Goal: Task Accomplishment & Management: Complete application form

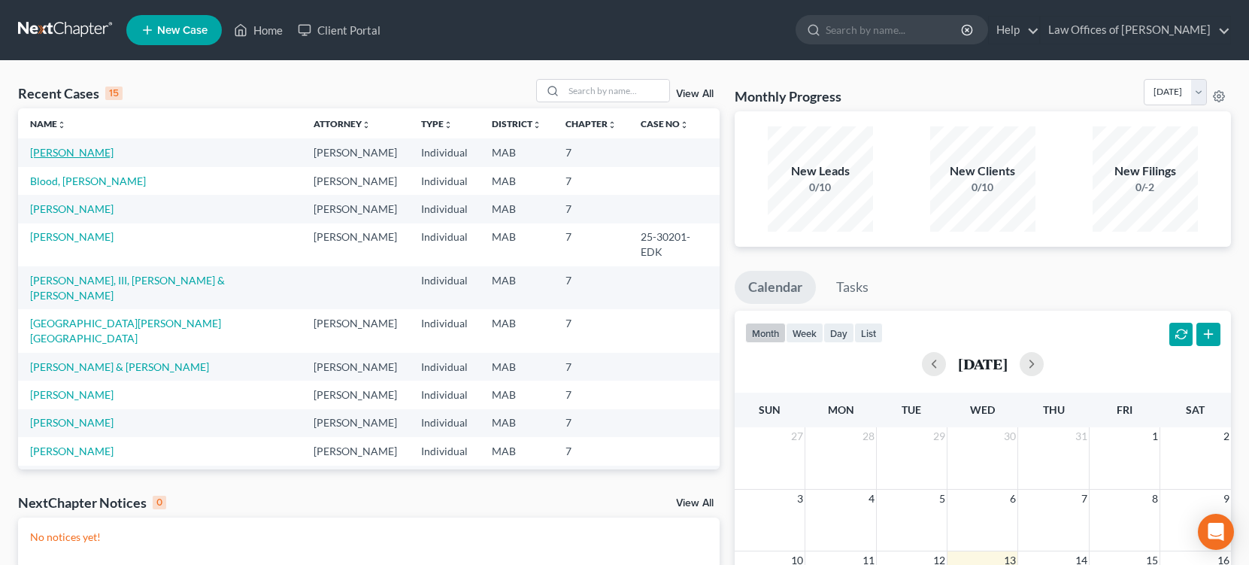
click at [79, 148] on link "[PERSON_NAME]" at bounding box center [71, 152] width 83 height 13
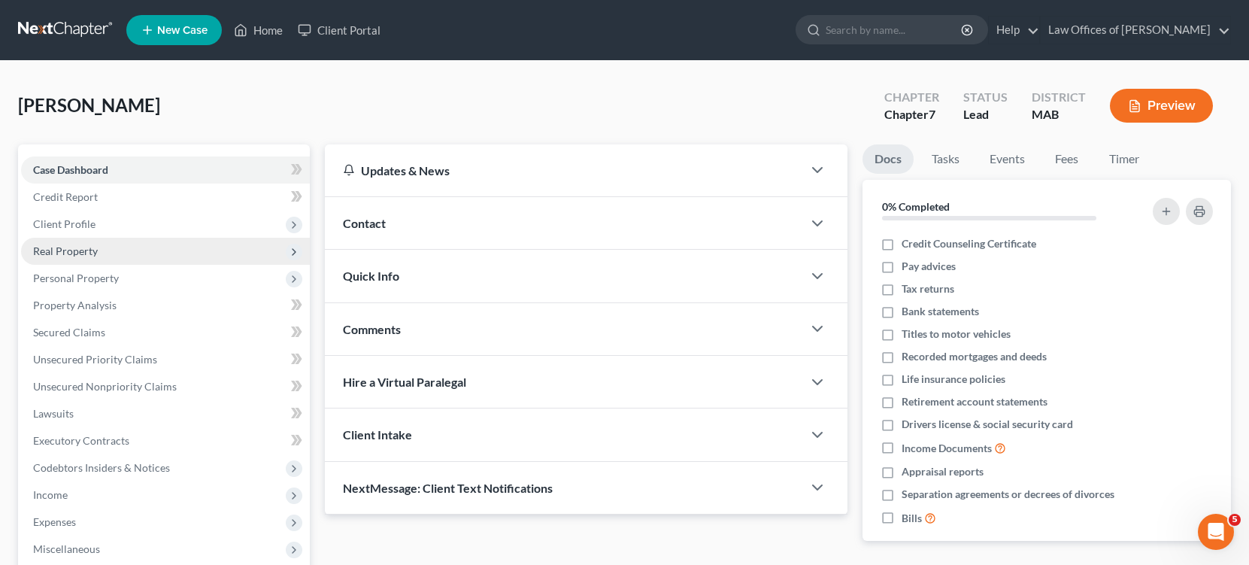
click at [65, 247] on span "Real Property" at bounding box center [65, 250] width 65 height 13
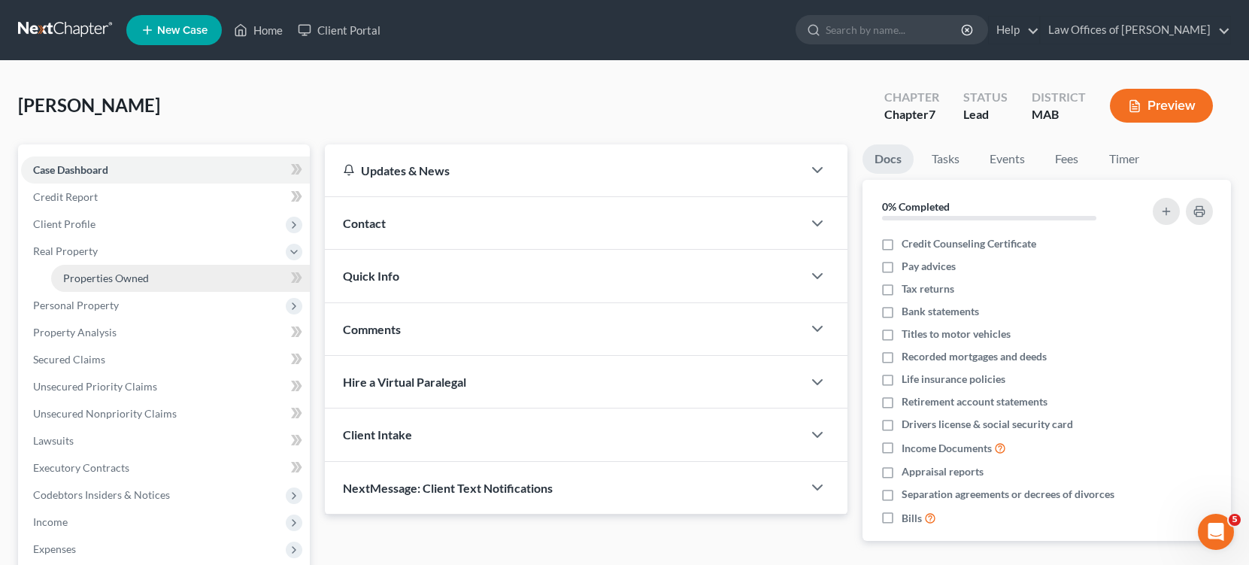
click at [68, 277] on span "Properties Owned" at bounding box center [106, 277] width 86 height 13
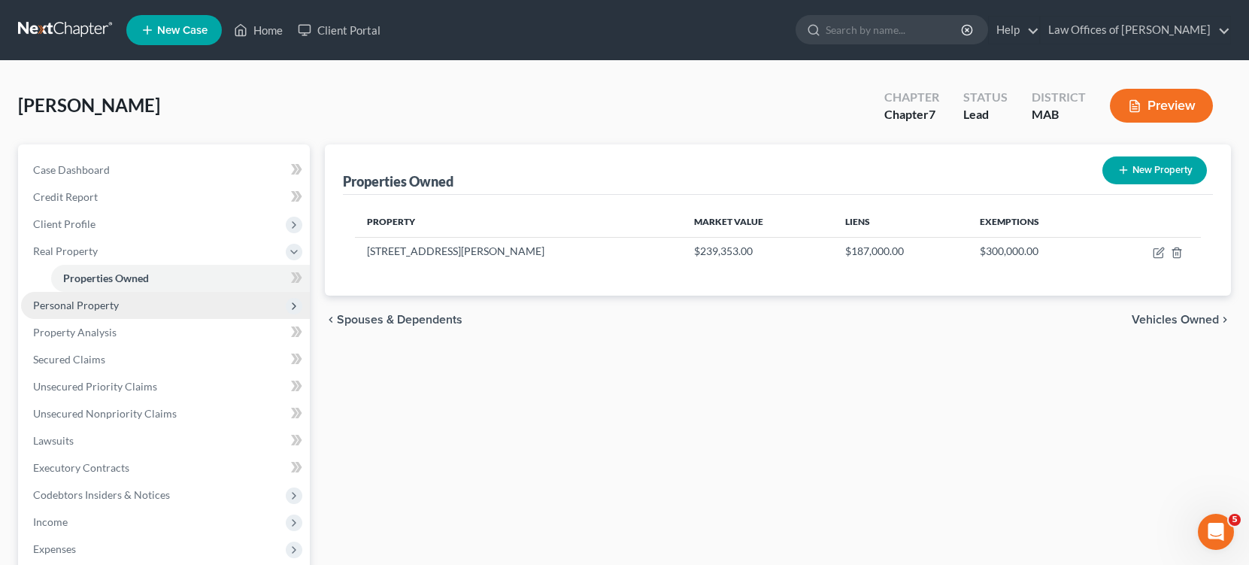
click at [77, 304] on span "Personal Property" at bounding box center [76, 304] width 86 height 13
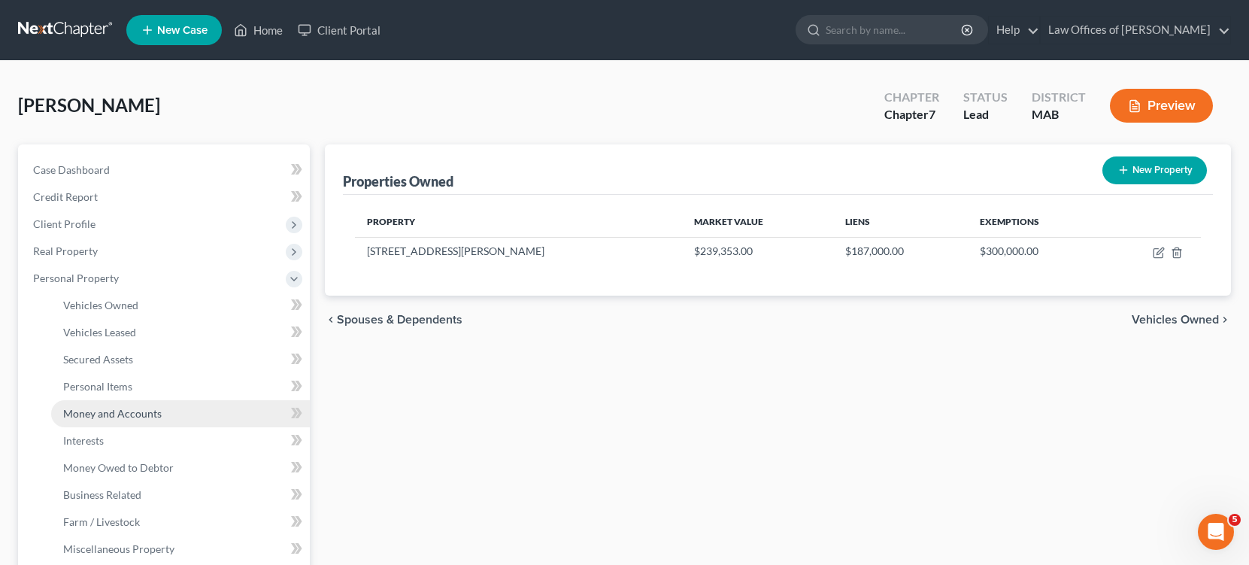
click at [109, 410] on span "Money and Accounts" at bounding box center [112, 413] width 98 height 13
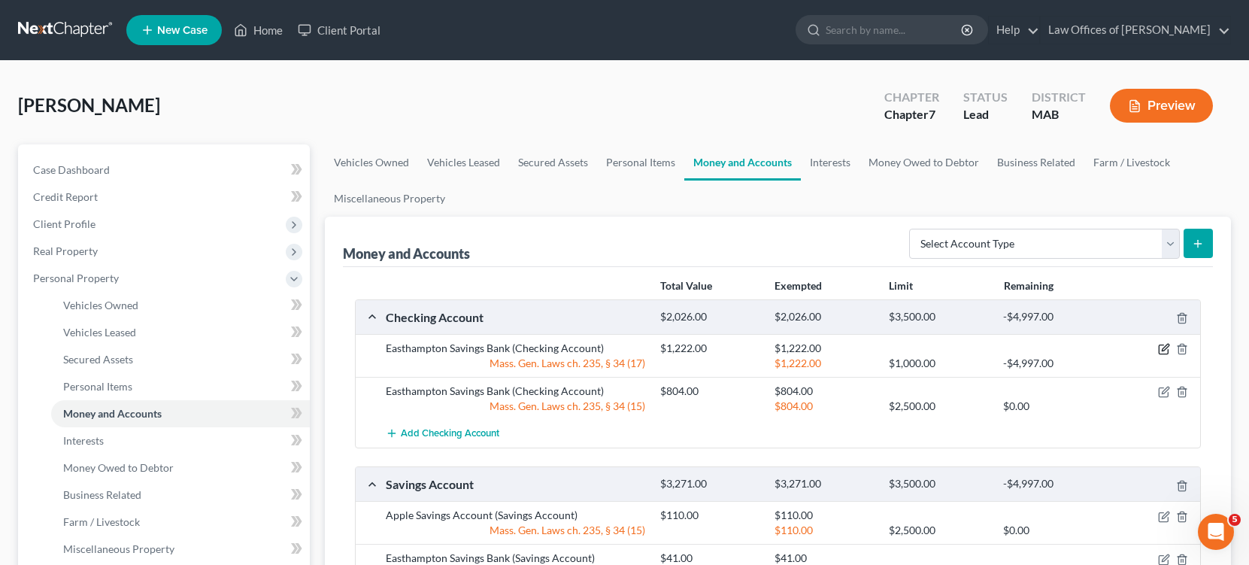
click at [1160, 349] on icon "button" at bounding box center [1164, 349] width 12 height 12
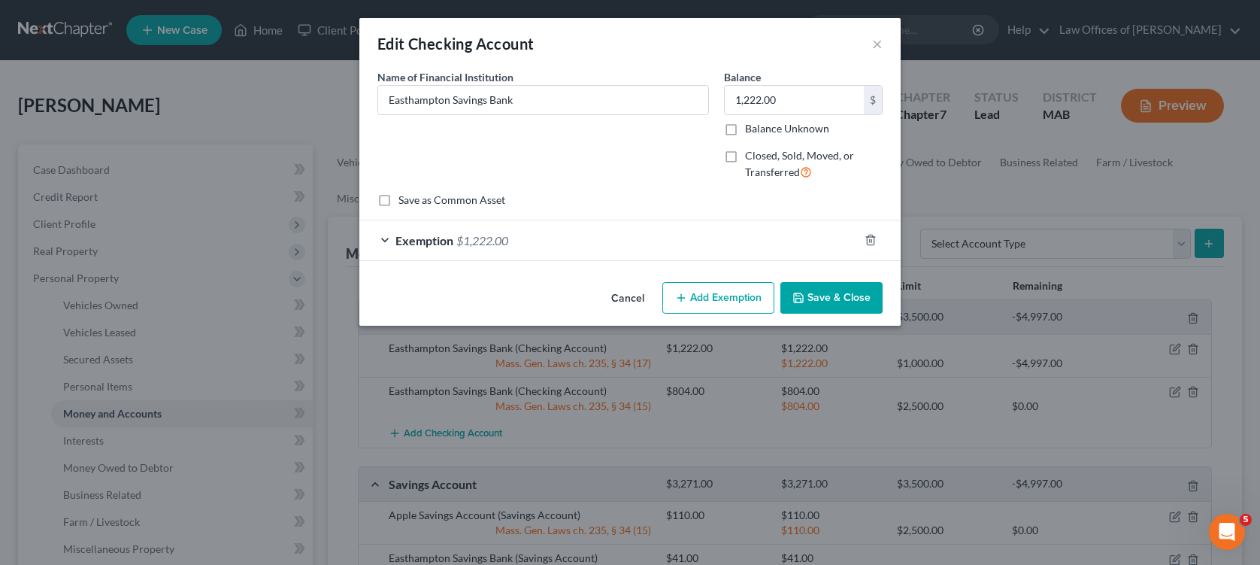
click at [805, 297] on icon "button" at bounding box center [798, 298] width 12 height 12
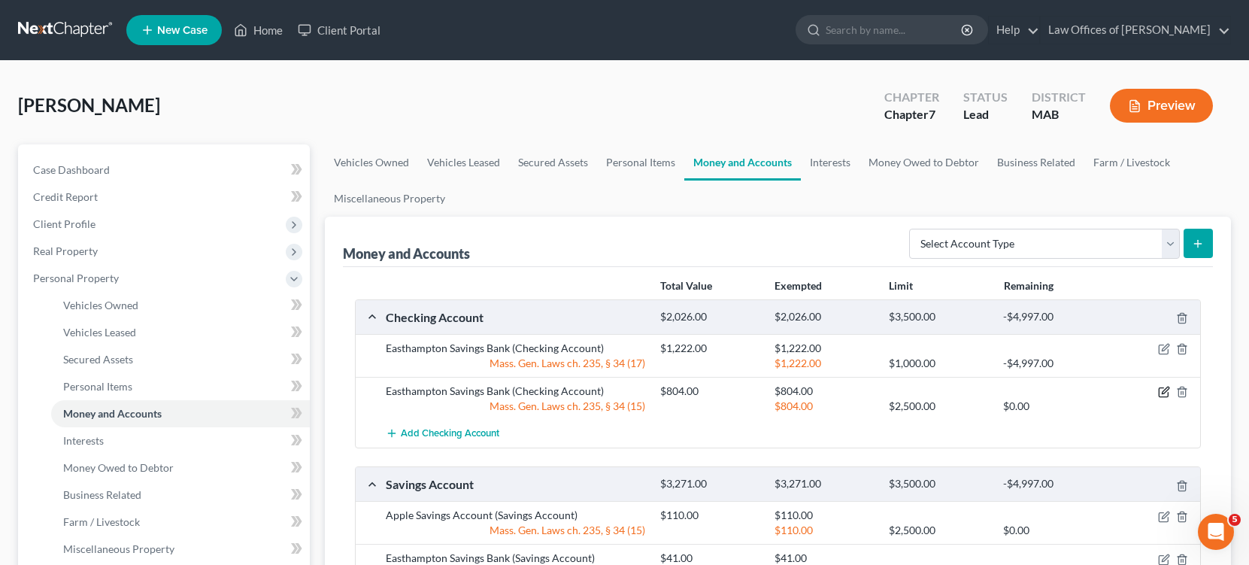
click at [1167, 394] on icon "button" at bounding box center [1164, 392] width 12 height 12
click at [1165, 394] on icon "button" at bounding box center [1164, 392] width 12 height 12
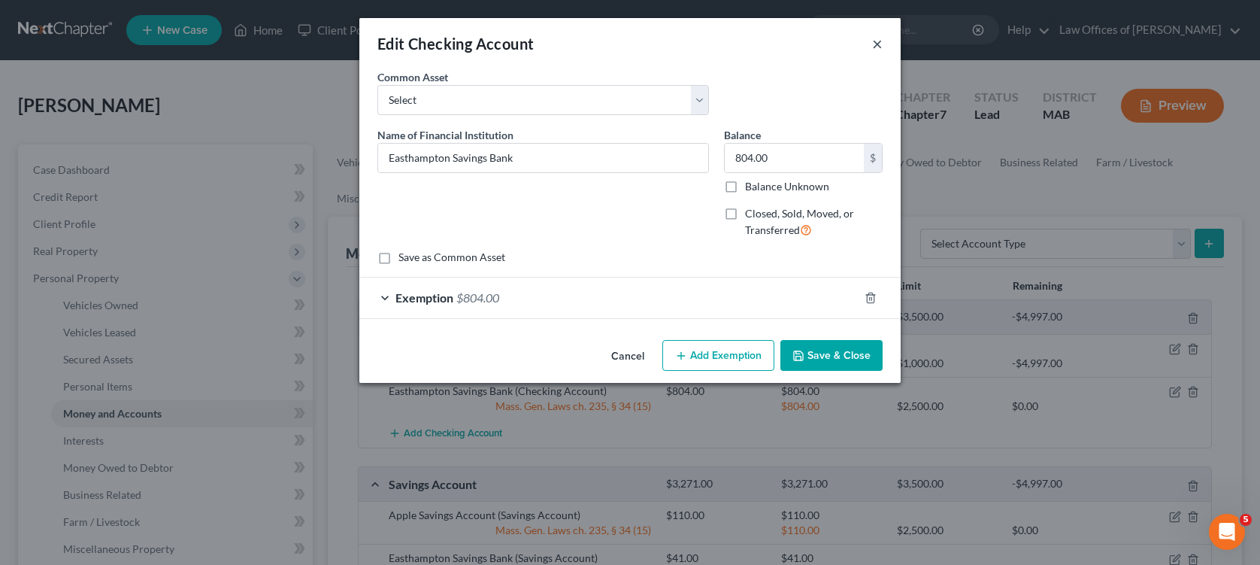
click at [874, 48] on button "×" at bounding box center [877, 44] width 11 height 18
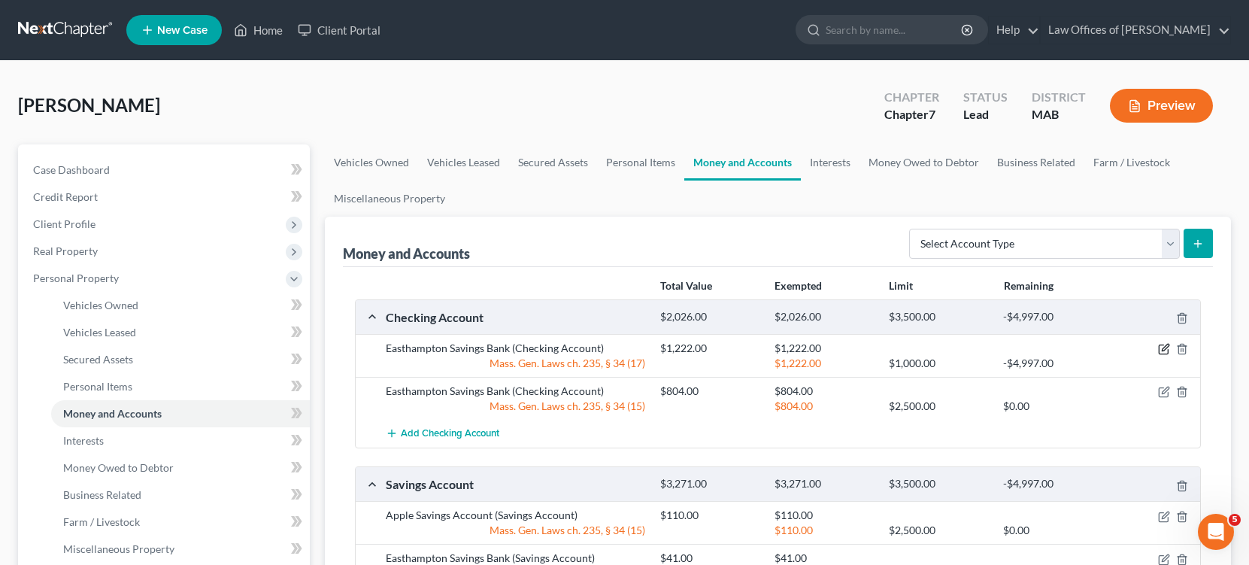
click at [1159, 349] on icon "button" at bounding box center [1164, 349] width 12 height 12
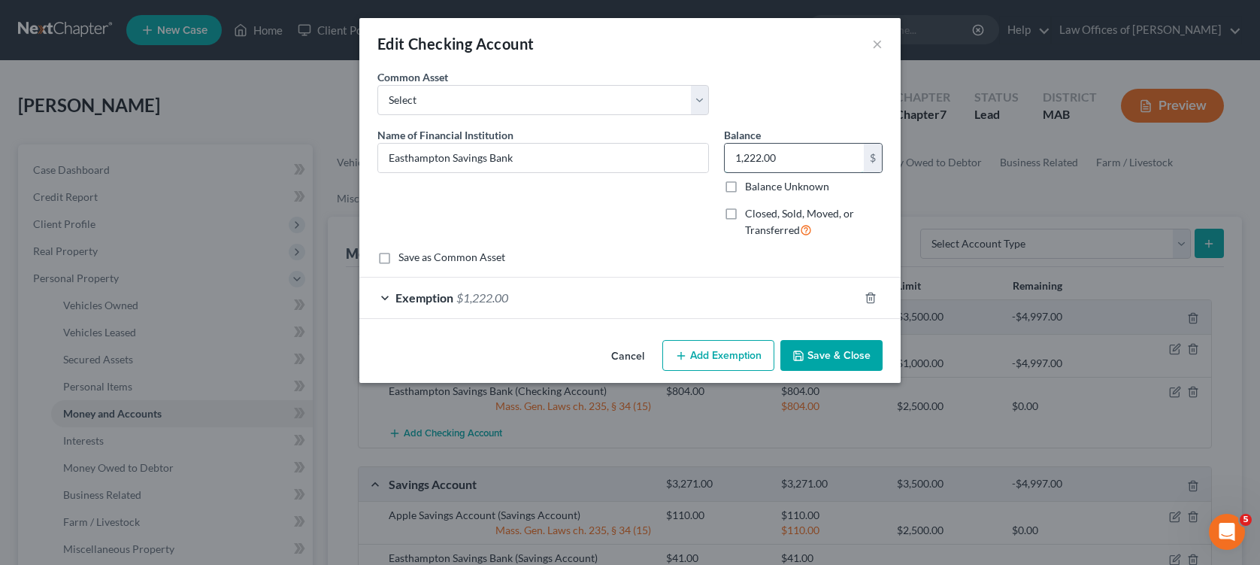
click at [806, 159] on input "1,222.00" at bounding box center [794, 158] width 139 height 29
click at [398, 261] on label "Save as Common Asset" at bounding box center [451, 257] width 107 height 15
click at [405, 259] on input "Save as Common Asset" at bounding box center [410, 255] width 10 height 10
checkbox input "true"
click at [801, 162] on input "1,222.00" at bounding box center [794, 158] width 139 height 29
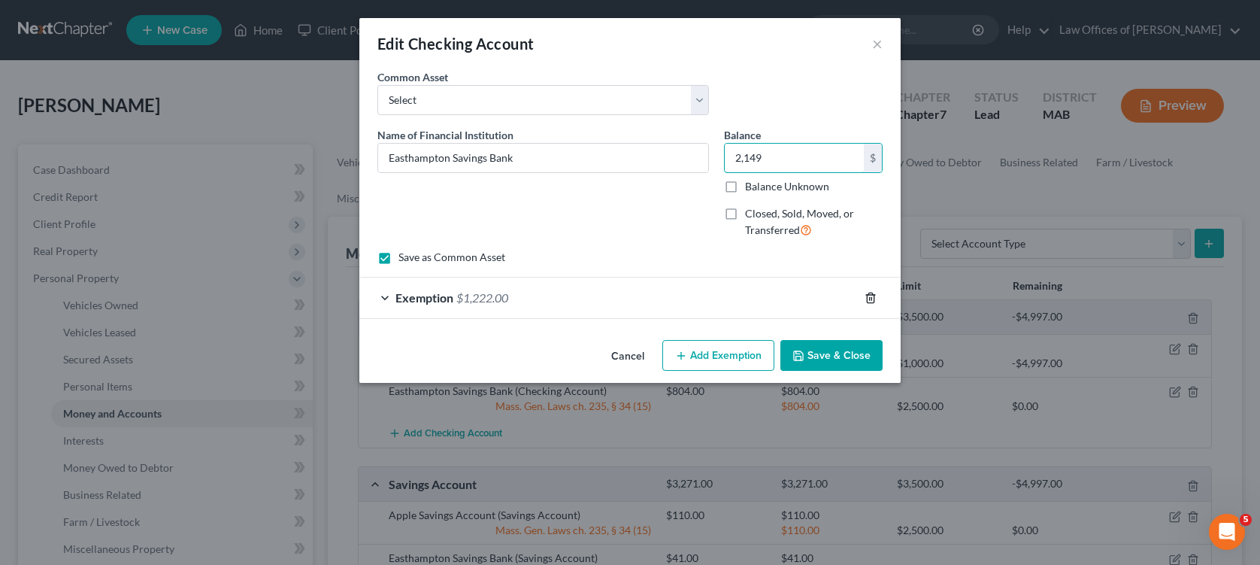
type input "2,149"
click at [870, 298] on line "button" at bounding box center [870, 298] width 0 height 3
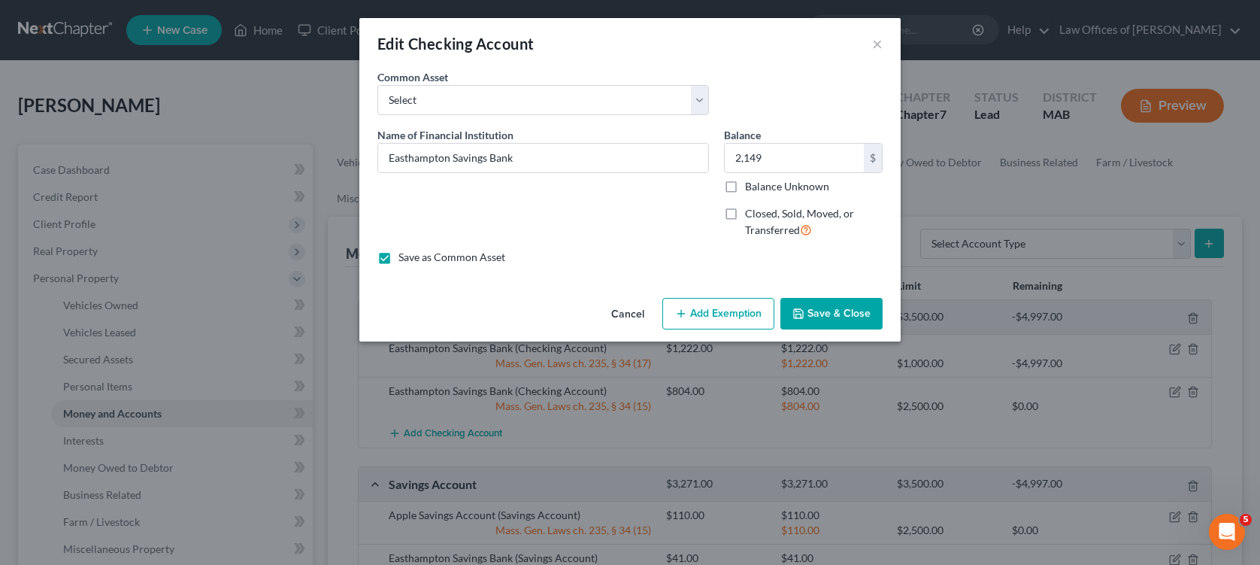
click at [746, 316] on button "Add Exemption" at bounding box center [718, 314] width 112 height 32
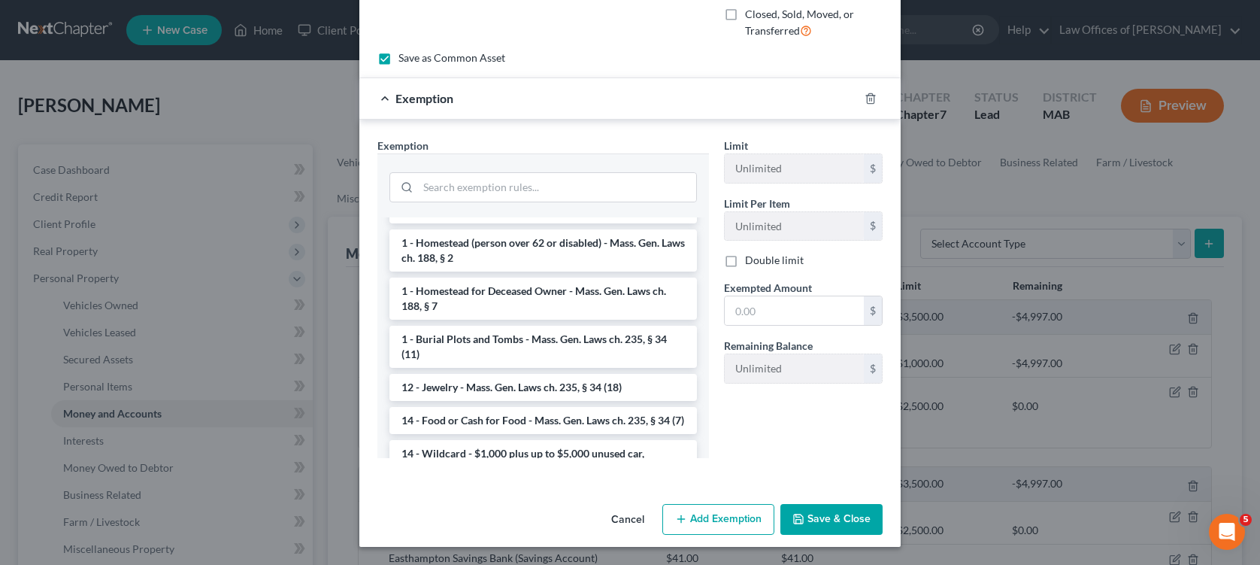
scroll to position [241, 0]
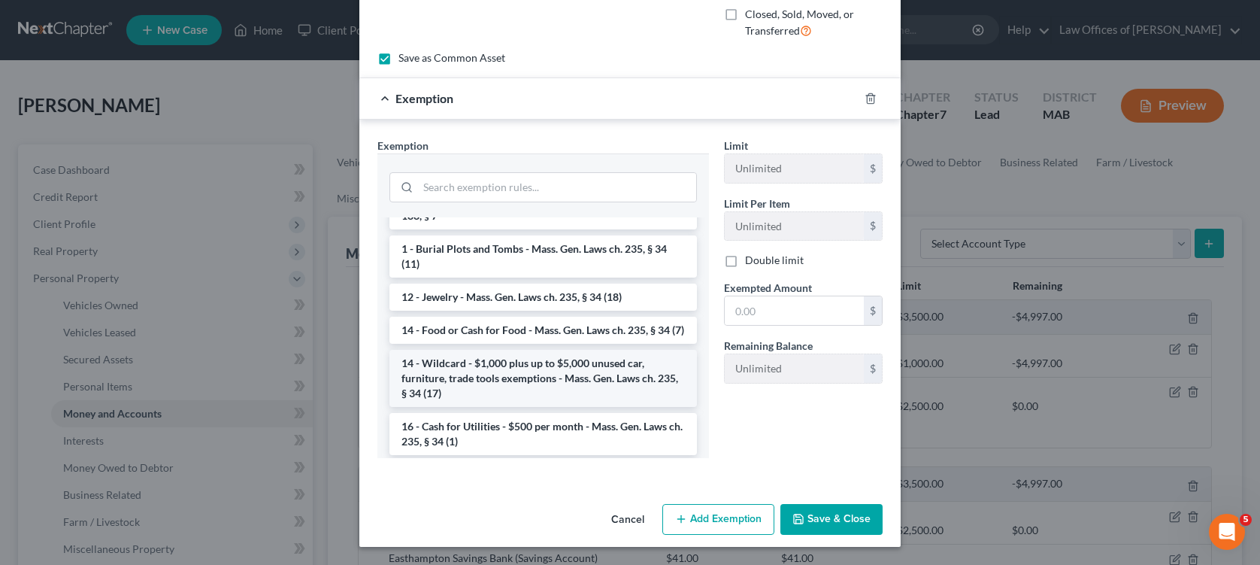
click at [601, 399] on li "14 - Wildcard - $1,000 plus up to $5,000 unused car, furniture, trade tools exe…" at bounding box center [543, 378] width 308 height 57
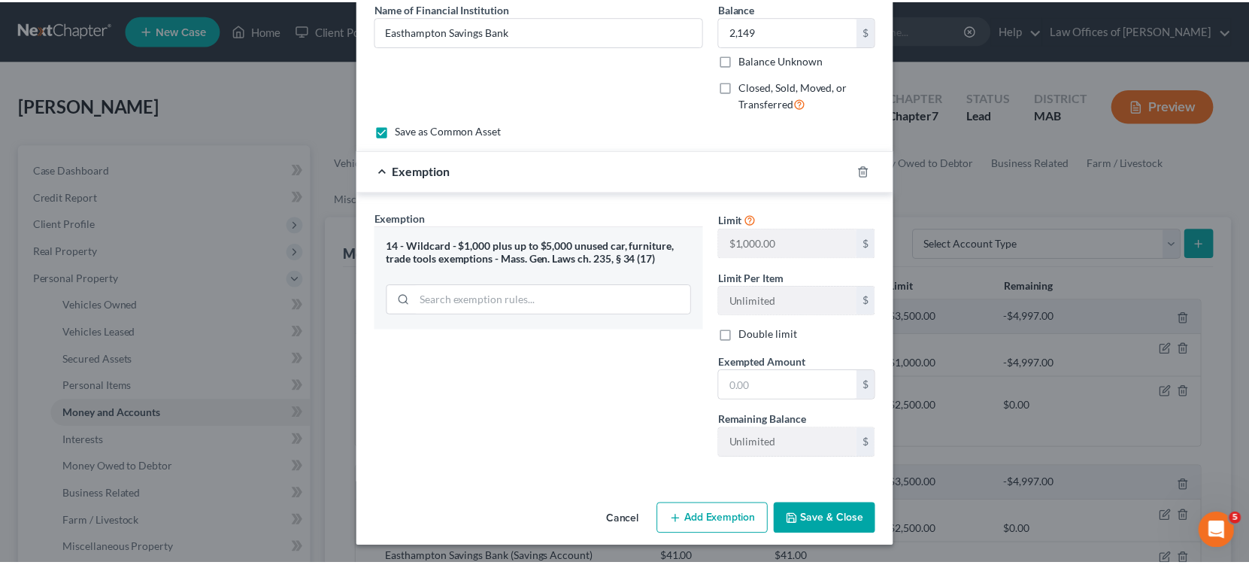
scroll to position [127, 0]
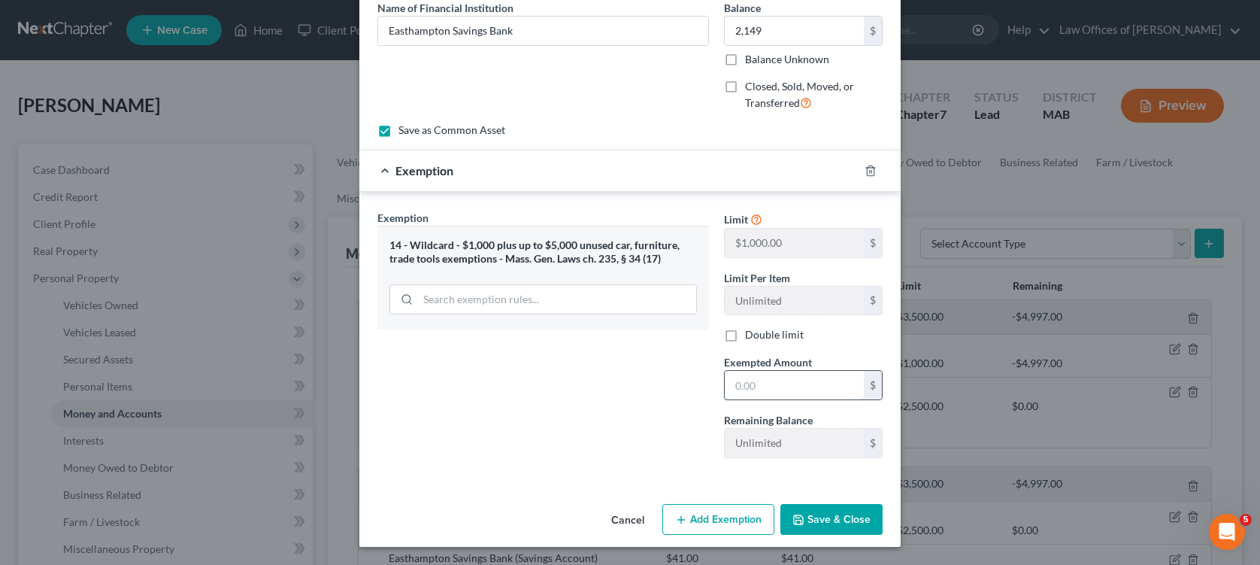
click at [750, 383] on input "text" at bounding box center [794, 385] width 139 height 29
type input "2,149"
click at [823, 518] on button "Save & Close" at bounding box center [831, 520] width 102 height 32
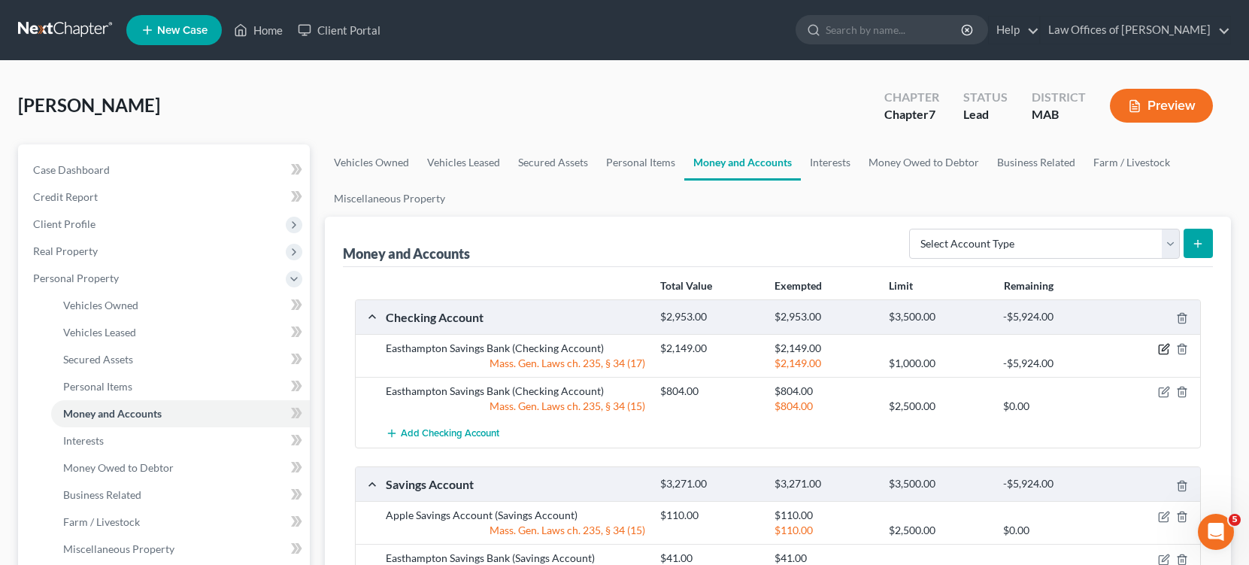
click at [1162, 349] on icon "button" at bounding box center [1164, 349] width 12 height 12
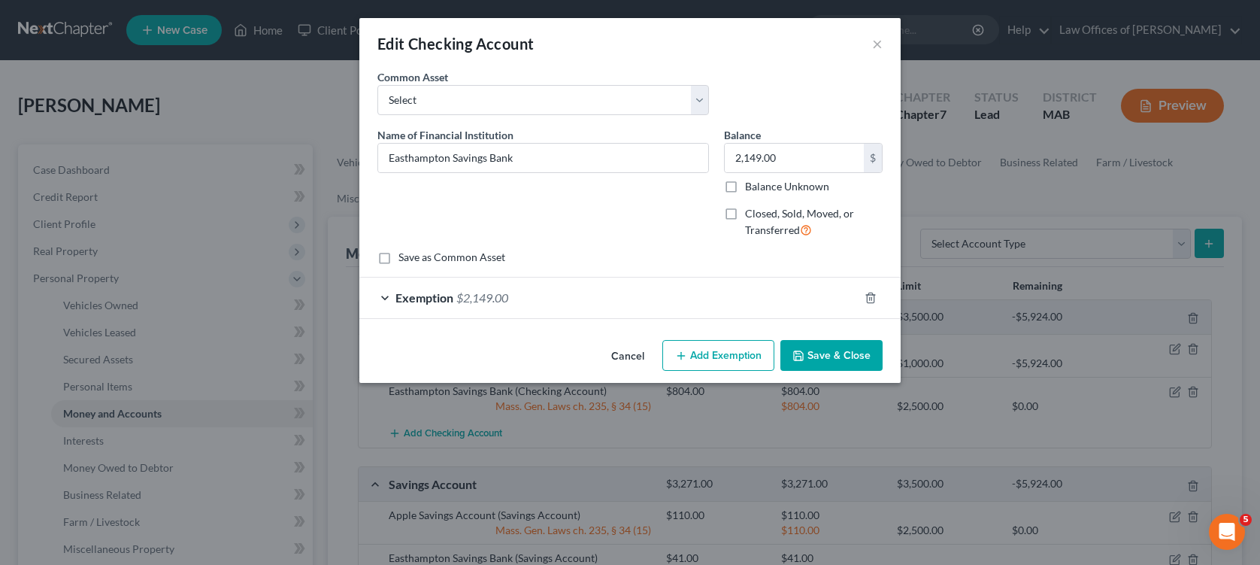
click at [383, 198] on div "Name of Financial Institution * Easthampton Savings Bank" at bounding box center [543, 188] width 347 height 123
click at [398, 259] on label "Save as Common Asset" at bounding box center [451, 257] width 107 height 15
click at [405, 259] on input "Save as Common Asset" at bounding box center [410, 255] width 10 height 10
checkbox input "true"
click at [834, 356] on button "Save & Close" at bounding box center [831, 356] width 102 height 32
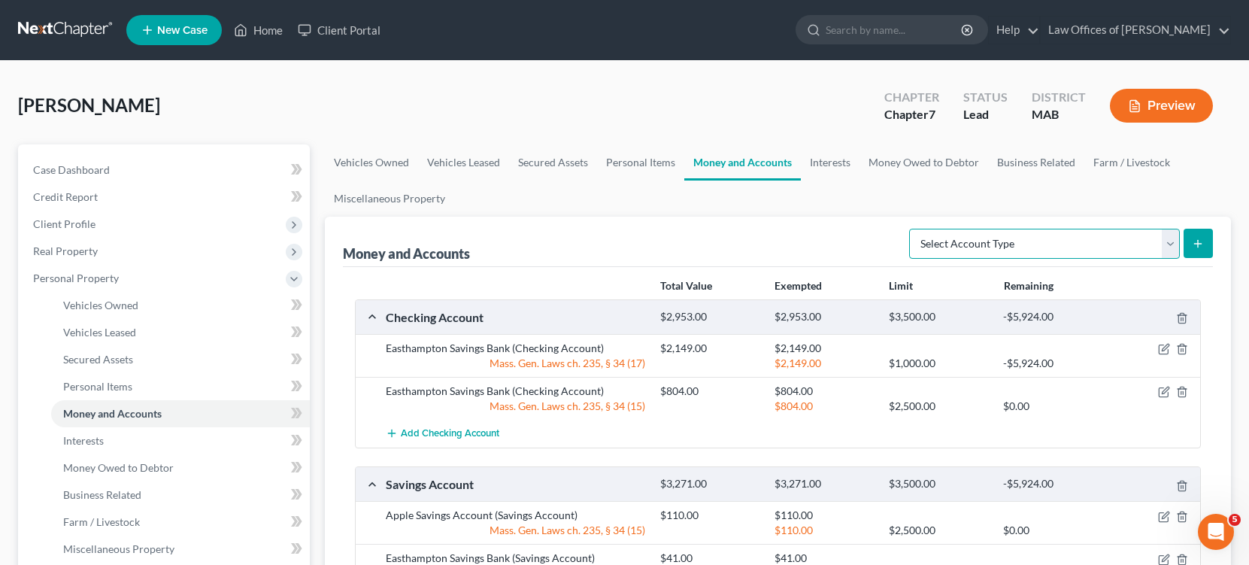
click at [1165, 246] on select "Select Account Type Brokerage Cash on Hand Certificates of Deposit Checking Acc…" at bounding box center [1044, 244] width 271 height 30
click at [782, 220] on div "Money and Accounts Select Account Type Brokerage Cash on Hand Certificates of D…" at bounding box center [778, 242] width 870 height 50
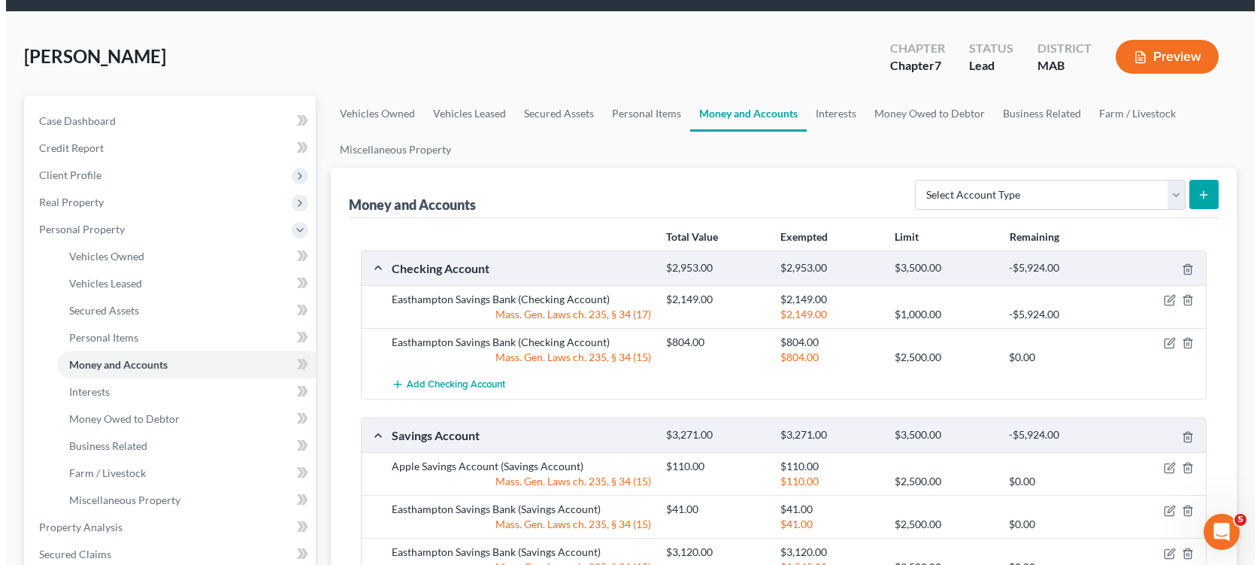
scroll to position [75, 0]
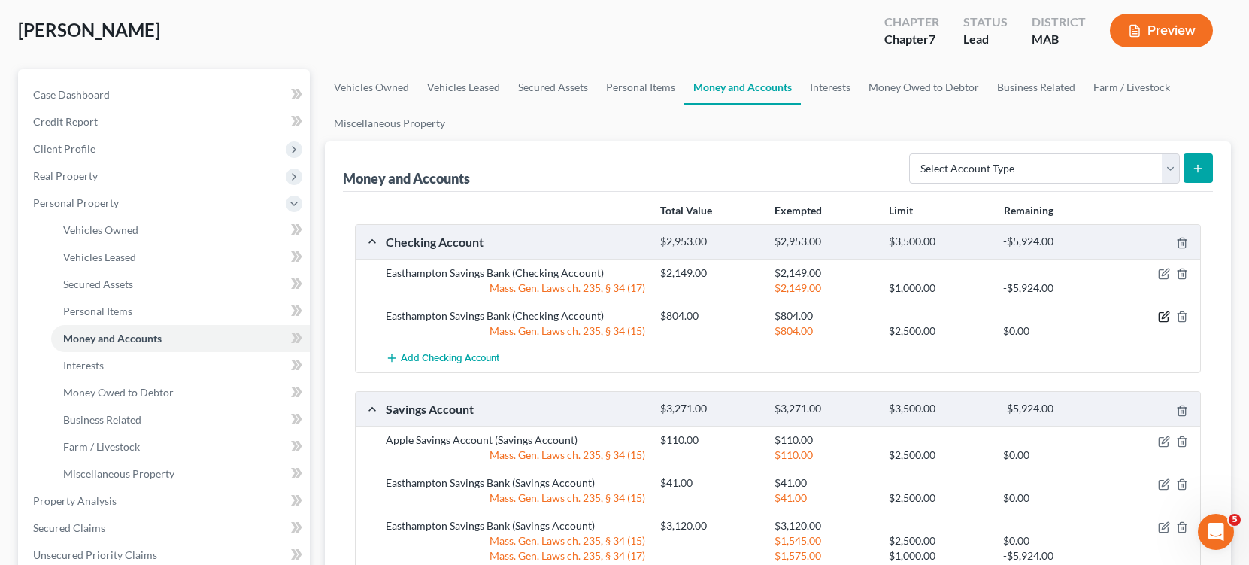
click at [1162, 315] on icon "button" at bounding box center [1164, 317] width 12 height 12
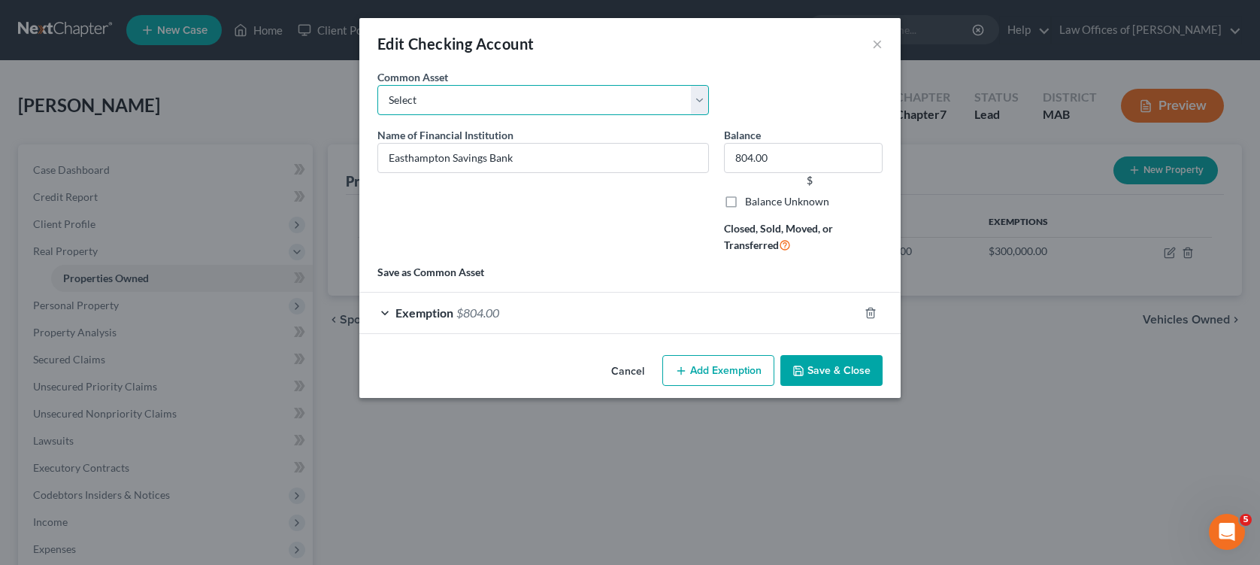
click at [701, 108] on select "Select Easthampton Savings Bank [GEOGRAPHIC_DATA] Savings [GEOGRAPHIC_DATA] [GE…" at bounding box center [543, 100] width 332 height 30
click at [649, 88] on select "Select Easthampton Savings Bank [GEOGRAPHIC_DATA] Savings [GEOGRAPHIC_DATA] [GE…" at bounding box center [543, 100] width 332 height 30
click at [780, 160] on input "804.00" at bounding box center [803, 158] width 159 height 30
type input "257"
click at [871, 316] on icon "button" at bounding box center [871, 313] width 12 height 12
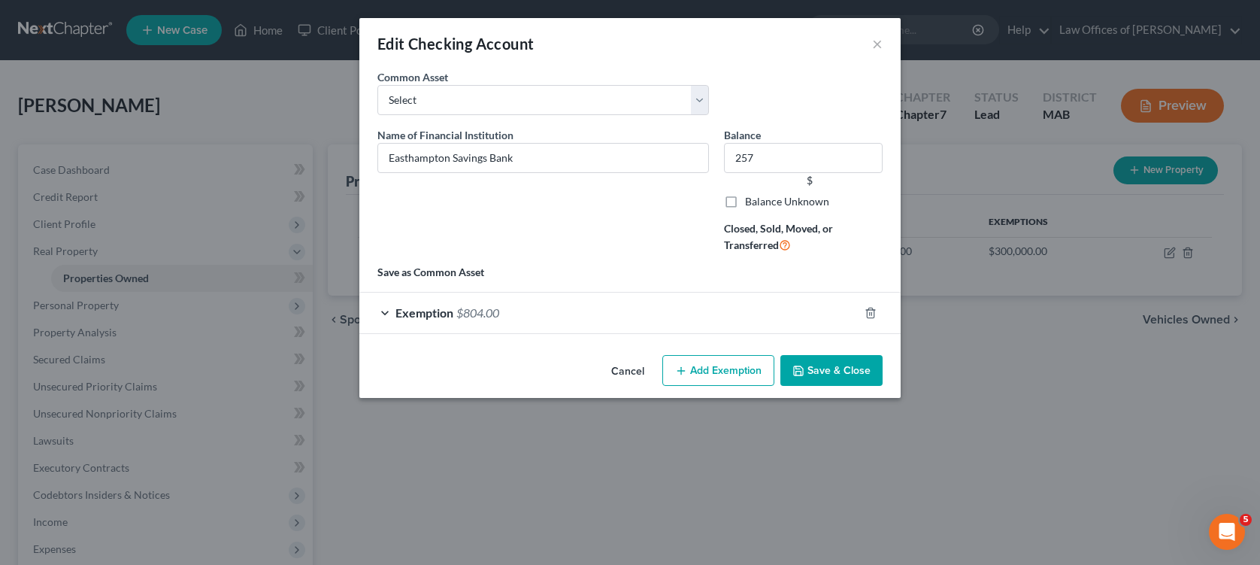
click at [552, 256] on div "Name of Financial Institution * Easthampton Savings Bank" at bounding box center [543, 196] width 347 height 138
click at [871, 314] on icon "button" at bounding box center [871, 313] width 12 height 12
click at [586, 100] on select "Select Easthampton Savings Bank [GEOGRAPHIC_DATA] Savings [GEOGRAPHIC_DATA] [GE…" at bounding box center [543, 100] width 332 height 30
select select "0"
click at [377, 85] on select "Select Easthampton Savings Bank [GEOGRAPHIC_DATA] Savings [GEOGRAPHIC_DATA] [GE…" at bounding box center [543, 100] width 332 height 30
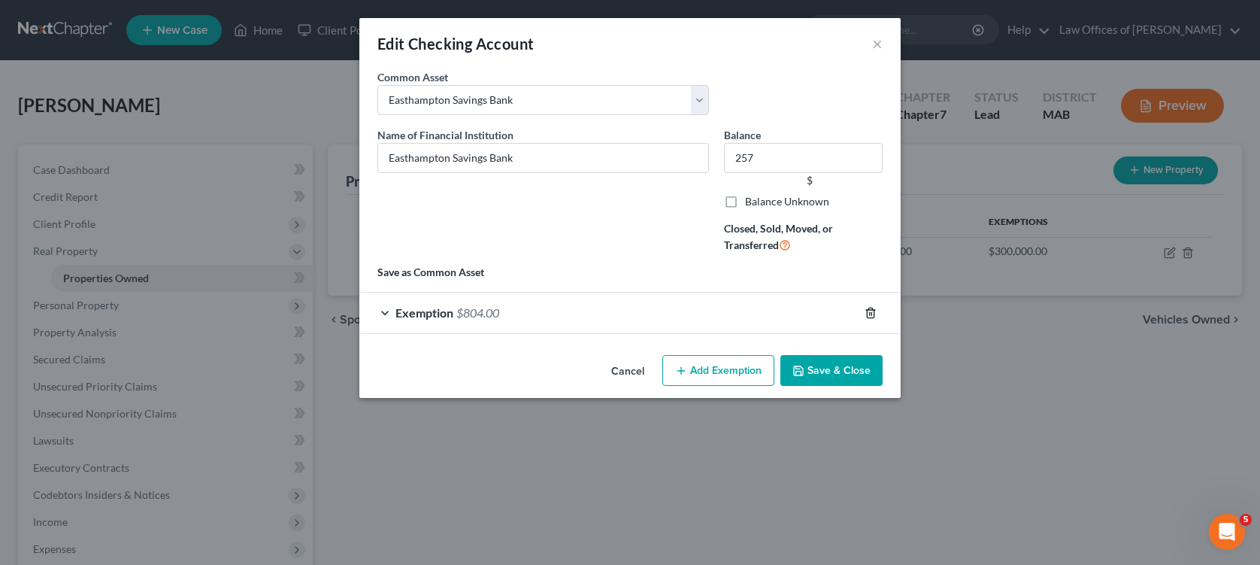
click at [870, 313] on line "button" at bounding box center [870, 313] width 0 height 3
click at [780, 160] on input "257" at bounding box center [803, 158] width 159 height 30
click at [781, 152] on input "257" at bounding box center [803, 158] width 159 height 30
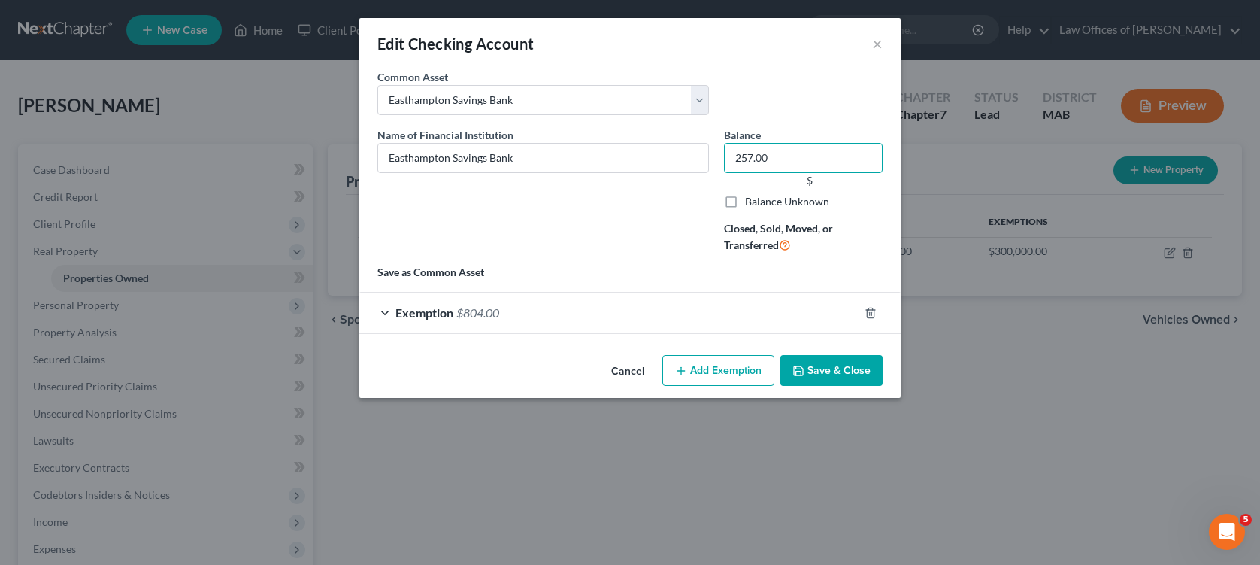
type input "257.00"
click at [615, 259] on div "Name of Financial Institution * Easthampton Savings Bank" at bounding box center [543, 196] width 347 height 138
click at [872, 311] on icon "button" at bounding box center [871, 313] width 12 height 12
click at [876, 46] on button "×" at bounding box center [877, 44] width 11 height 18
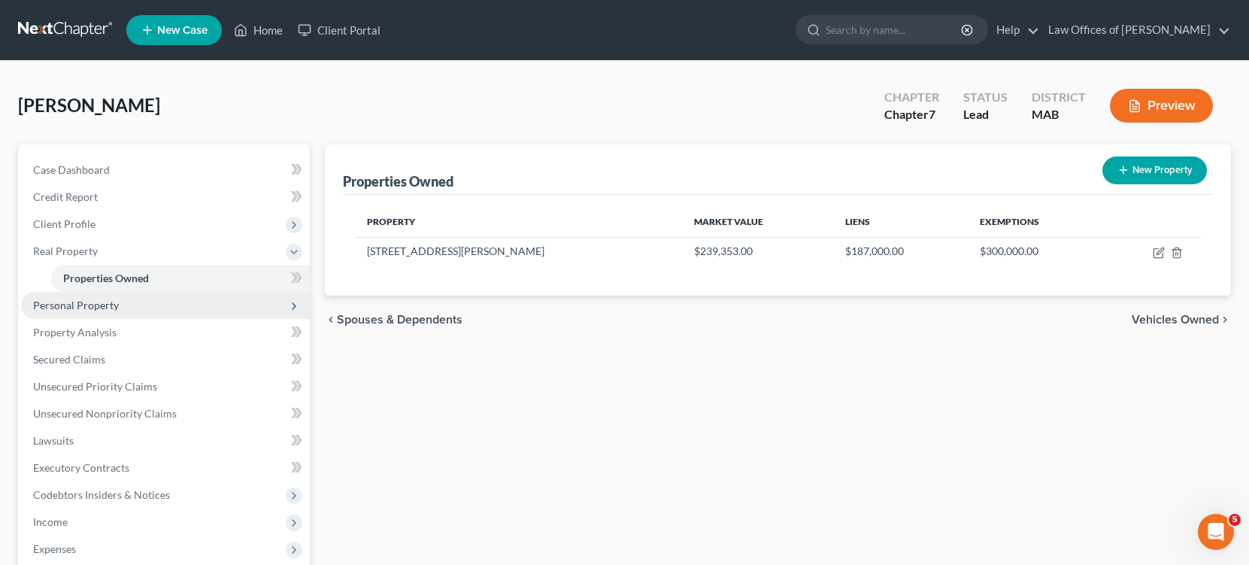
click at [93, 311] on span "Personal Property" at bounding box center [165, 305] width 289 height 27
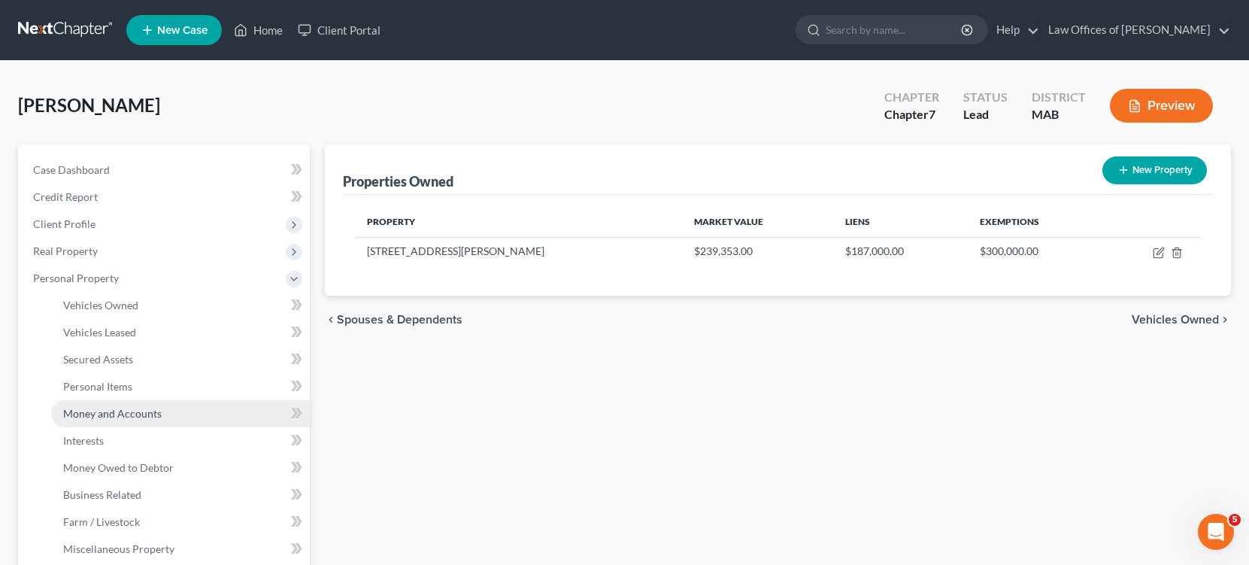
click at [101, 416] on span "Money and Accounts" at bounding box center [112, 413] width 98 height 13
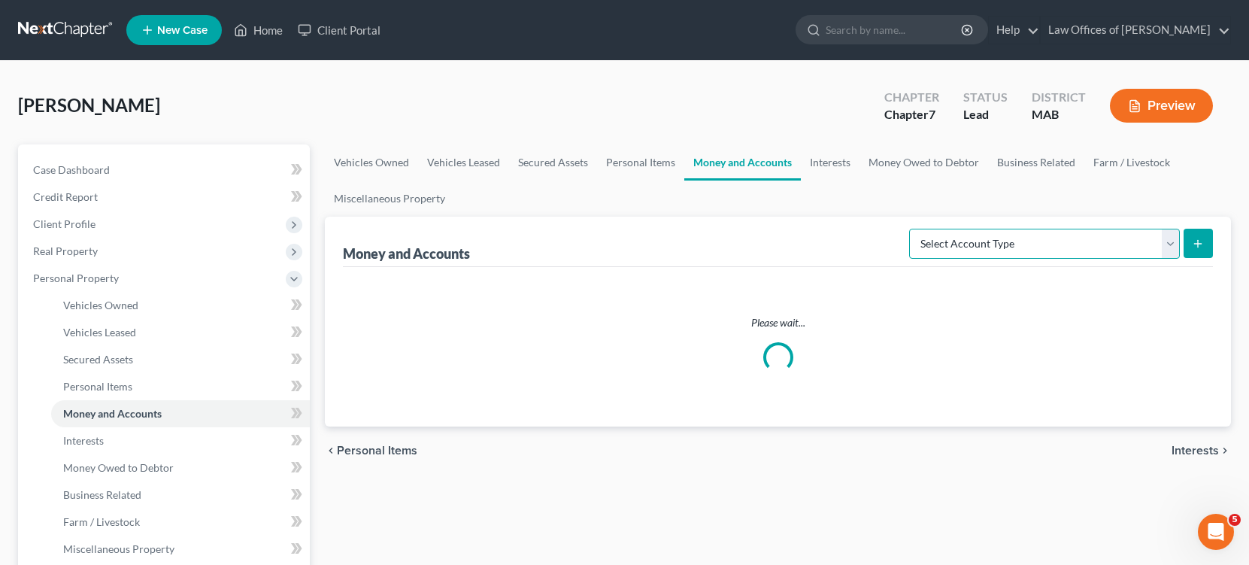
click at [1168, 243] on select "Select Account Type Brokerage Cash on Hand Certificates of Deposit Checking Acc…" at bounding box center [1044, 244] width 271 height 30
click at [826, 190] on ul "Vehicles Owned Vehicles Leased Secured Assets Personal Items Money and Accounts…" at bounding box center [778, 180] width 906 height 72
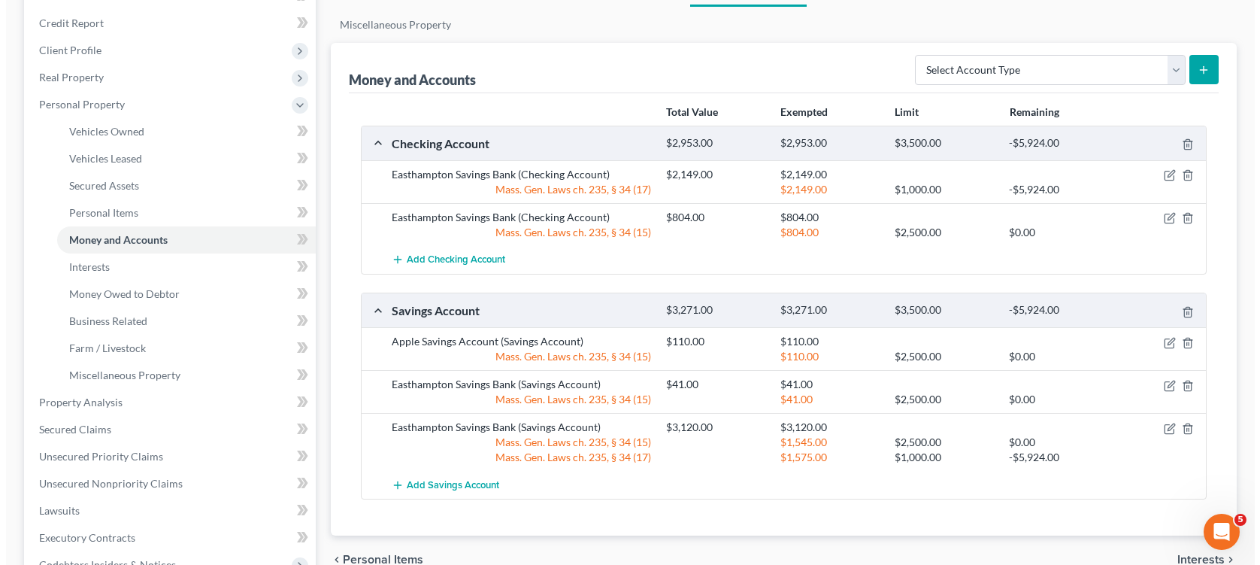
scroll to position [150, 0]
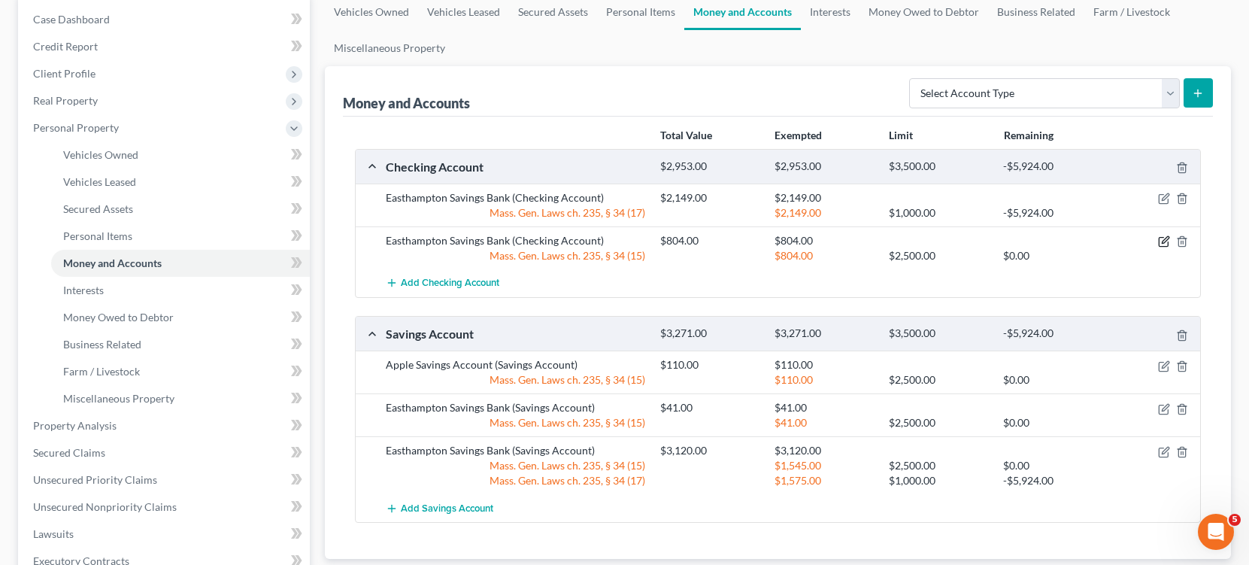
click at [1162, 236] on icon "button" at bounding box center [1164, 241] width 12 height 12
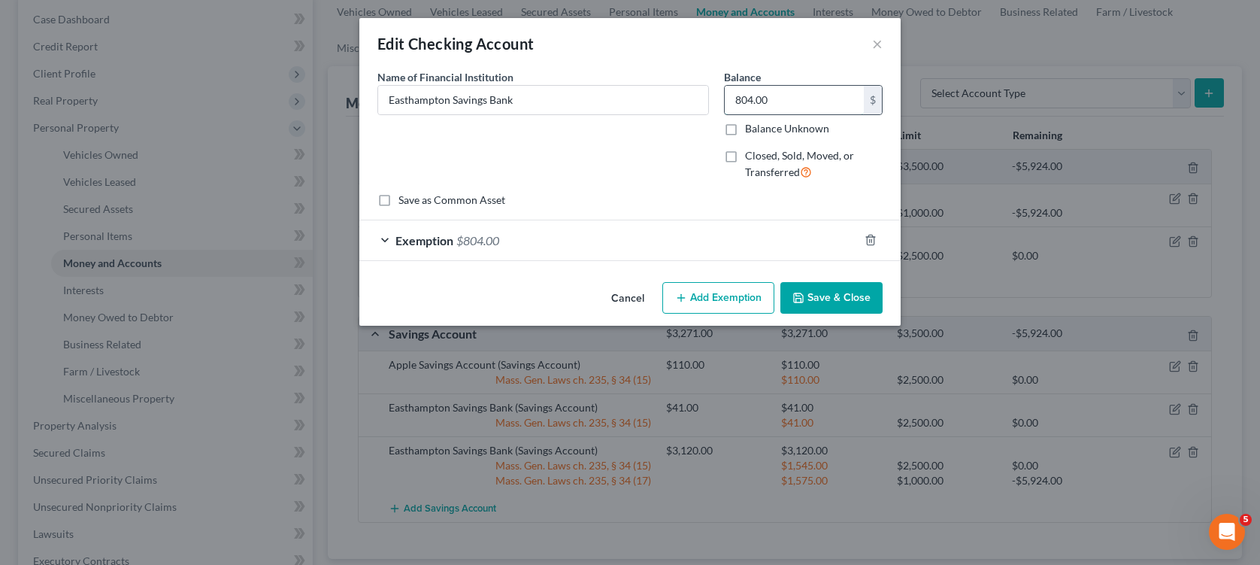
click at [792, 98] on input "804.00" at bounding box center [794, 100] width 139 height 29
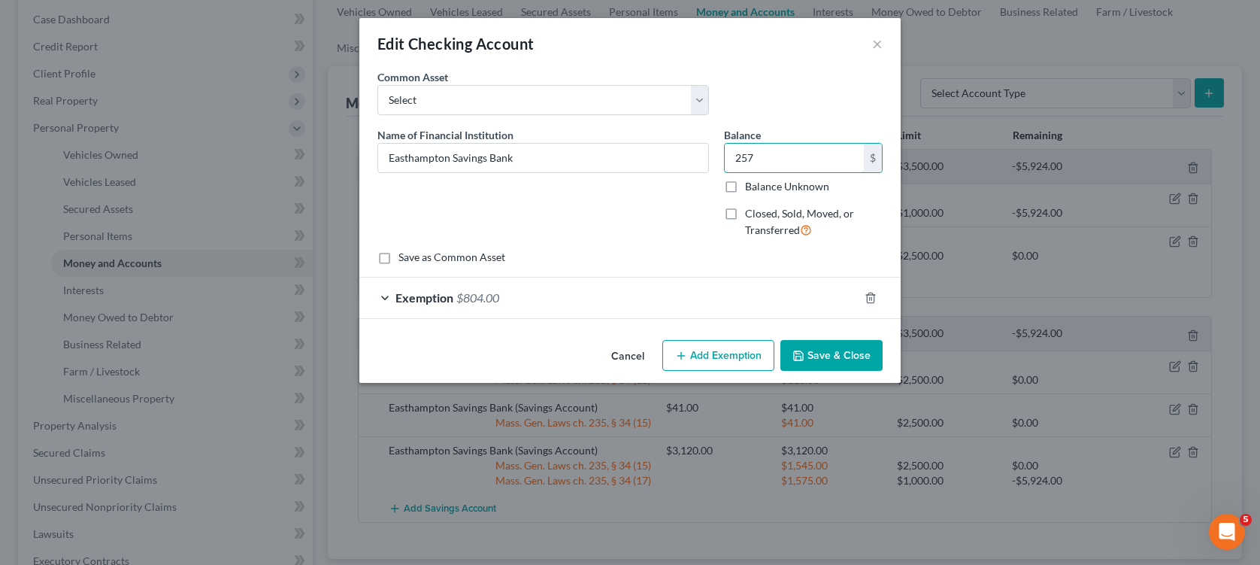
type input "257"
click at [686, 226] on div "Name of Financial Institution * Easthampton Savings Bank" at bounding box center [543, 188] width 347 height 123
click at [870, 296] on icon "button" at bounding box center [871, 298] width 12 height 12
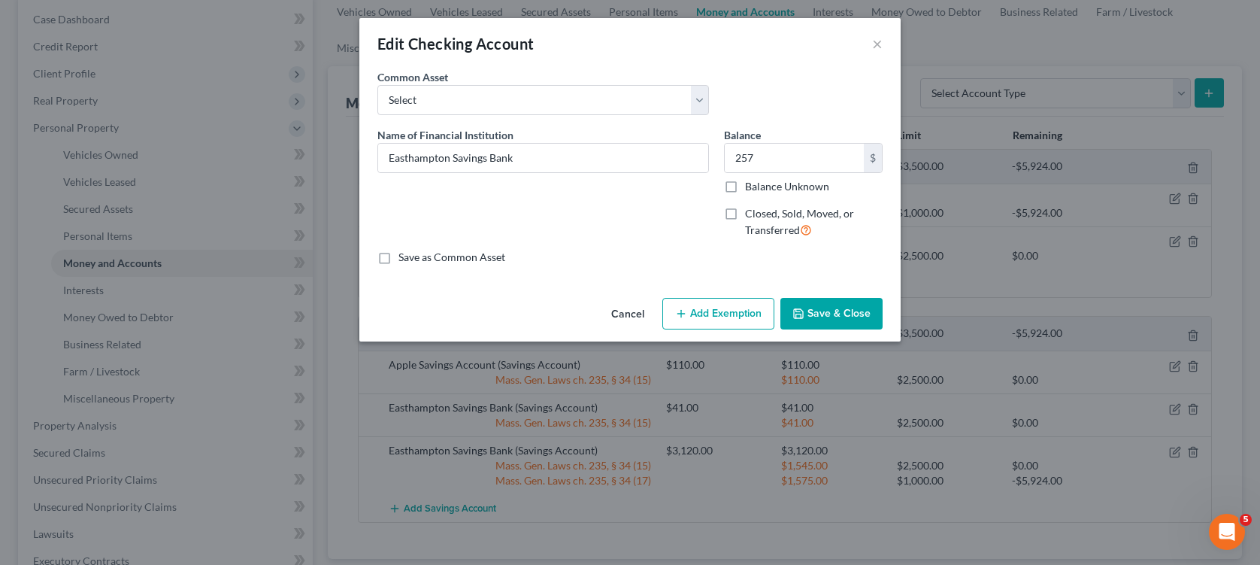
click at [745, 319] on button "Add Exemption" at bounding box center [718, 314] width 112 height 32
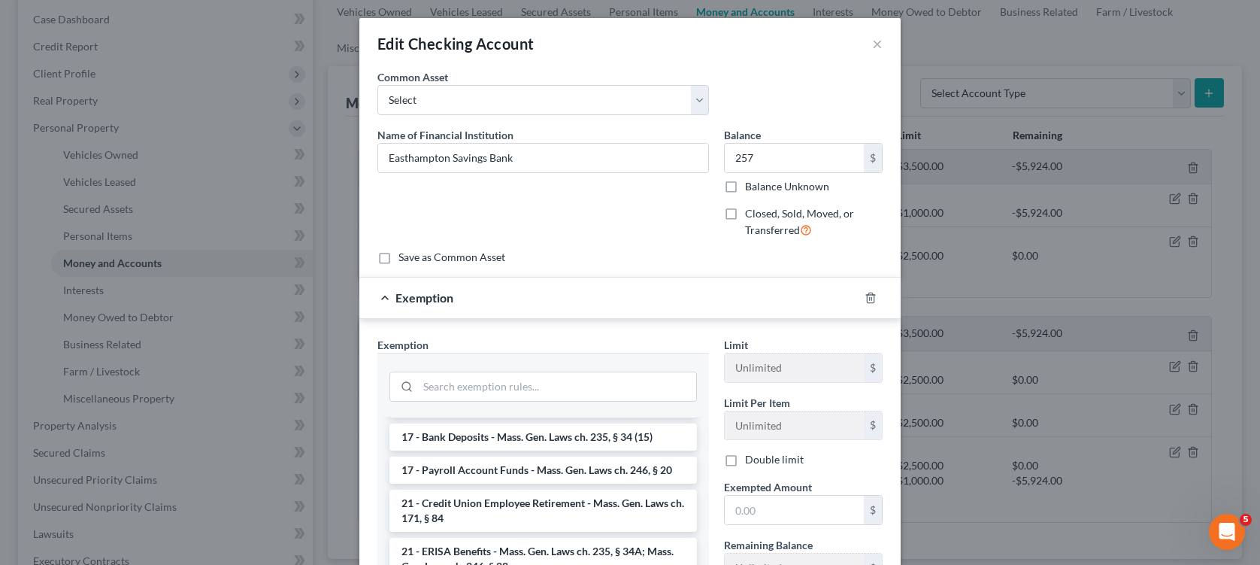
scroll to position [526, 0]
click at [517, 450] on li "17 - Bank Deposits - Mass. Gen. Laws ch. 235, § 34 (15)" at bounding box center [543, 436] width 308 height 27
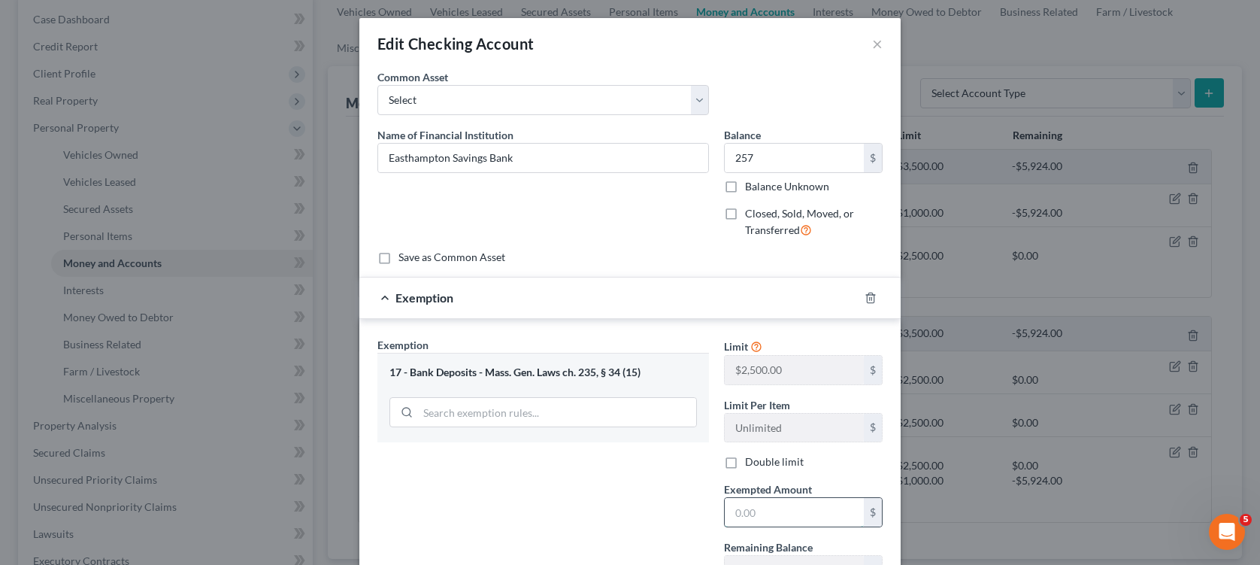
click at [763, 523] on input "text" at bounding box center [794, 512] width 139 height 29
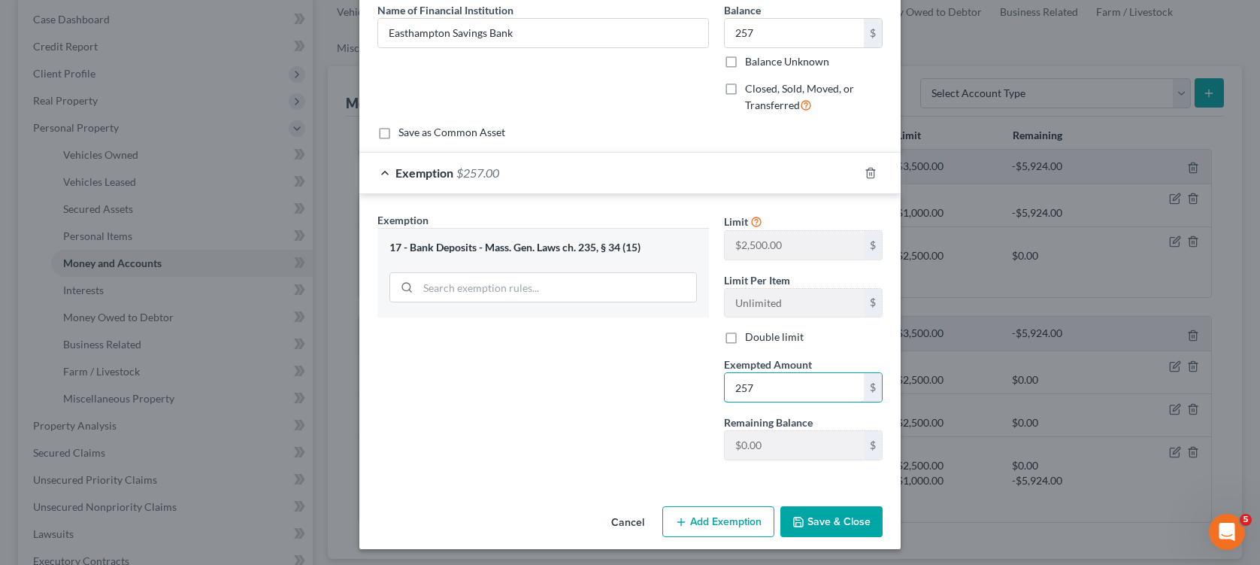
scroll to position [127, 0]
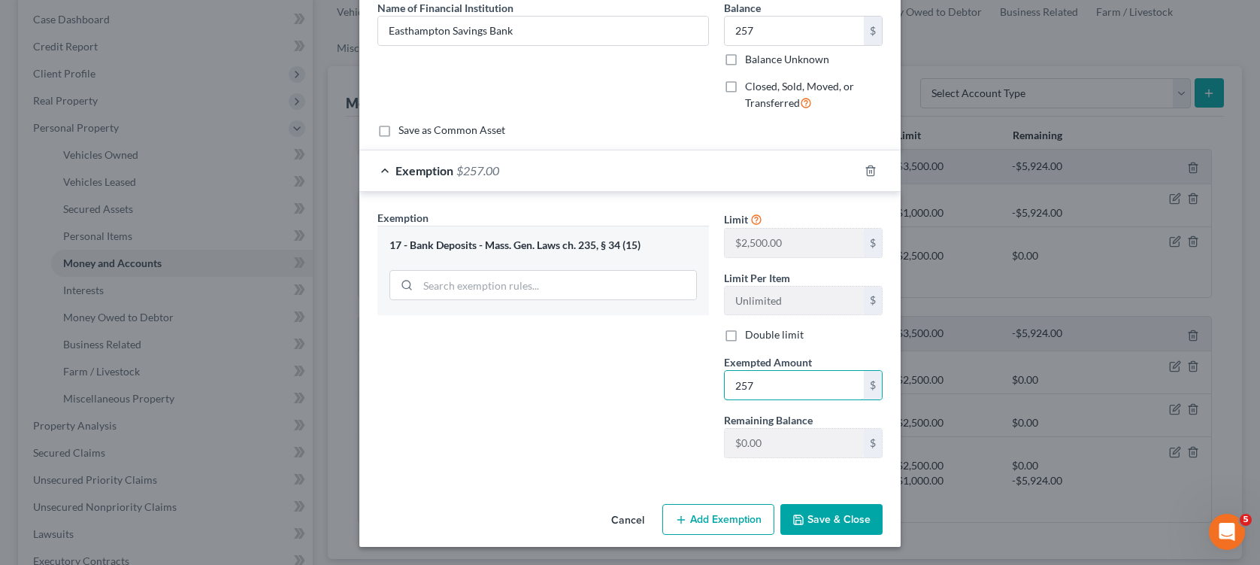
type input "257"
click at [828, 519] on button "Save & Close" at bounding box center [831, 520] width 102 height 32
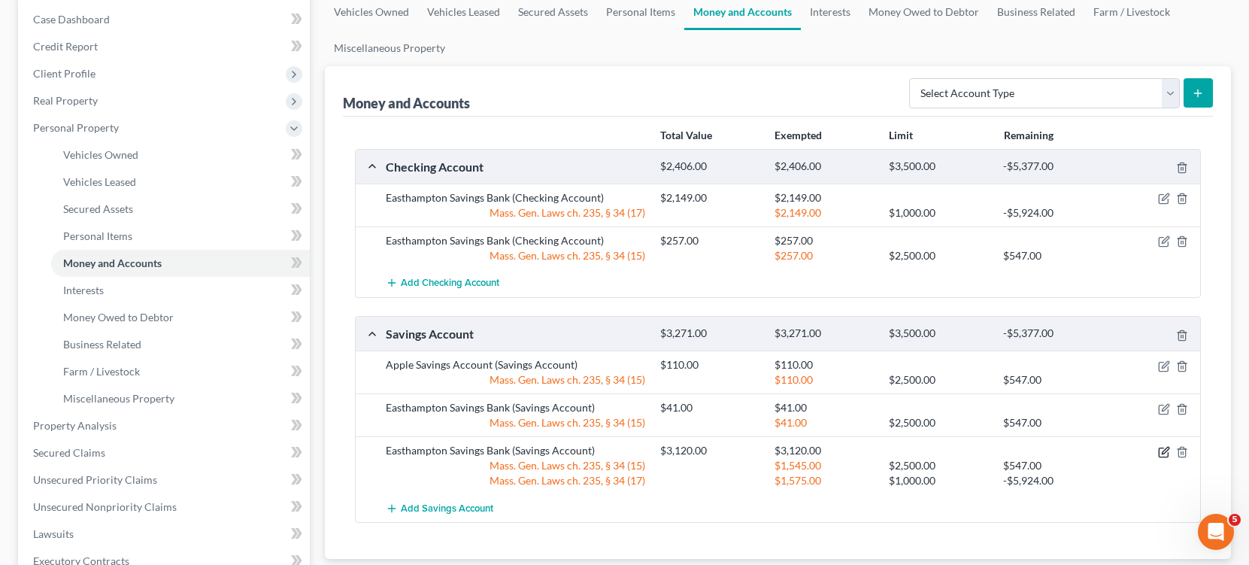
click at [1160, 452] on icon "button" at bounding box center [1164, 452] width 12 height 12
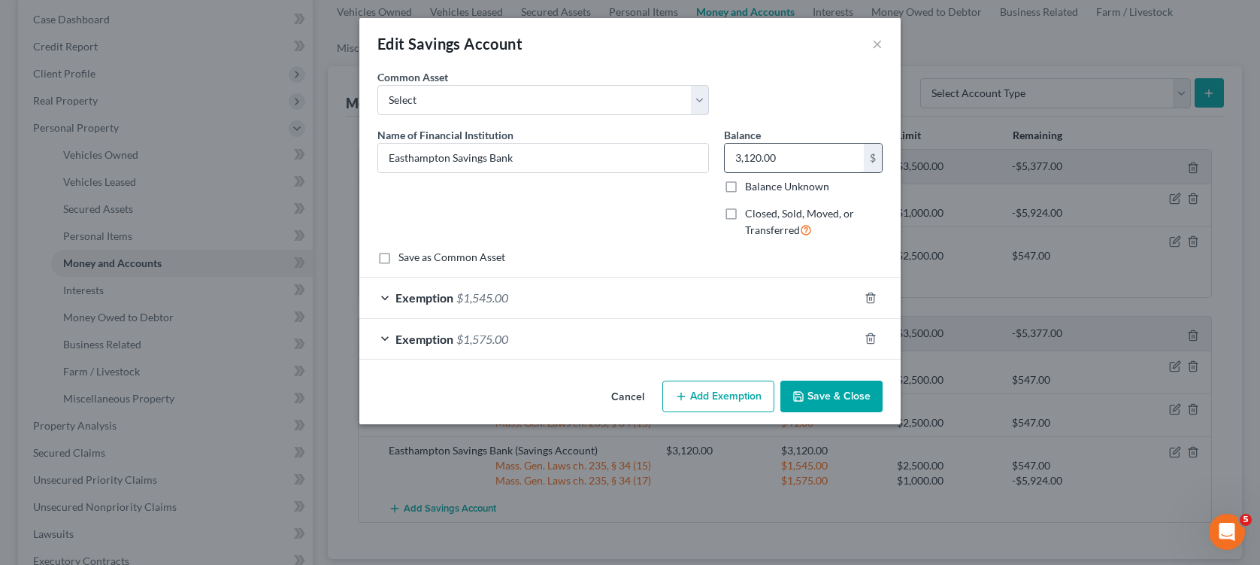
click at [808, 161] on input "3,120.00" at bounding box center [794, 158] width 139 height 29
type input "444"
click at [677, 251] on div "Save as Common Asset" at bounding box center [629, 257] width 505 height 15
click at [871, 300] on icon "button" at bounding box center [871, 298] width 12 height 12
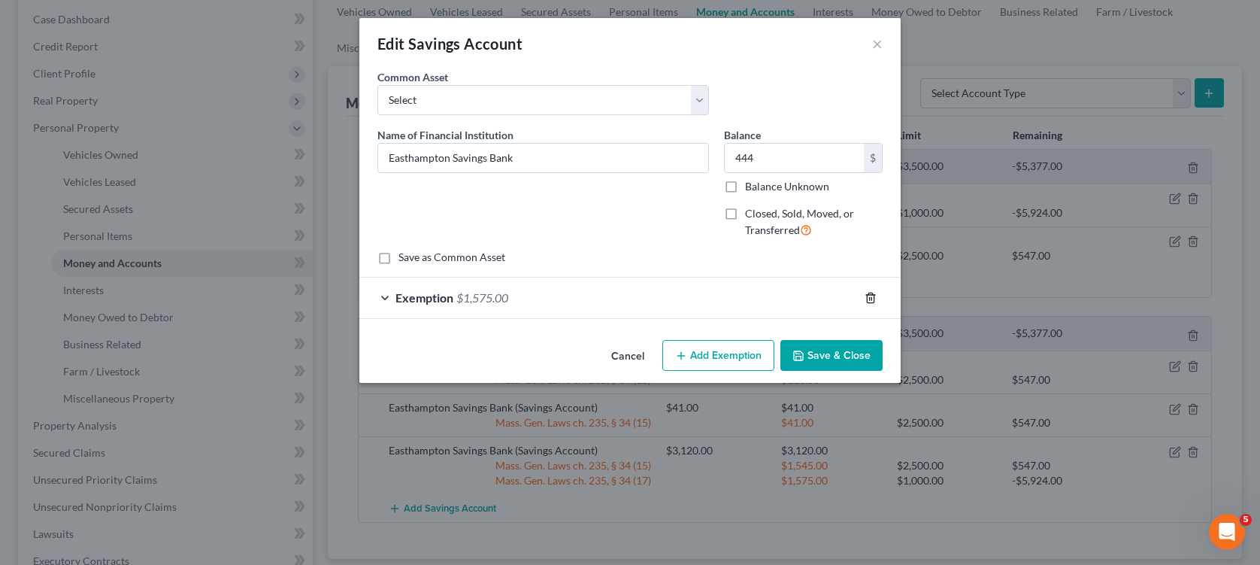
click at [871, 300] on icon "button" at bounding box center [871, 298] width 12 height 12
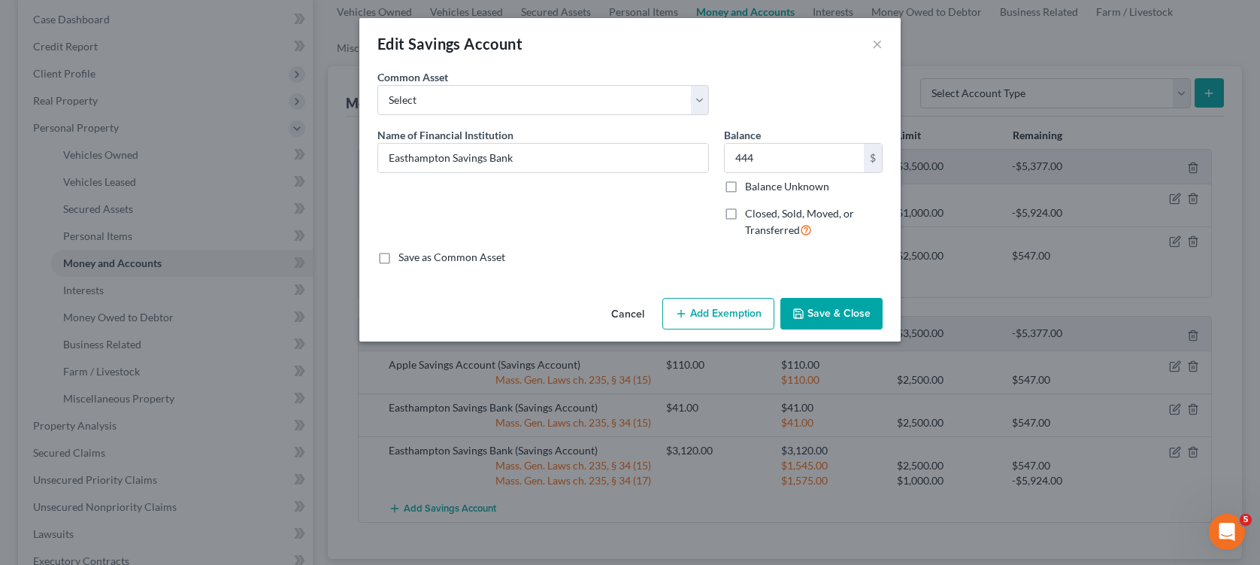
click at [734, 317] on button "Add Exemption" at bounding box center [718, 314] width 112 height 32
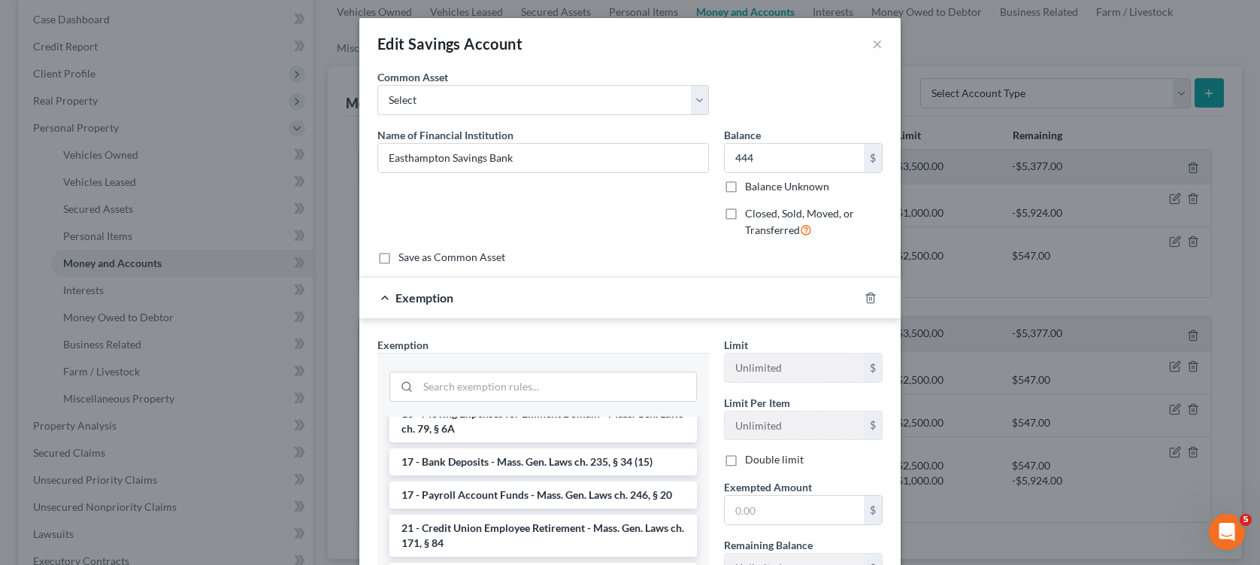
scroll to position [526, 0]
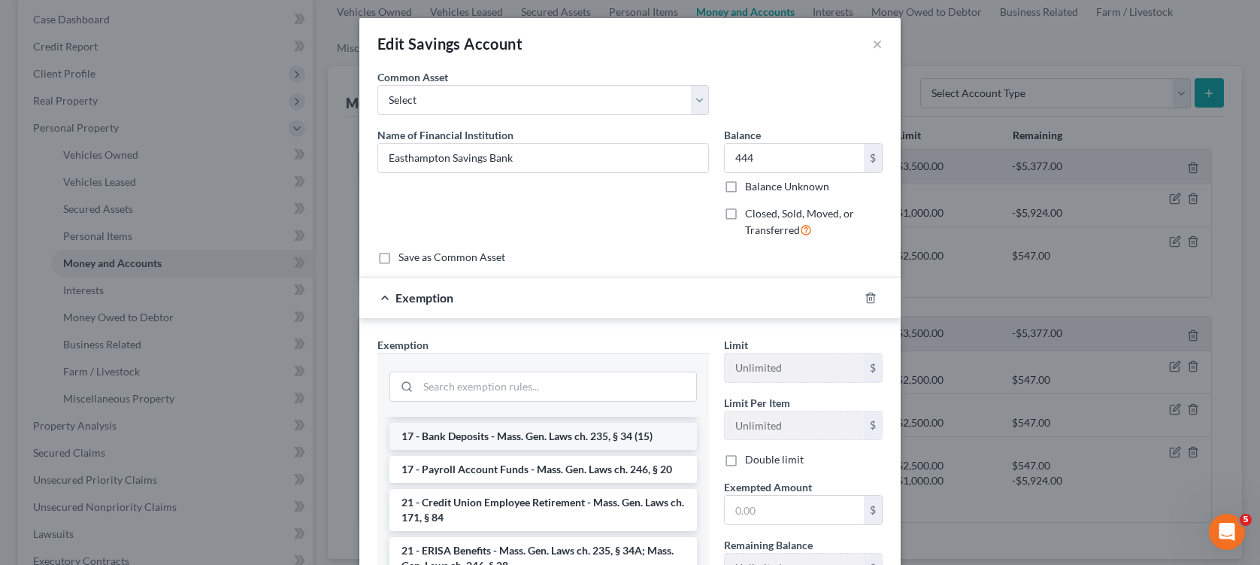
click at [470, 450] on li "17 - Bank Deposits - Mass. Gen. Laws ch. 235, § 34 (15)" at bounding box center [543, 436] width 308 height 27
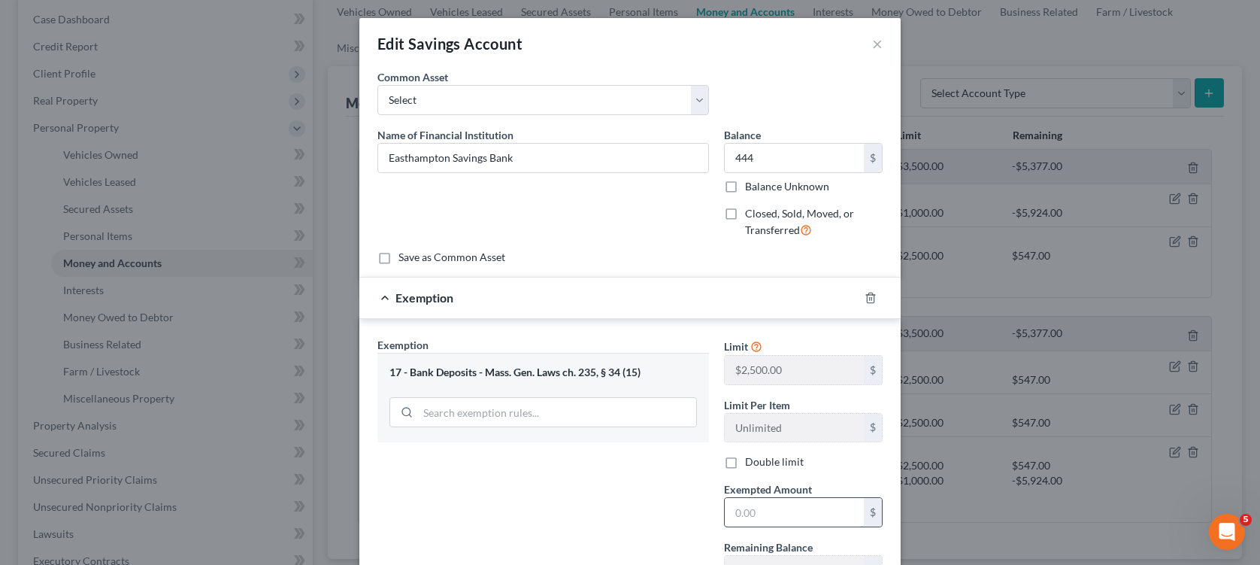
click at [817, 517] on input "text" at bounding box center [794, 512] width 139 height 29
type input "444"
click at [656, 508] on div "Exemption Set must be selected for CA. Exemption * 17 - Bank Deposits - Mass. G…" at bounding box center [543, 467] width 347 height 260
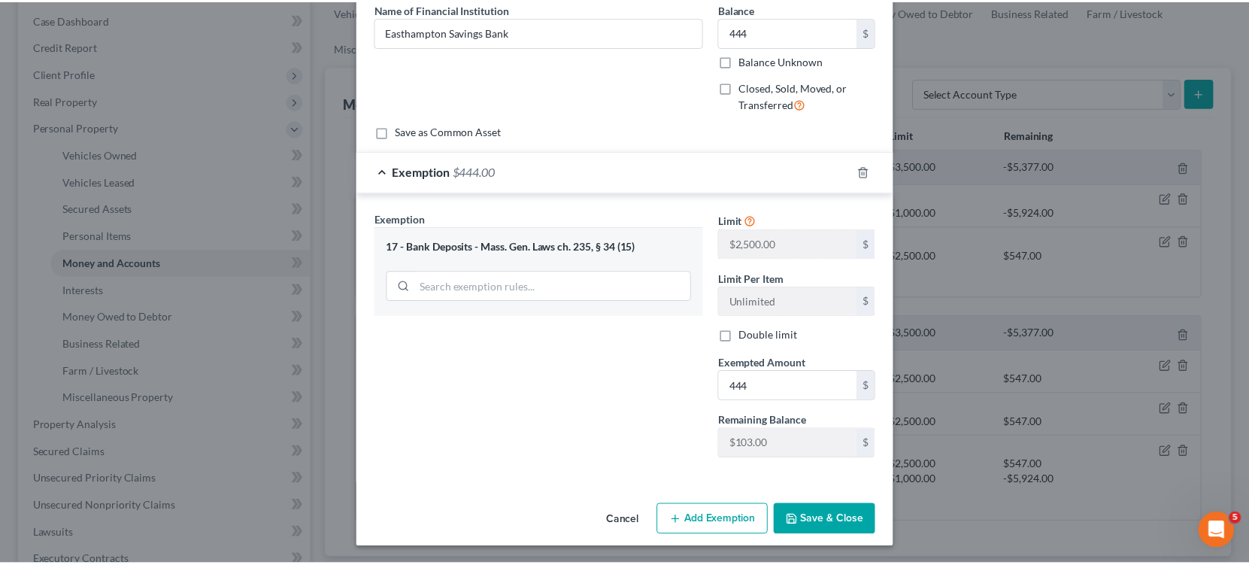
scroll to position [127, 0]
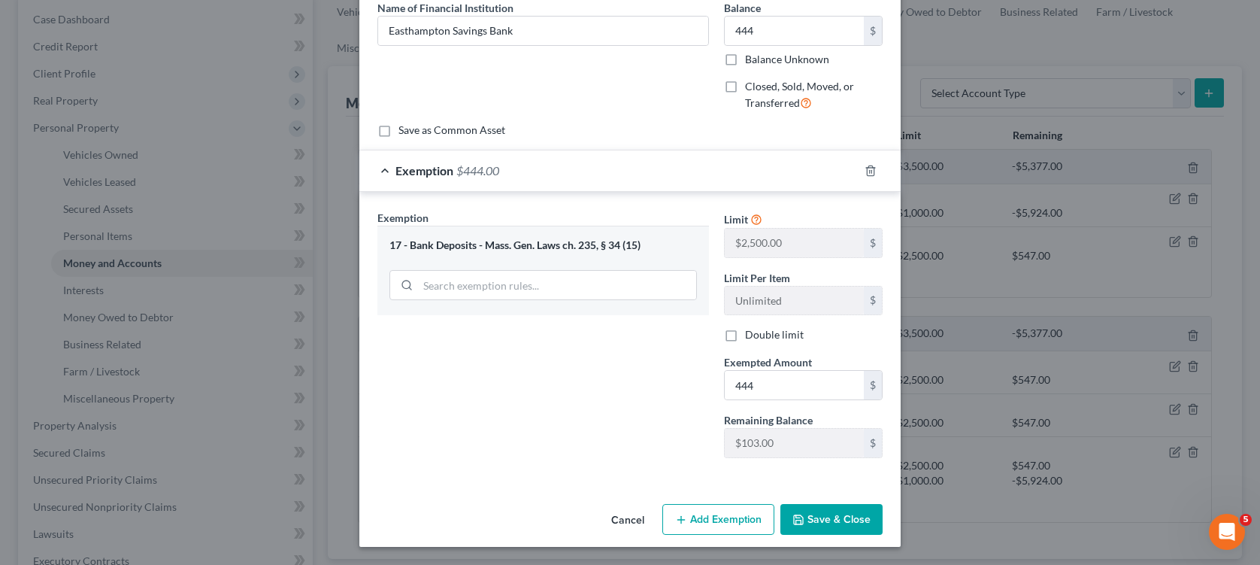
click at [805, 519] on button "Save & Close" at bounding box center [831, 520] width 102 height 32
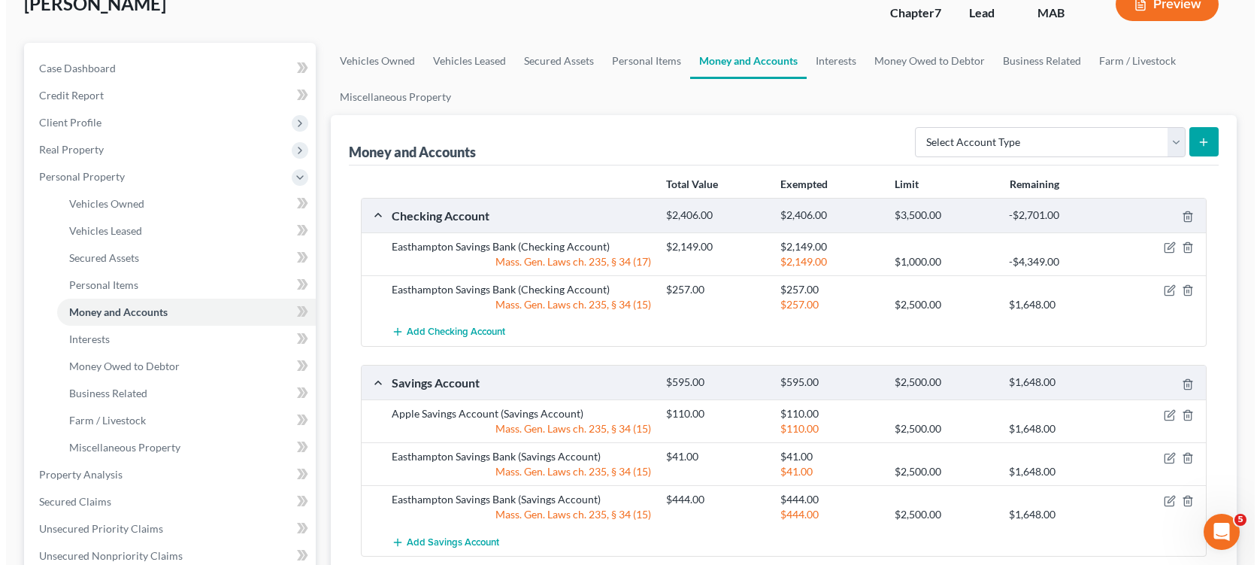
scroll to position [75, 0]
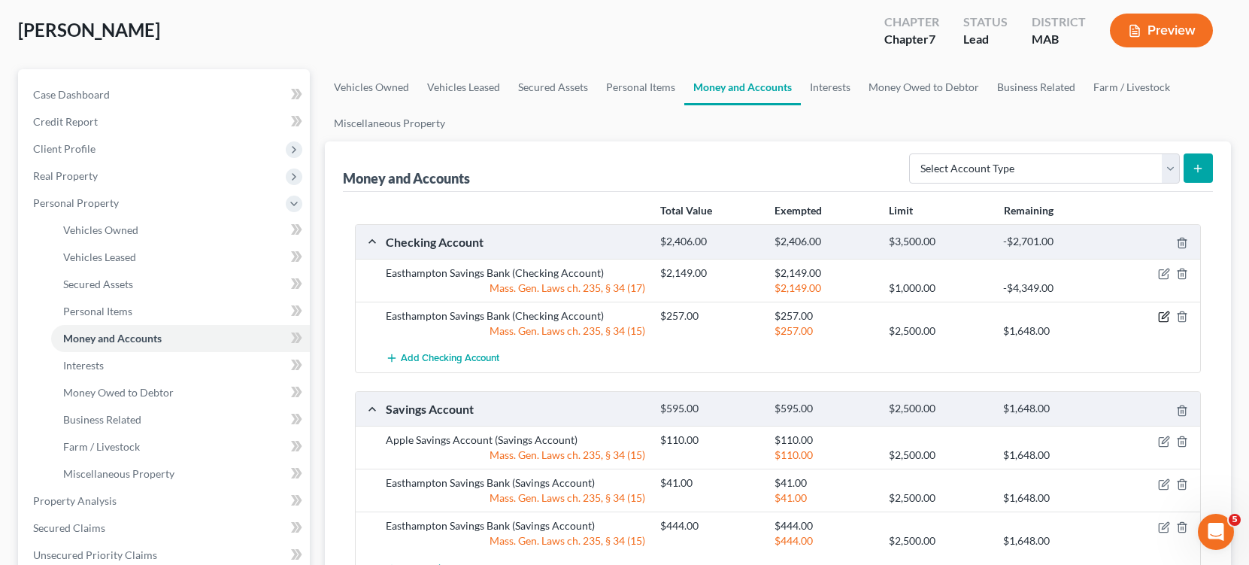
click at [1159, 314] on icon "button" at bounding box center [1163, 317] width 9 height 9
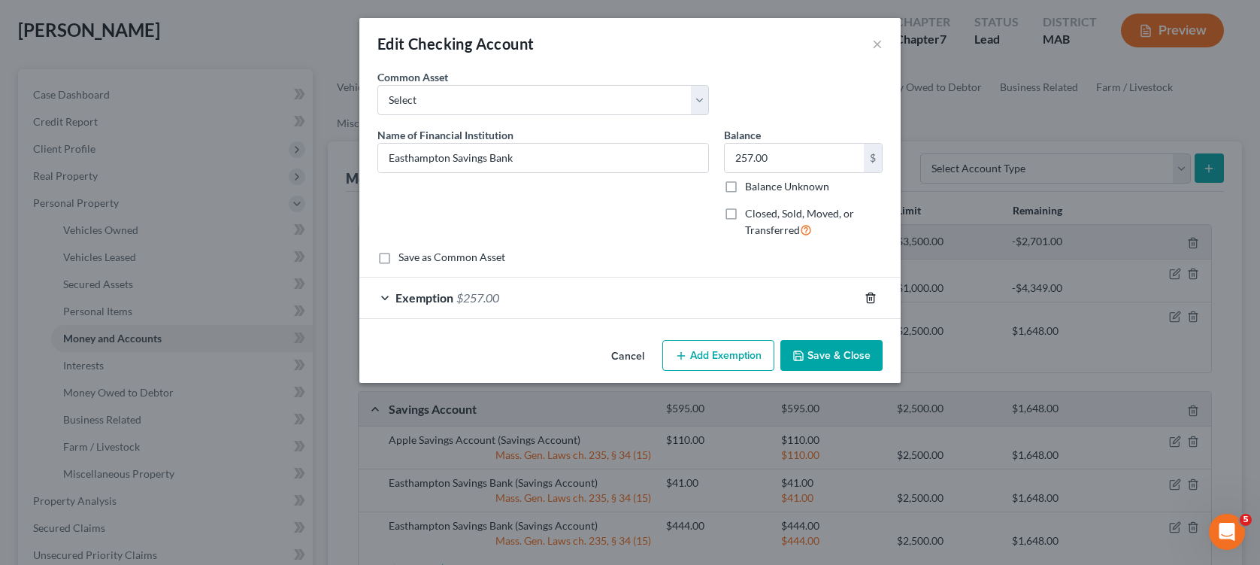
click at [868, 299] on icon "button" at bounding box center [871, 298] width 12 height 12
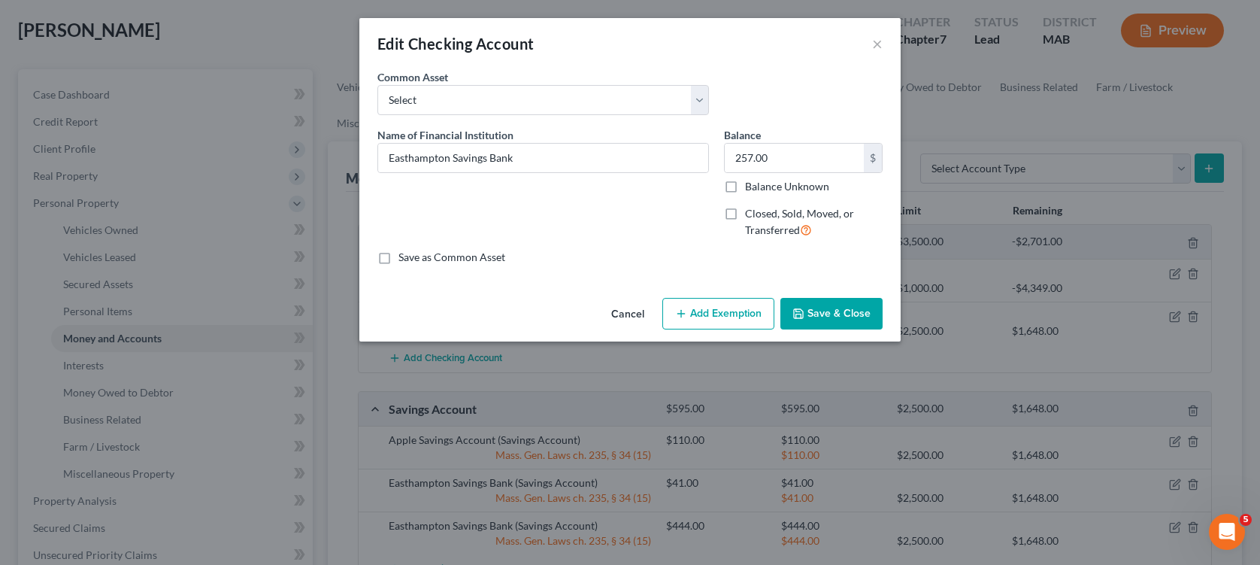
click at [748, 313] on button "Add Exemption" at bounding box center [718, 314] width 112 height 32
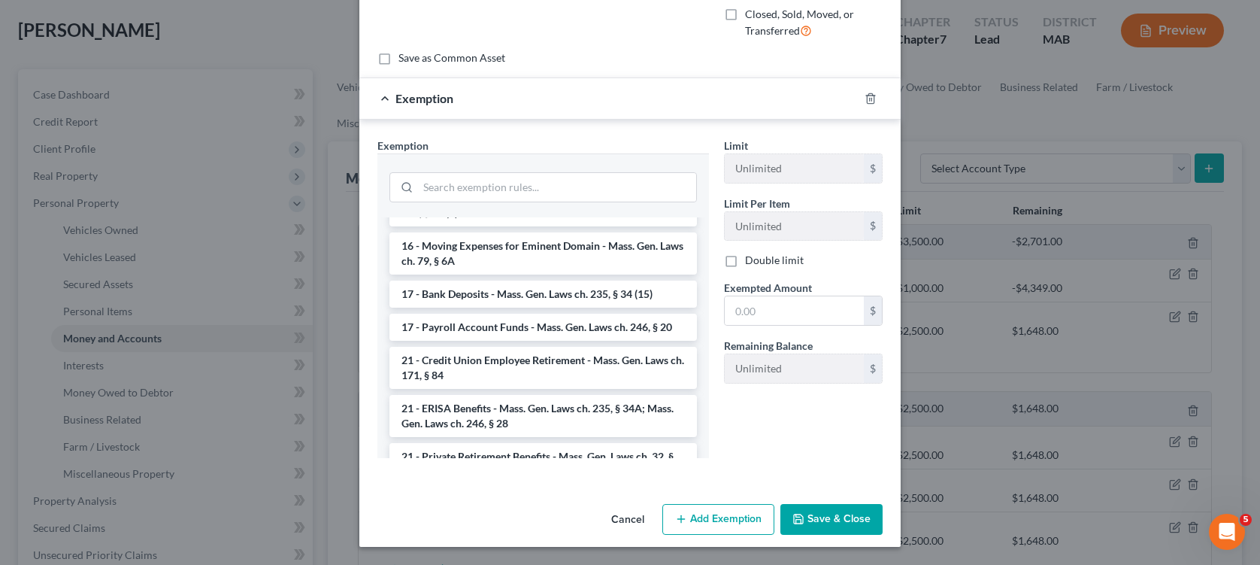
scroll to position [526, 0]
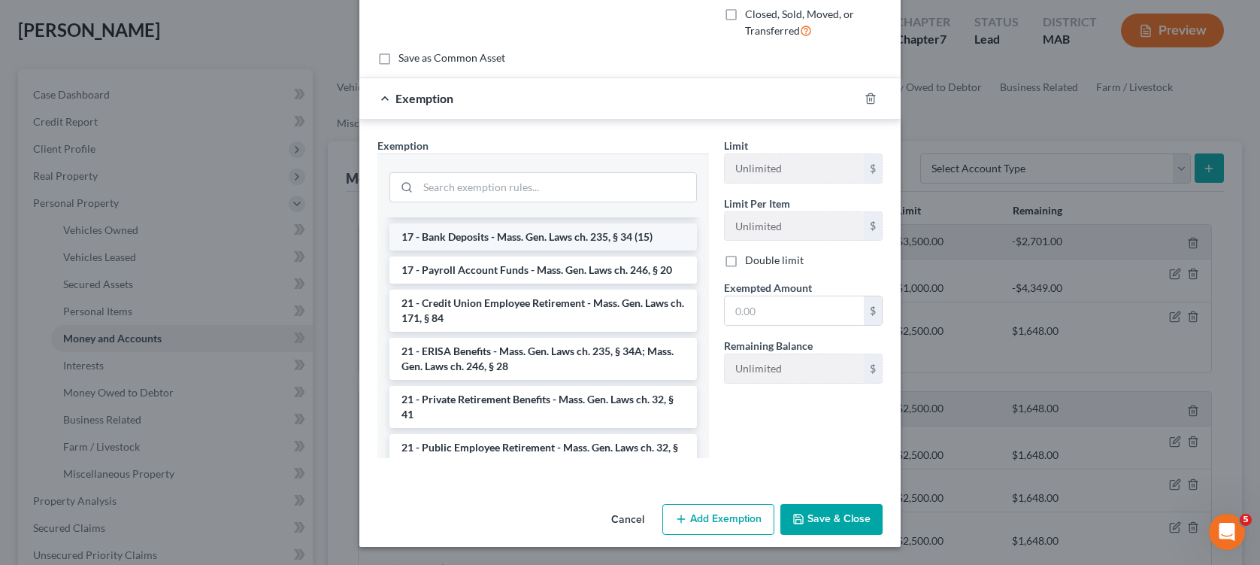
click at [572, 250] on li "17 - Bank Deposits - Mass. Gen. Laws ch. 235, § 34 (15)" at bounding box center [543, 236] width 308 height 27
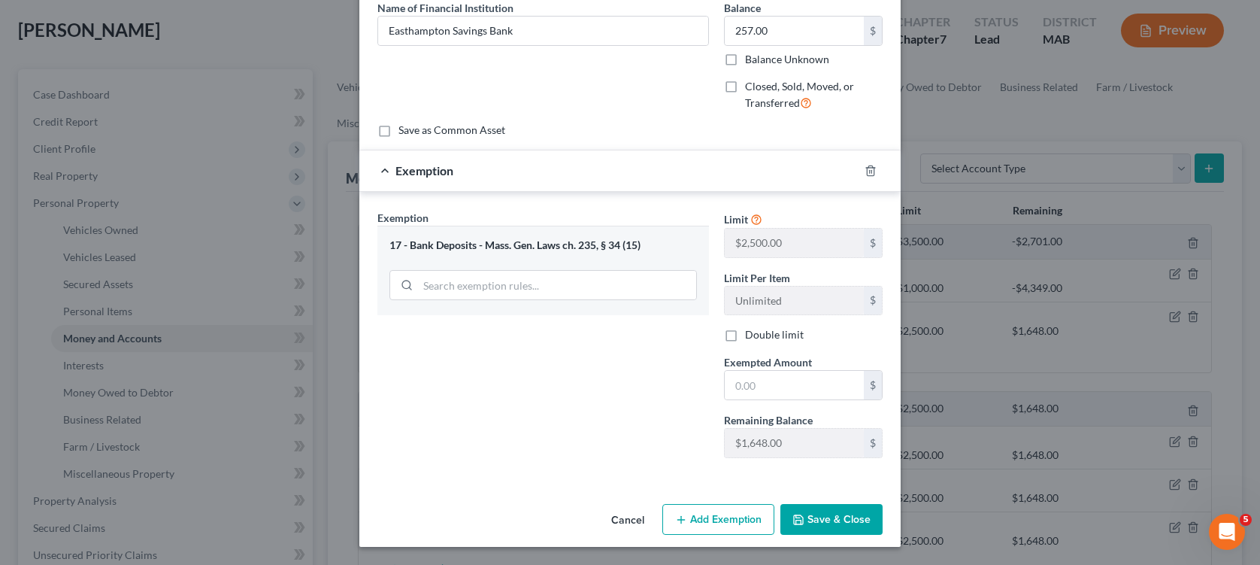
click at [638, 94] on div "Name of Financial Institution * Easthampton Savings Bank" at bounding box center [543, 61] width 347 height 123
click at [623, 516] on button "Cancel" at bounding box center [627, 520] width 57 height 30
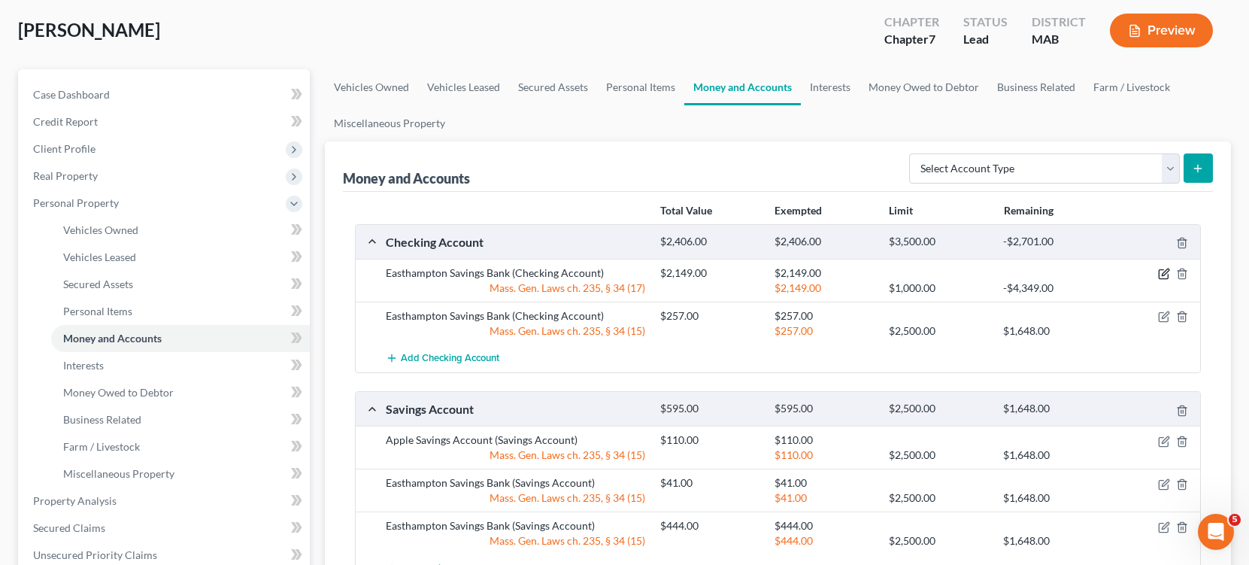
click at [1162, 274] on icon "button" at bounding box center [1165, 272] width 7 height 7
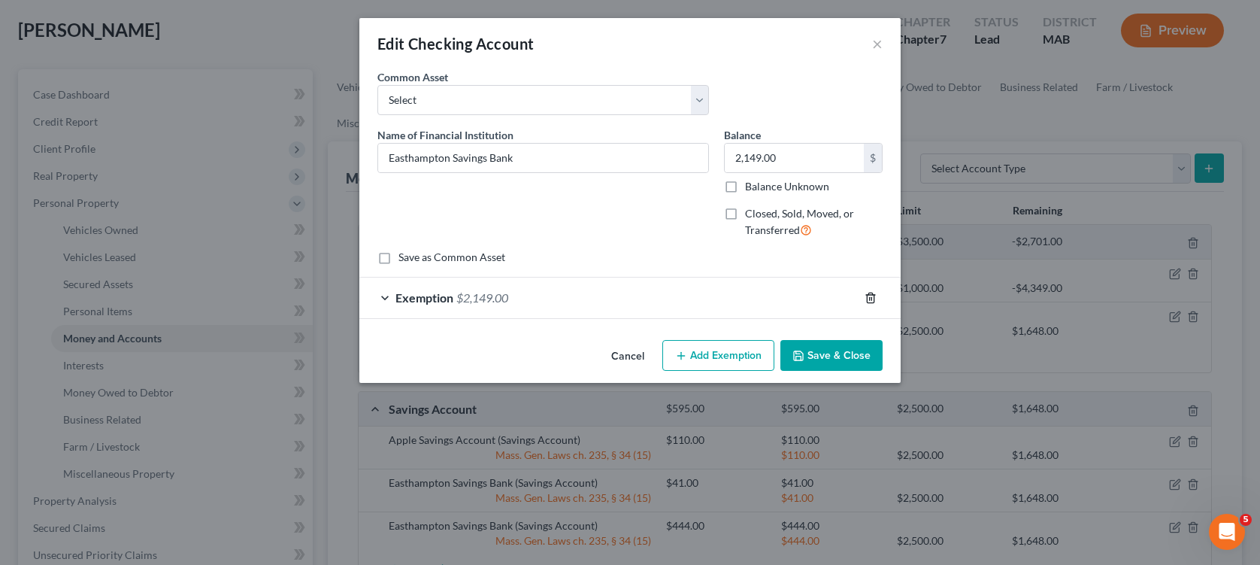
click at [870, 300] on line "button" at bounding box center [870, 298] width 0 height 3
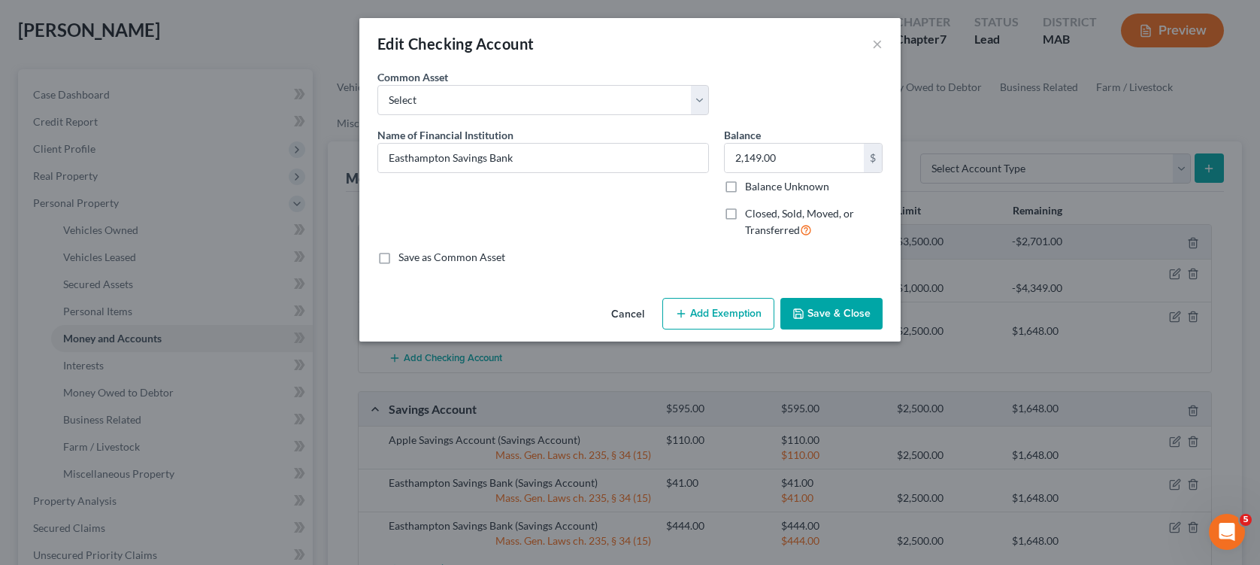
click at [718, 311] on button "Add Exemption" at bounding box center [718, 314] width 112 height 32
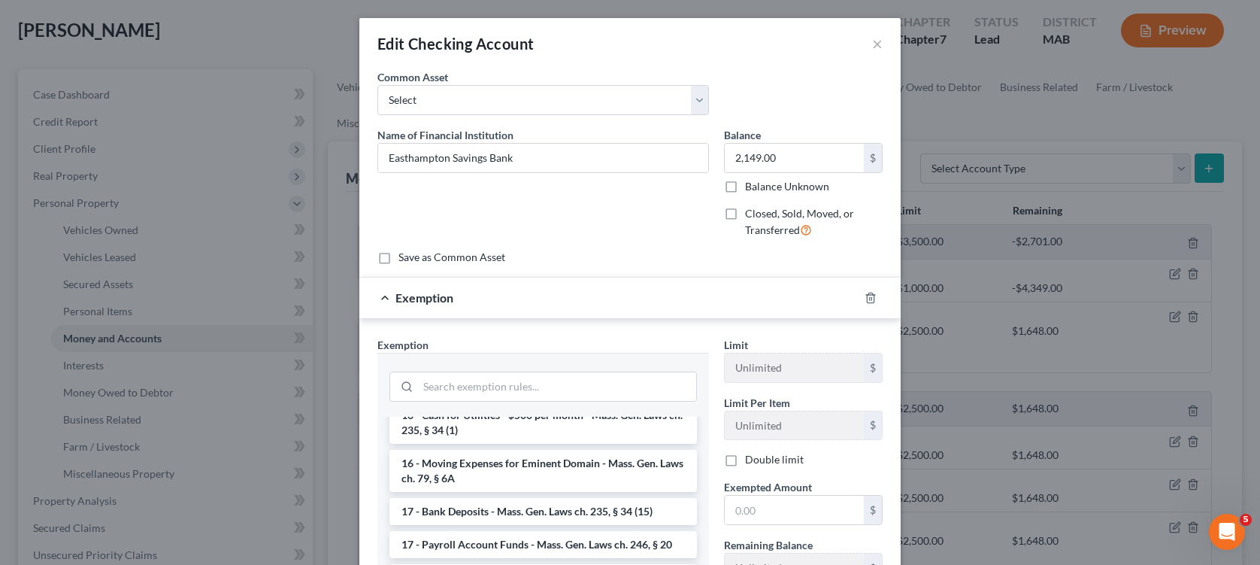
scroll to position [526, 0]
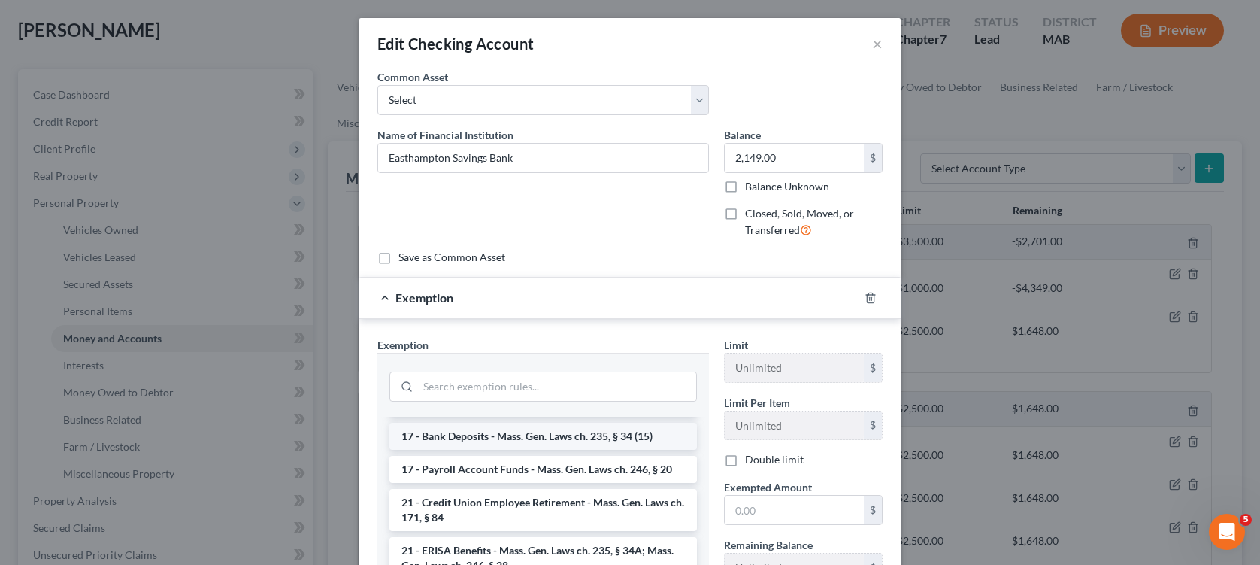
click at [565, 450] on li "17 - Bank Deposits - Mass. Gen. Laws ch. 235, § 34 (15)" at bounding box center [543, 436] width 308 height 27
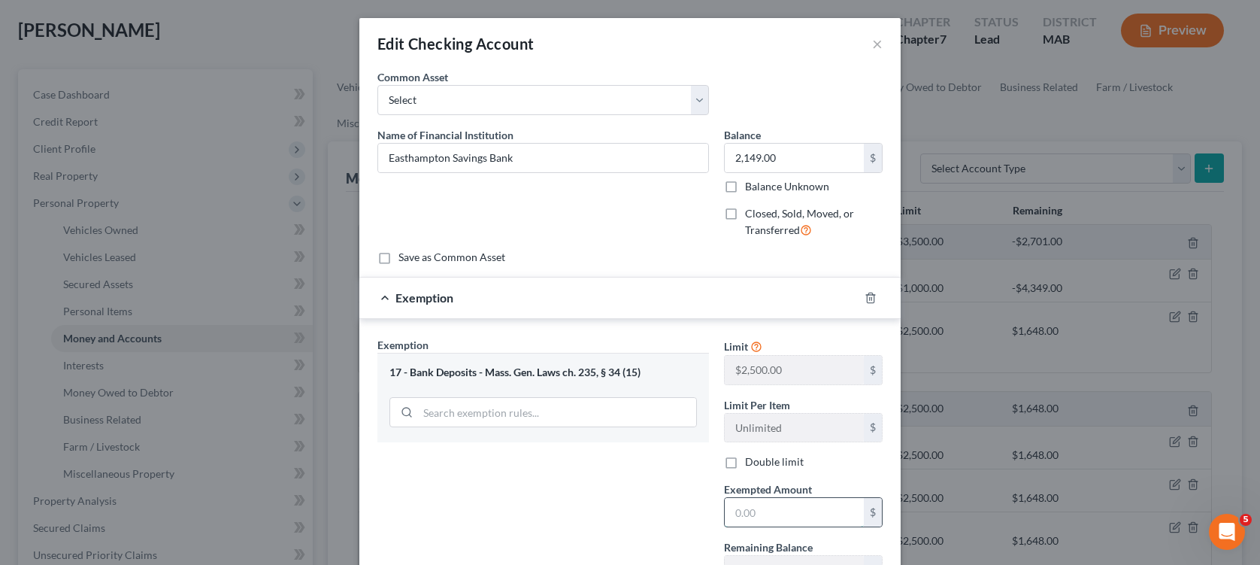
click at [764, 512] on input "text" at bounding box center [794, 512] width 139 height 29
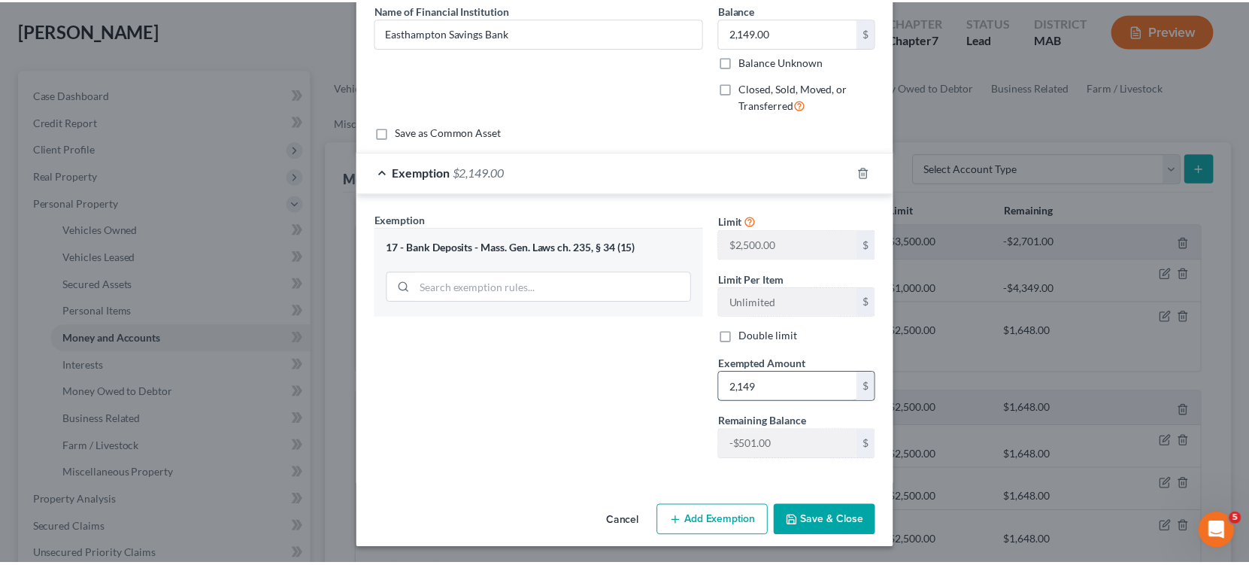
scroll to position [127, 0]
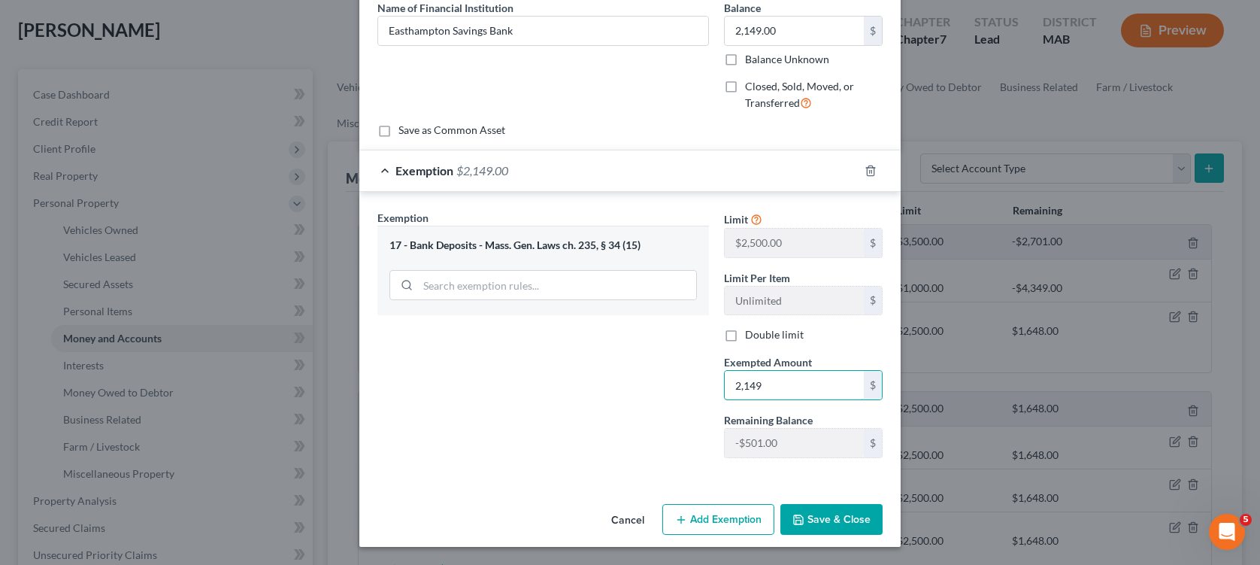
type input "2,149"
click at [808, 523] on button "Save & Close" at bounding box center [831, 520] width 102 height 32
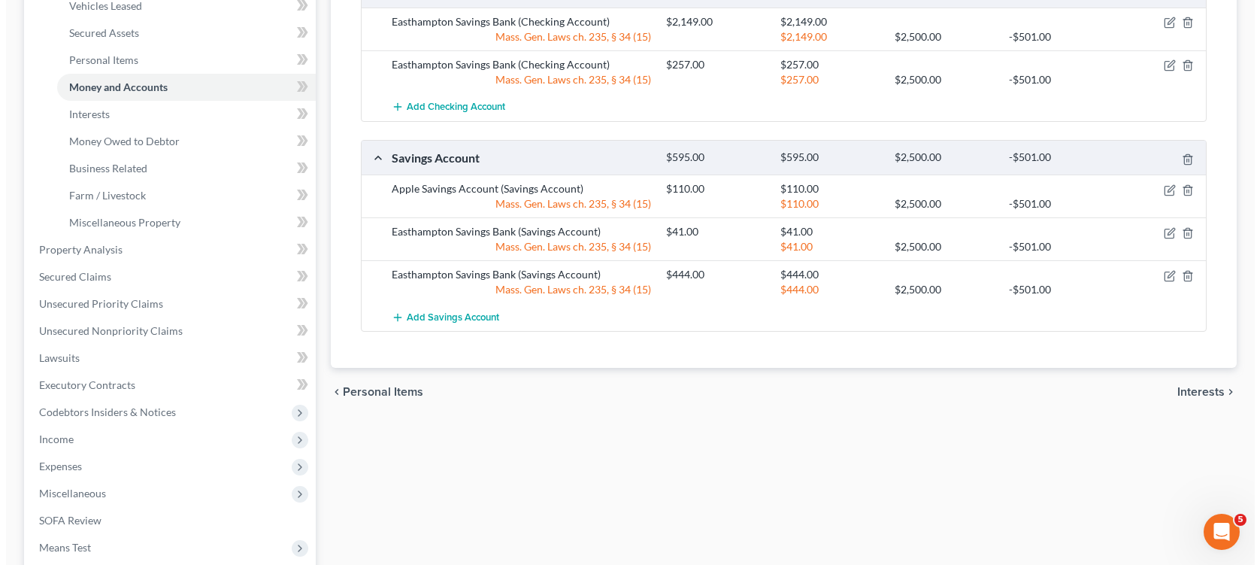
scroll to position [301, 0]
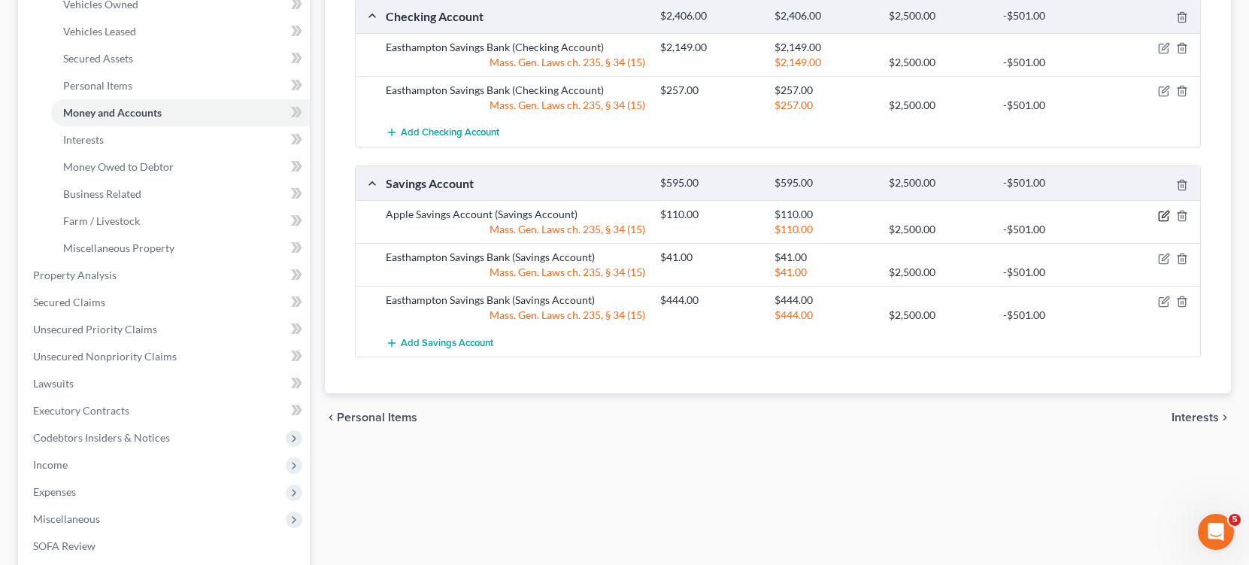
click at [1162, 217] on icon "button" at bounding box center [1165, 214] width 7 height 7
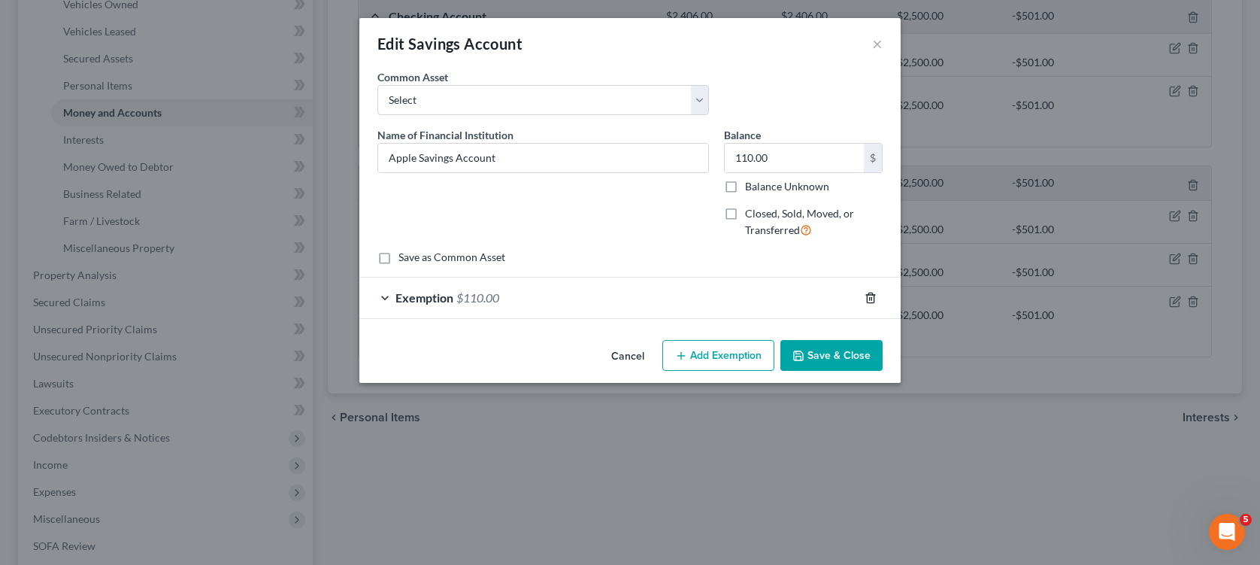
click at [866, 298] on icon "button" at bounding box center [871, 298] width 12 height 12
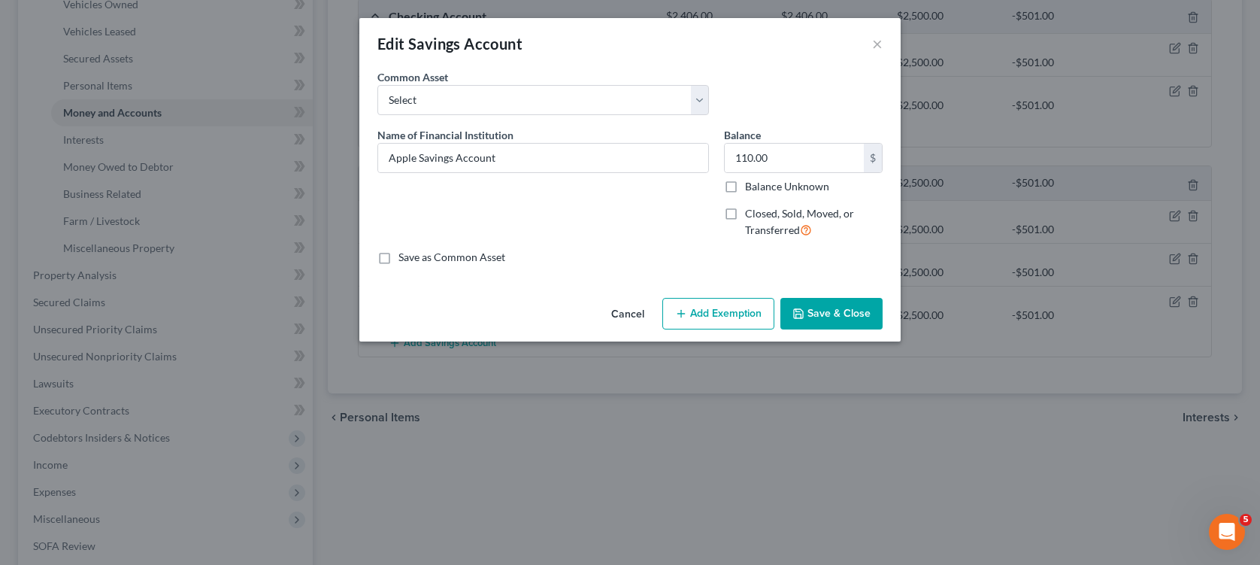
click at [712, 312] on button "Add Exemption" at bounding box center [718, 314] width 112 height 32
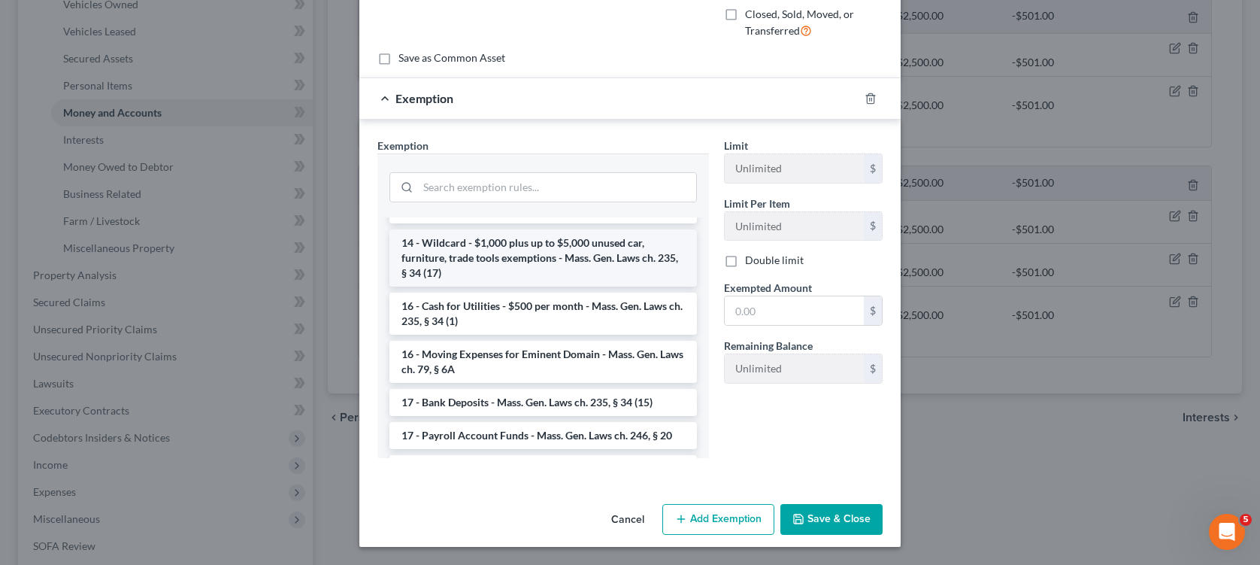
scroll to position [376, 0]
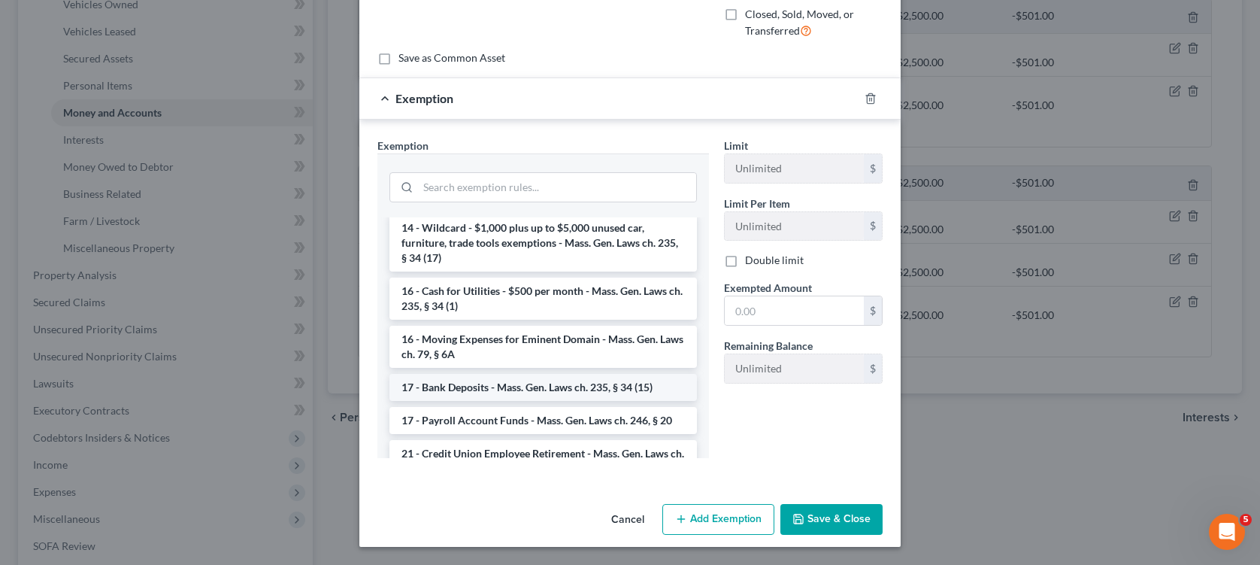
click at [465, 401] on li "17 - Bank Deposits - Mass. Gen. Laws ch. 235, § 34 (15)" at bounding box center [543, 387] width 308 height 27
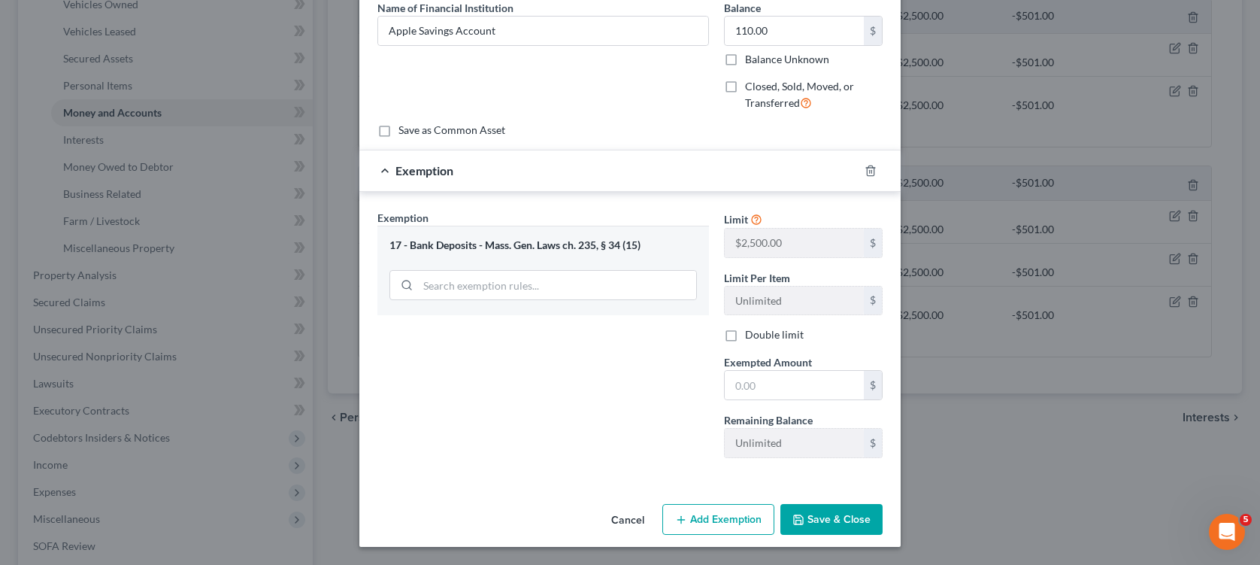
scroll to position [127, 0]
click at [754, 385] on input "text" at bounding box center [794, 385] width 139 height 29
type input "94"
click at [711, 524] on button "Add Exemption" at bounding box center [718, 520] width 112 height 32
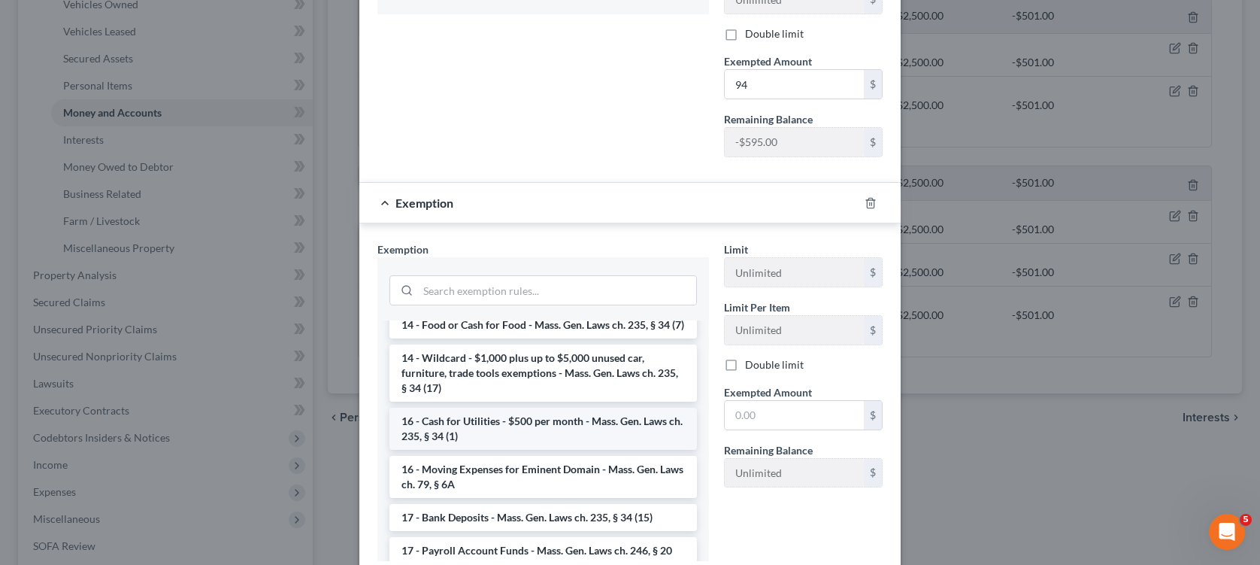
scroll to position [376, 0]
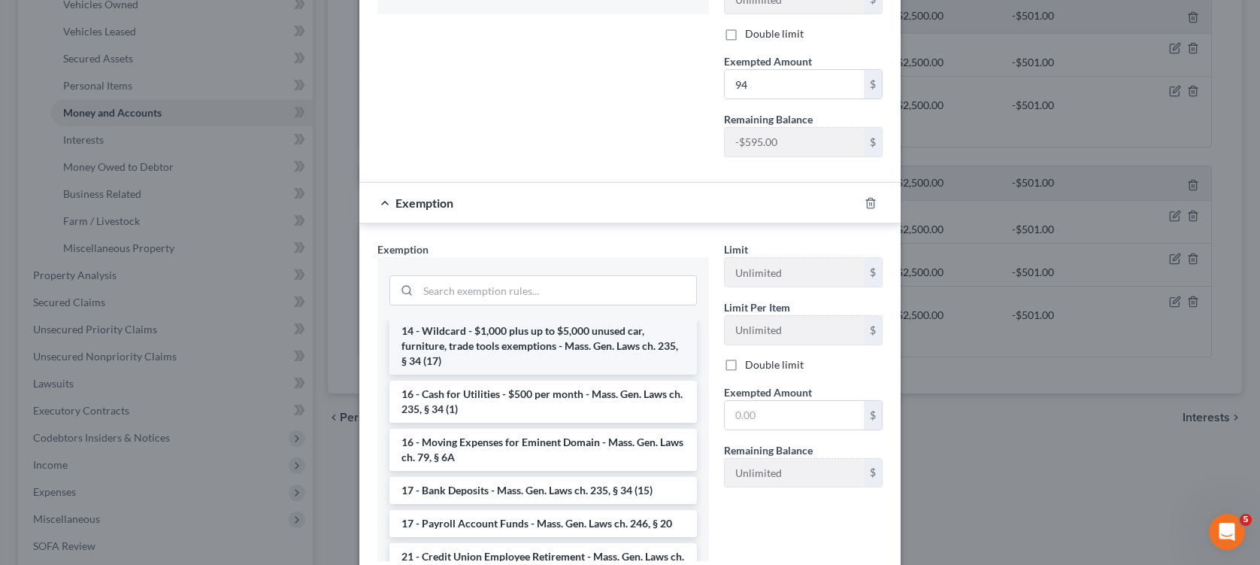
click at [492, 364] on li "14 - Wildcard - $1,000 plus up to $5,000 unused car, furniture, trade tools exe…" at bounding box center [543, 345] width 308 height 57
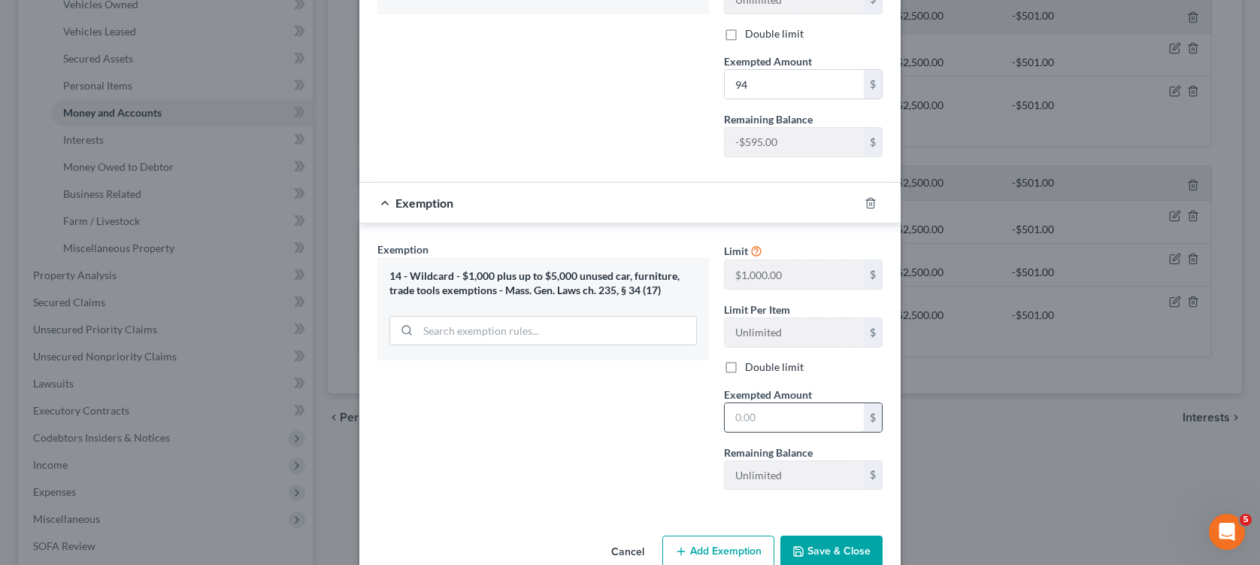
click at [772, 423] on input "text" at bounding box center [794, 417] width 139 height 29
type input "16"
click at [837, 550] on button "Save & Close" at bounding box center [831, 551] width 102 height 32
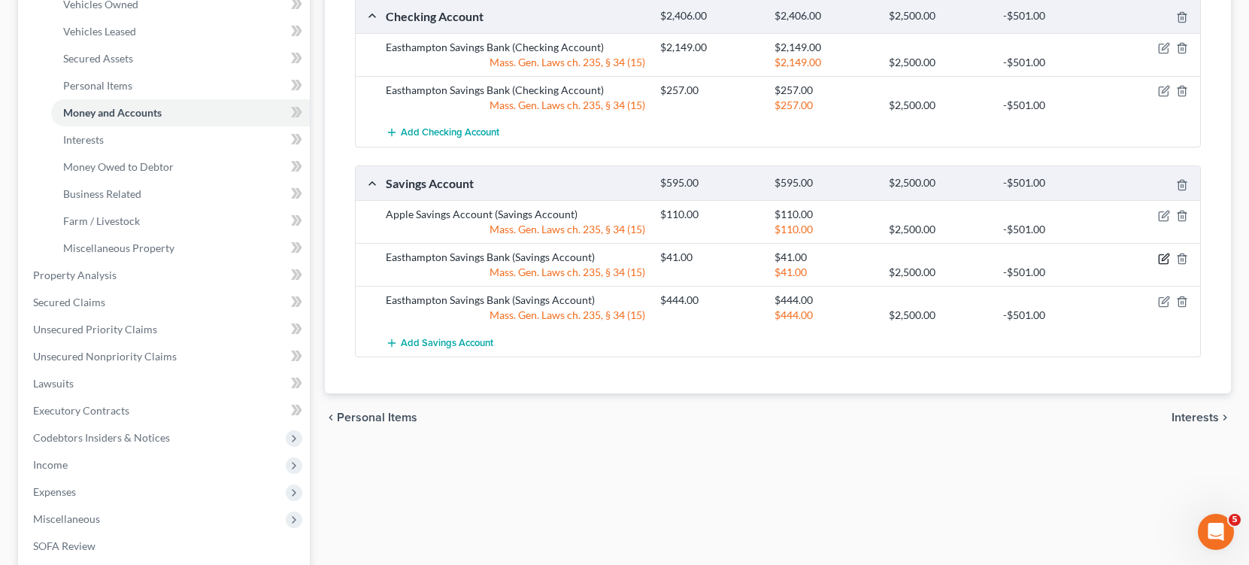
click at [1162, 259] on icon "button" at bounding box center [1165, 256] width 7 height 7
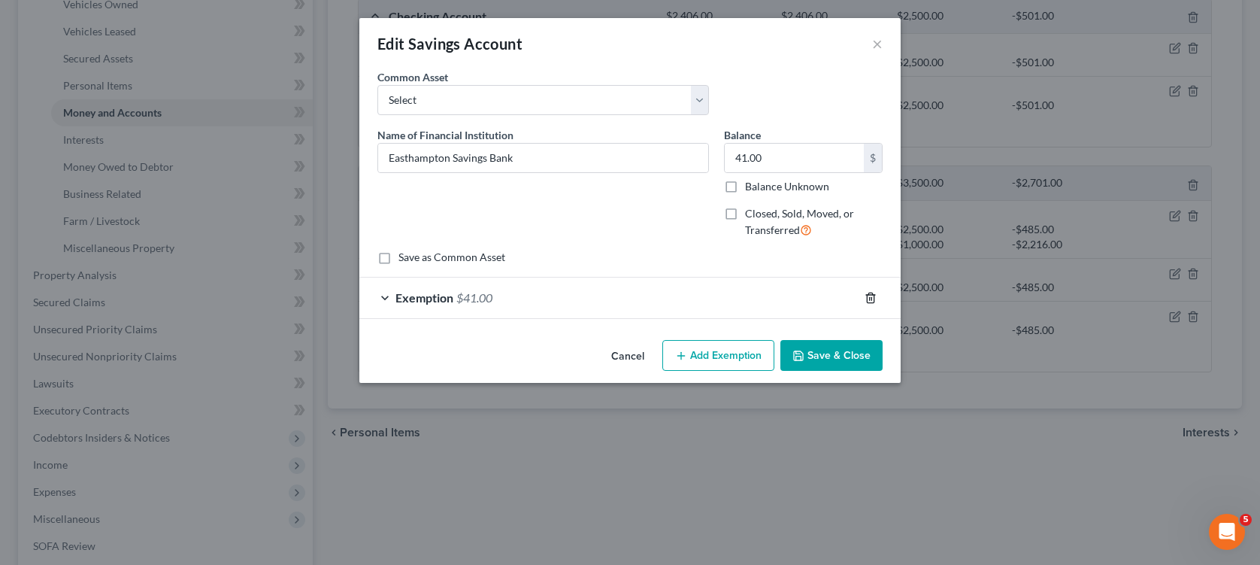
click at [875, 300] on icon "button" at bounding box center [871, 298] width 12 height 12
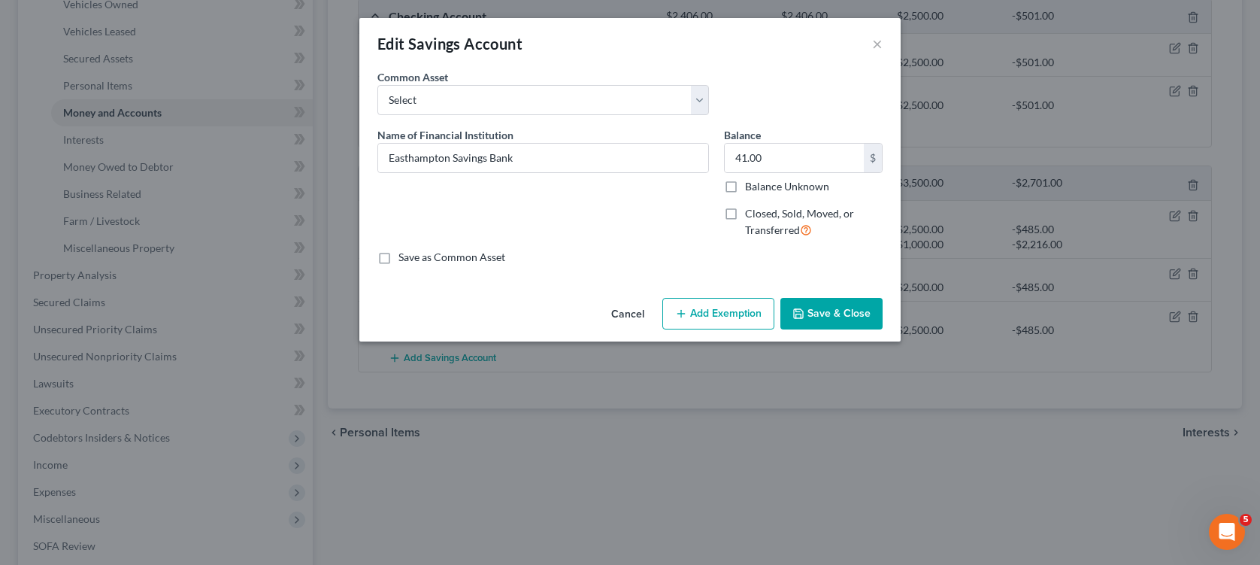
click at [738, 318] on button "Add Exemption" at bounding box center [718, 314] width 112 height 32
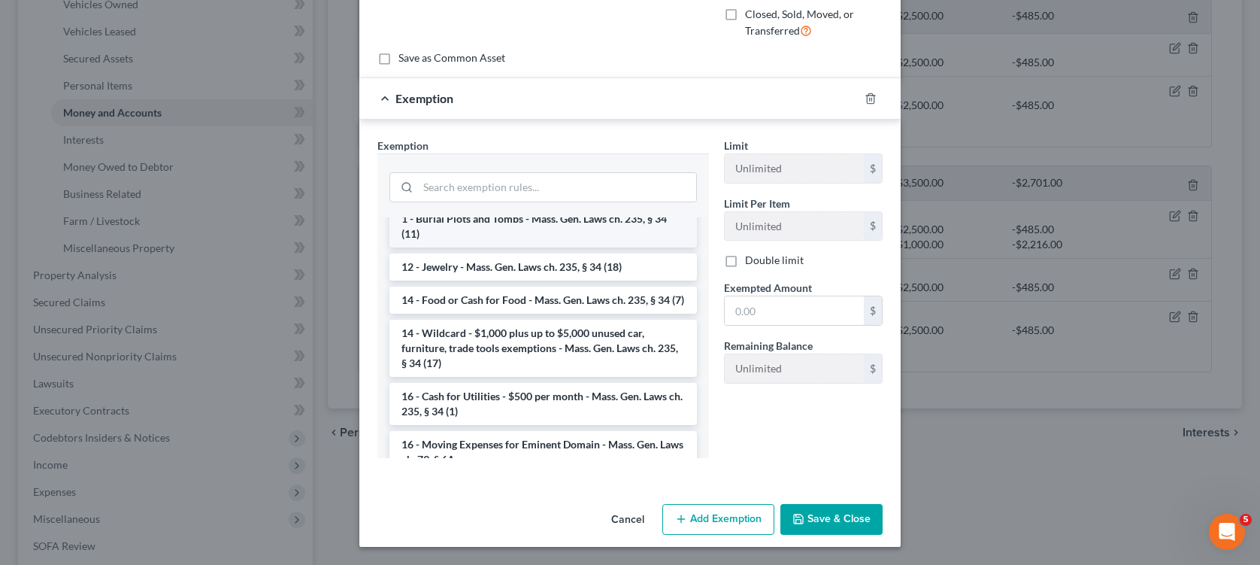
scroll to position [301, 0]
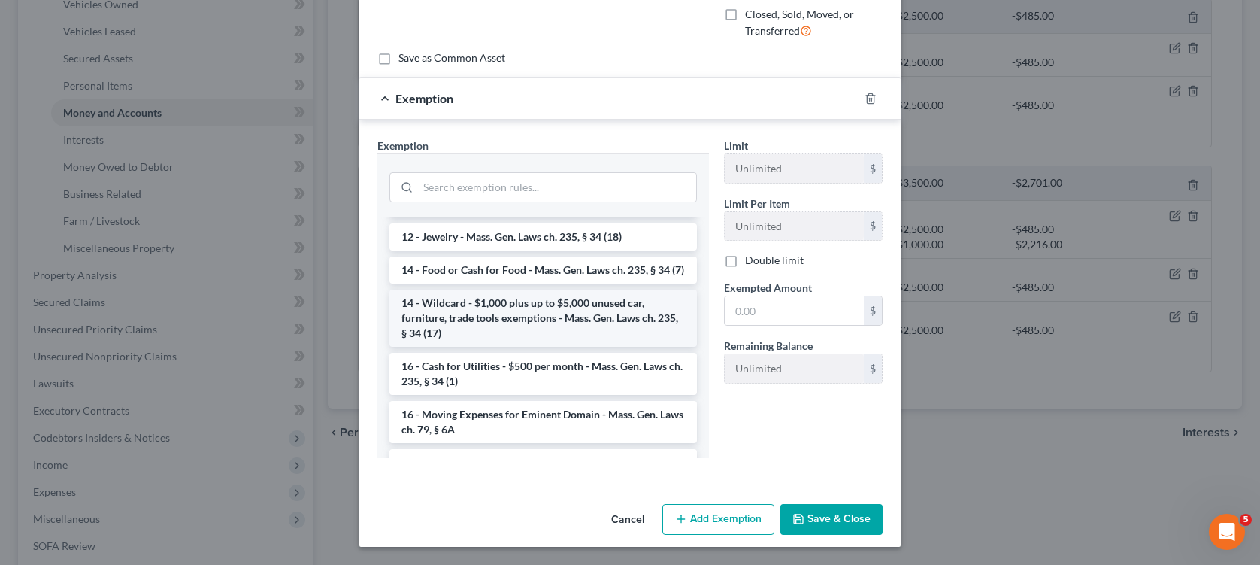
click at [502, 343] on li "14 - Wildcard - $1,000 plus up to $5,000 unused car, furniture, trade tools exe…" at bounding box center [543, 317] width 308 height 57
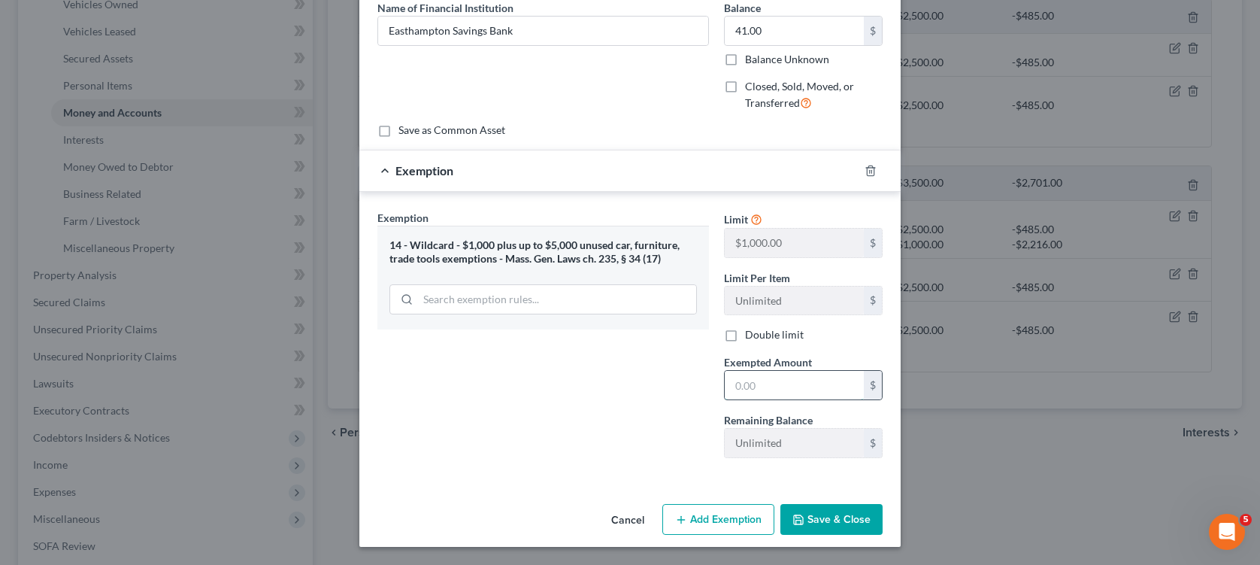
click at [759, 392] on input "text" at bounding box center [794, 385] width 139 height 29
type input "41"
click at [805, 517] on button "Save & Close" at bounding box center [831, 520] width 102 height 32
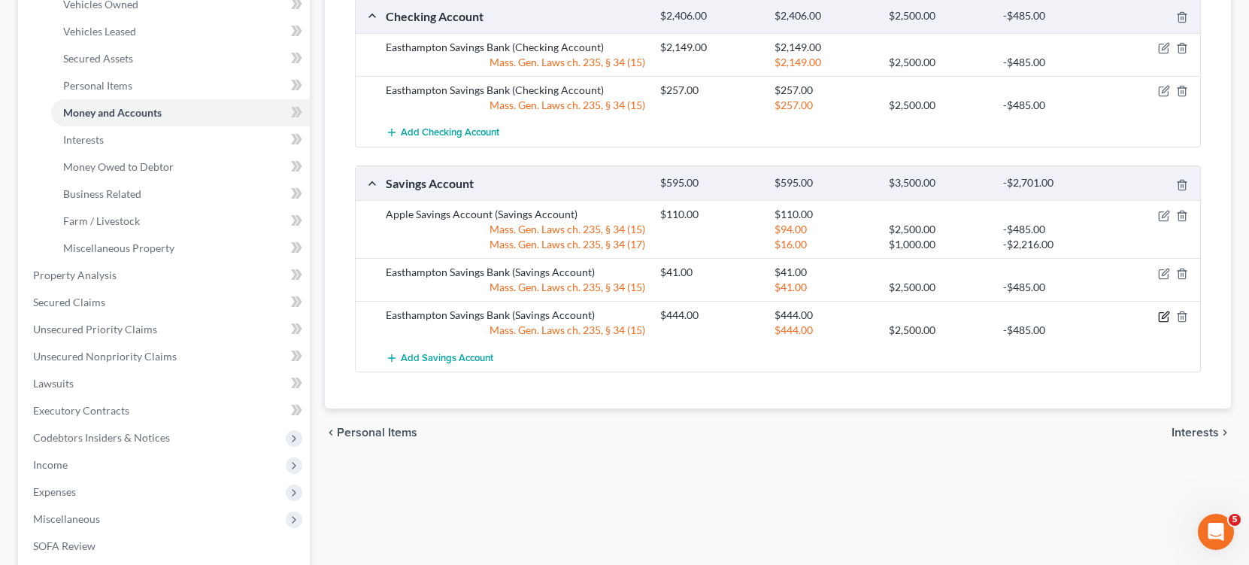
click at [1160, 316] on icon "button" at bounding box center [1164, 317] width 12 height 12
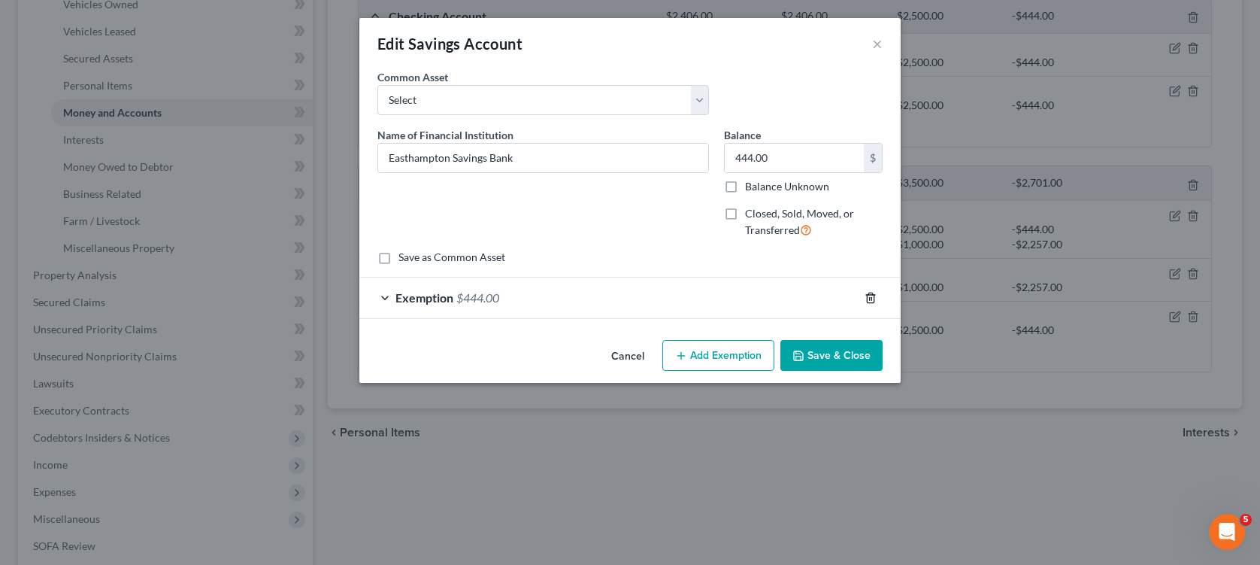
click at [871, 298] on line "button" at bounding box center [871, 298] width 0 height 3
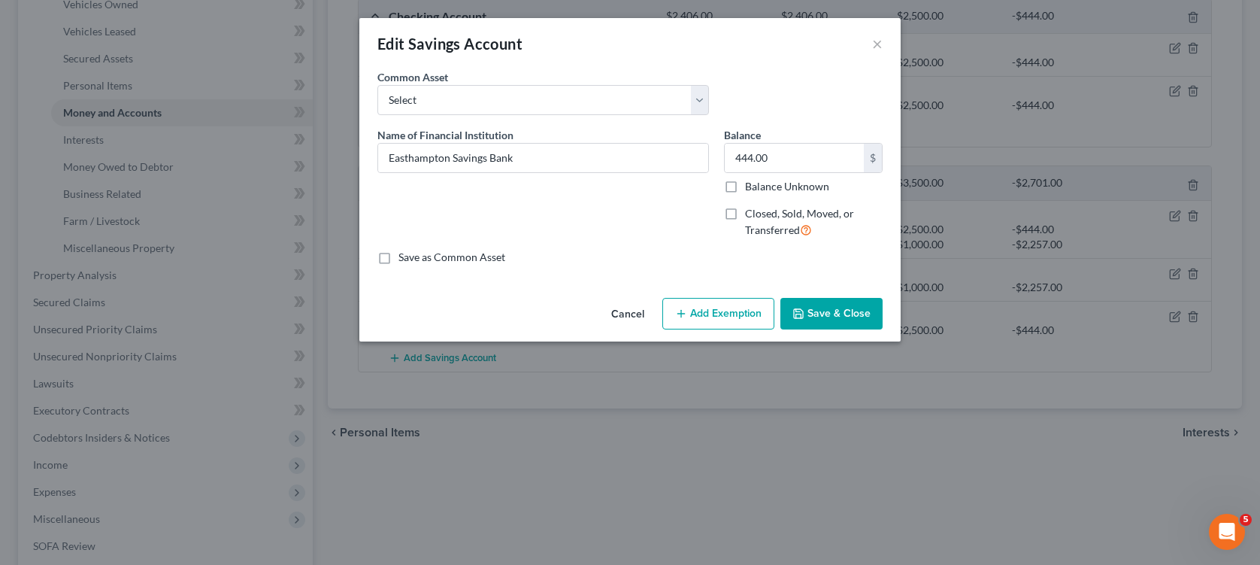
click at [747, 317] on button "Add Exemption" at bounding box center [718, 314] width 112 height 32
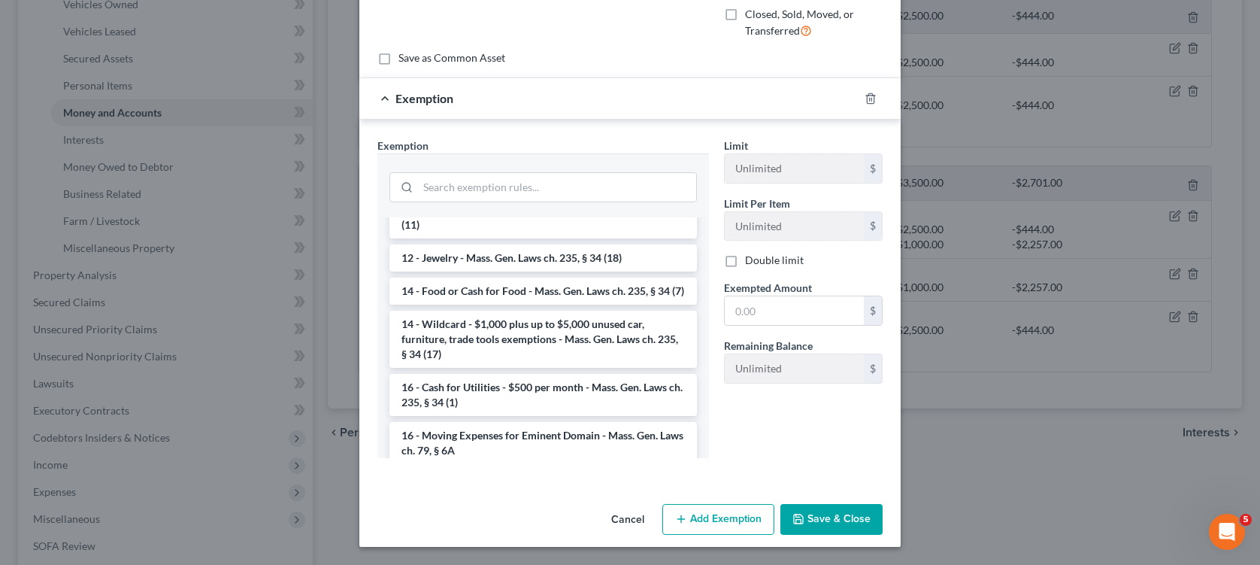
scroll to position [301, 0]
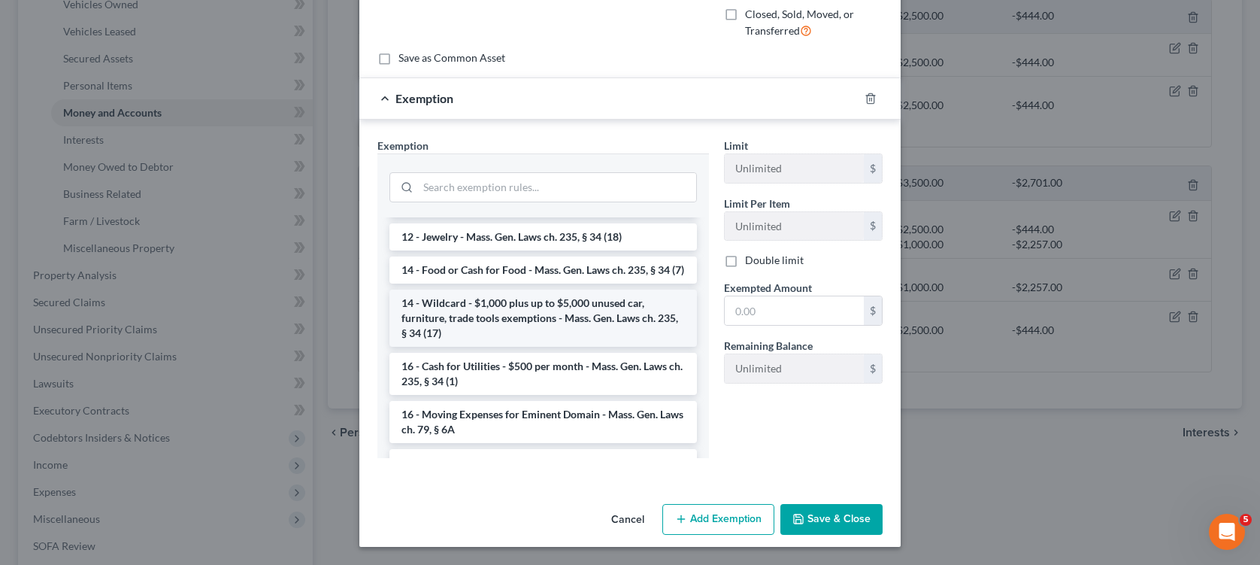
click at [550, 338] on li "14 - Wildcard - $1,000 plus up to $5,000 unused car, furniture, trade tools exe…" at bounding box center [543, 317] width 308 height 57
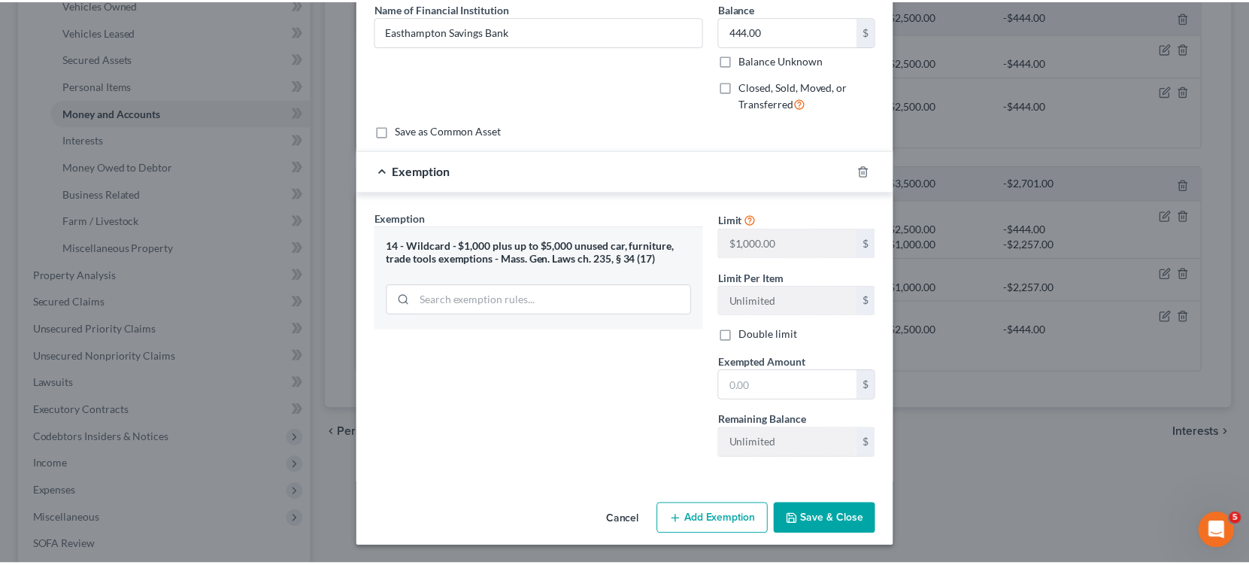
scroll to position [127, 0]
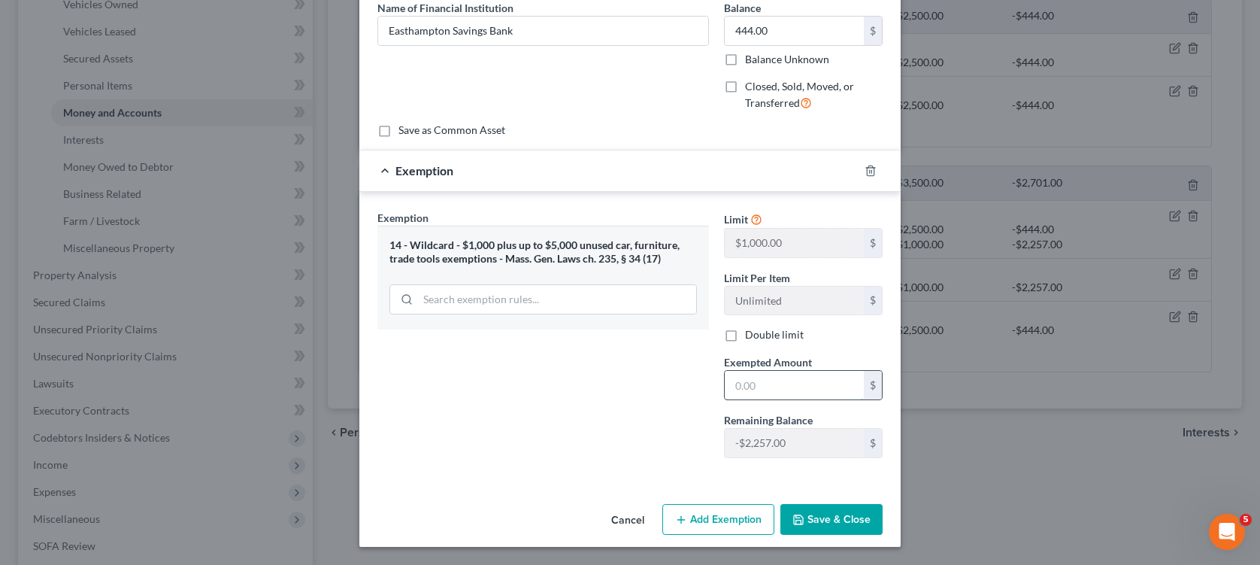
click at [747, 389] on input "text" at bounding box center [794, 385] width 139 height 29
type input "444"
click at [810, 519] on button "Save & Close" at bounding box center [831, 520] width 102 height 32
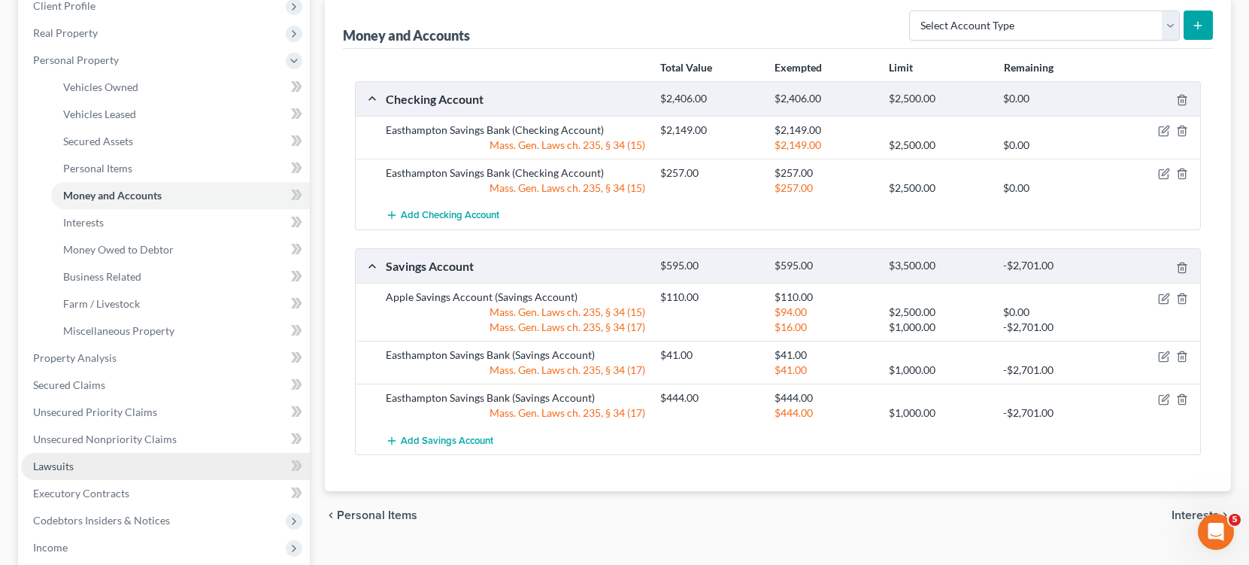
scroll to position [205, 0]
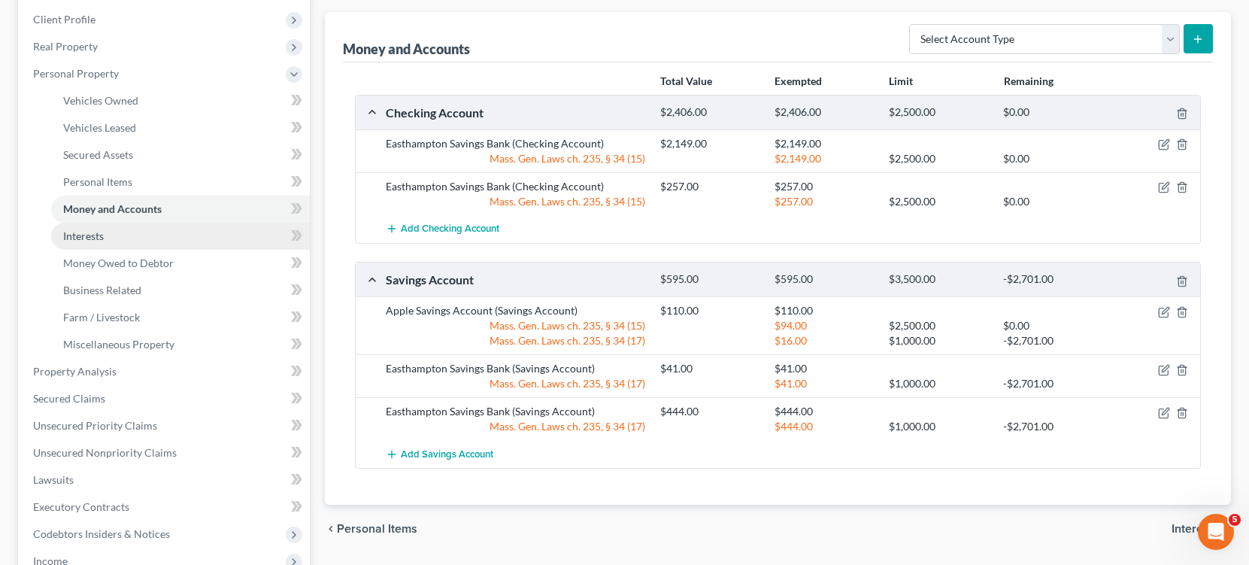
click at [83, 237] on span "Interests" at bounding box center [83, 235] width 41 height 13
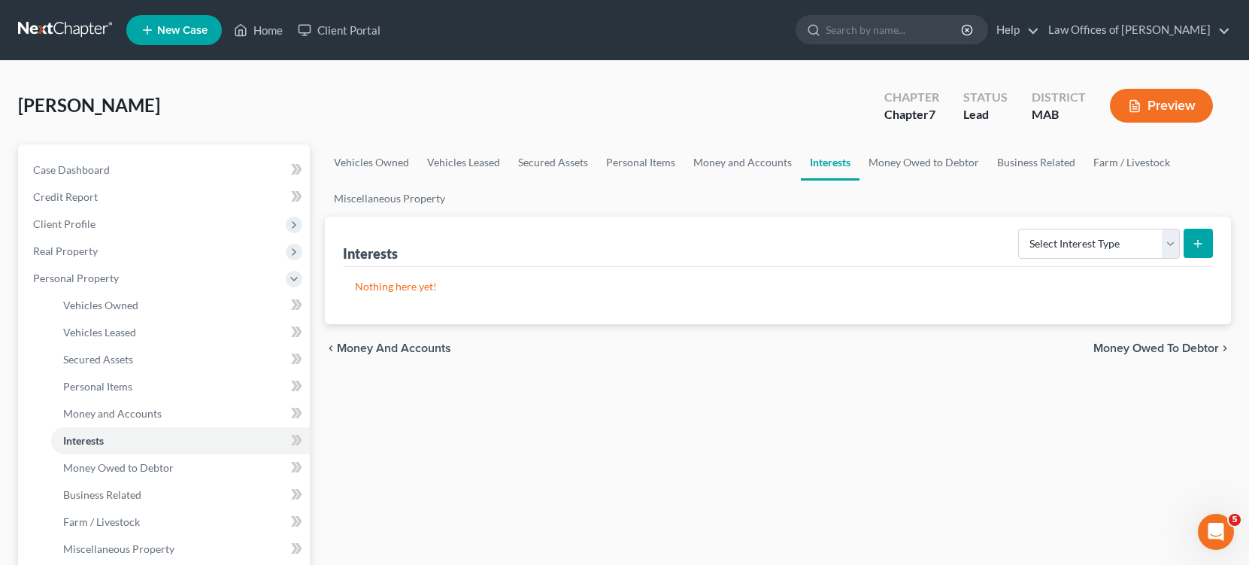
click at [1181, 244] on form "Select Interest Type 401K Annuity Bond Education IRA Government Bond Government…" at bounding box center [1115, 244] width 195 height 31
click at [1176, 247] on select "Select Interest Type 401K Annuity Bond Education IRA Government Bond Government…" at bounding box center [1099, 244] width 162 height 30
select select "term_life_insurance"
click at [1020, 229] on select "Select Interest Type 401K Annuity Bond Education IRA Government Bond Government…" at bounding box center [1099, 244] width 162 height 30
click at [1191, 239] on button "submit" at bounding box center [1197, 243] width 29 height 29
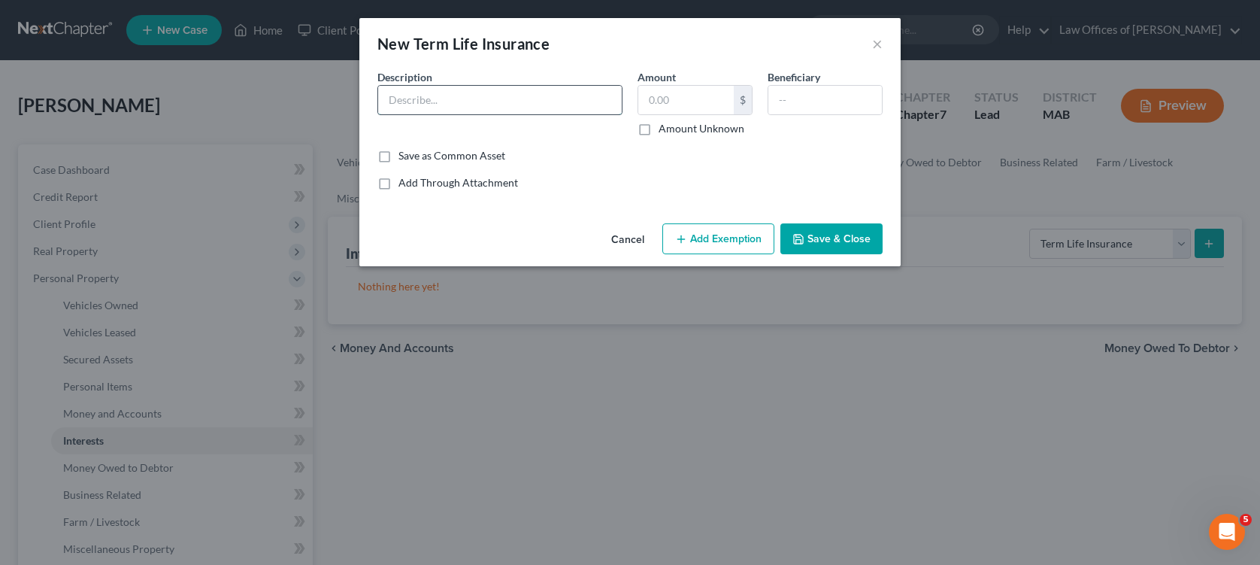
click at [492, 95] on input "text" at bounding box center [500, 100] width 244 height 29
type input "Term Life Insurance"
click at [717, 92] on input "text" at bounding box center [685, 100] width 95 height 29
type input "300,000"
click at [821, 97] on input "text" at bounding box center [825, 100] width 114 height 29
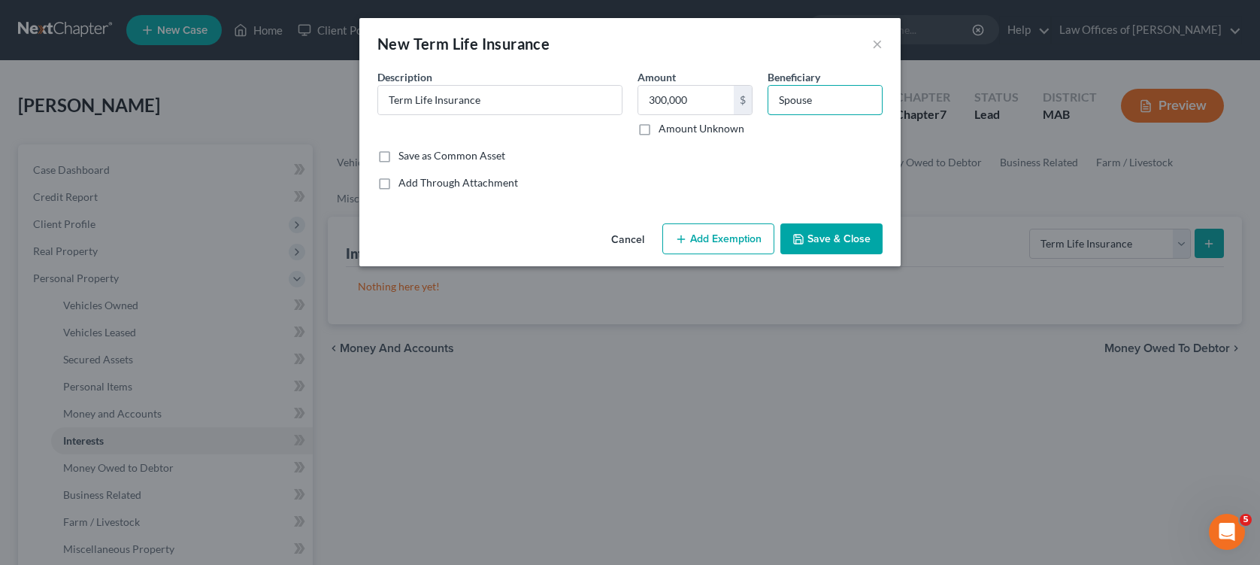
type input "Spouse"
click at [718, 240] on button "Add Exemption" at bounding box center [718, 239] width 112 height 32
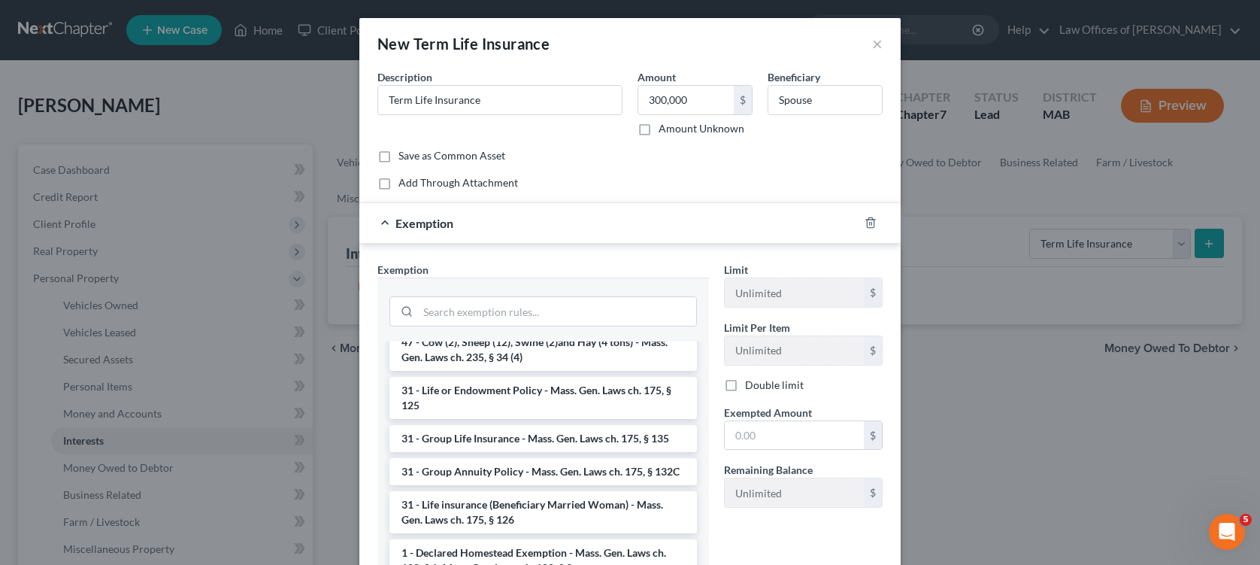
scroll to position [1429, 0]
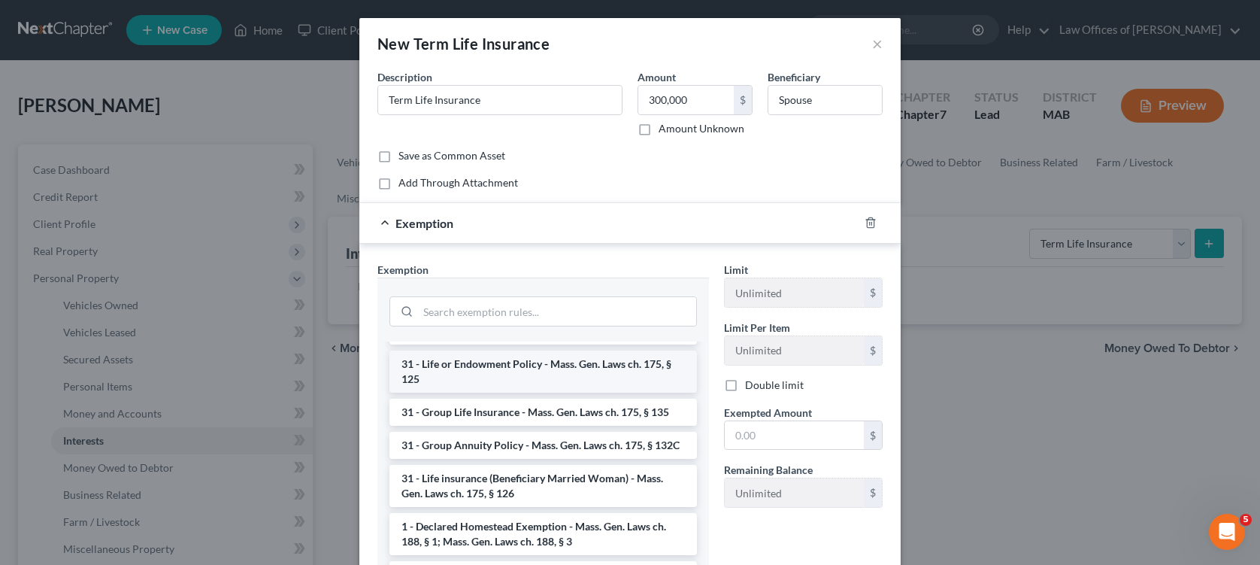
click at [522, 392] on li "31 - Life or Endowment Policy - Mass. Gen. Laws ch. 175, § 125" at bounding box center [543, 371] width 308 height 42
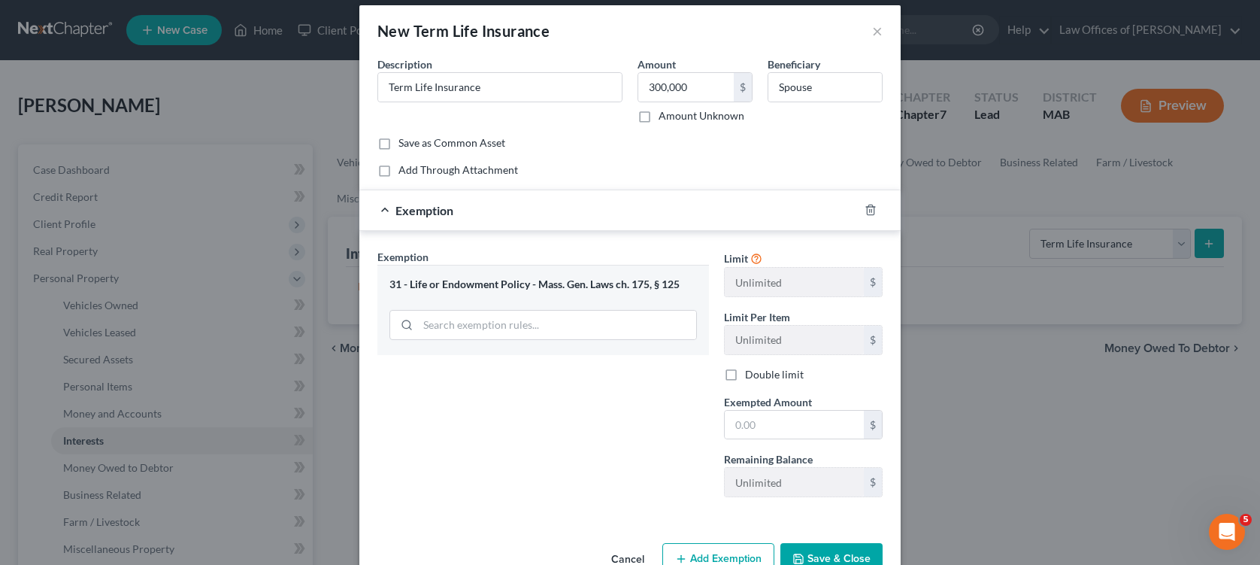
scroll to position [53, 0]
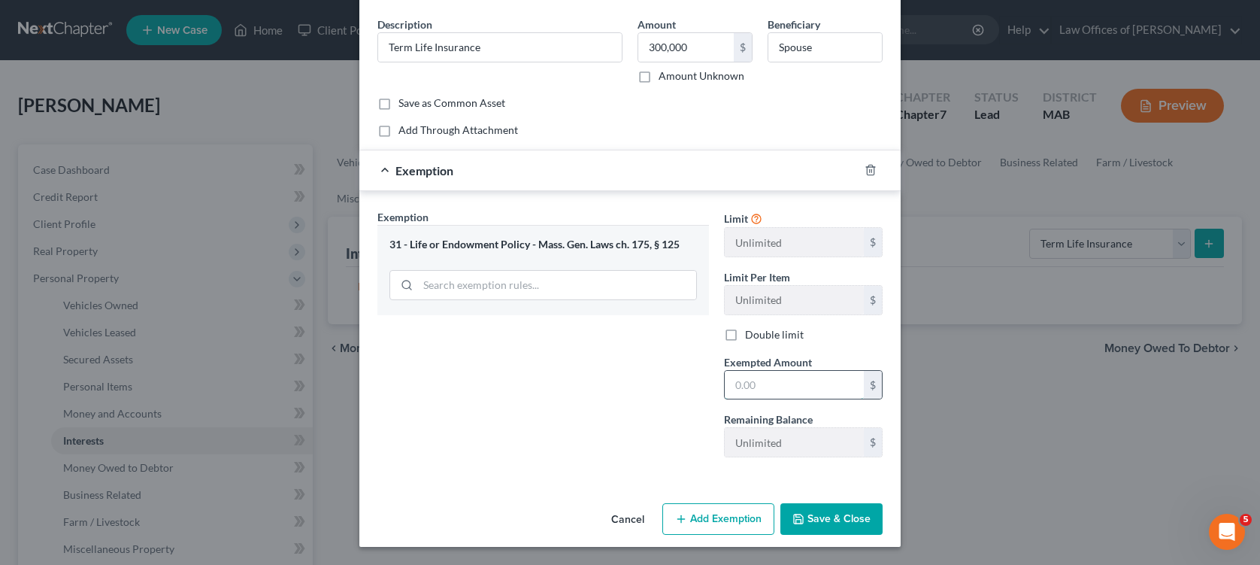
click at [808, 389] on input "text" at bounding box center [794, 385] width 139 height 29
type input "300,000"
click at [825, 520] on button "Save & Close" at bounding box center [831, 519] width 102 height 32
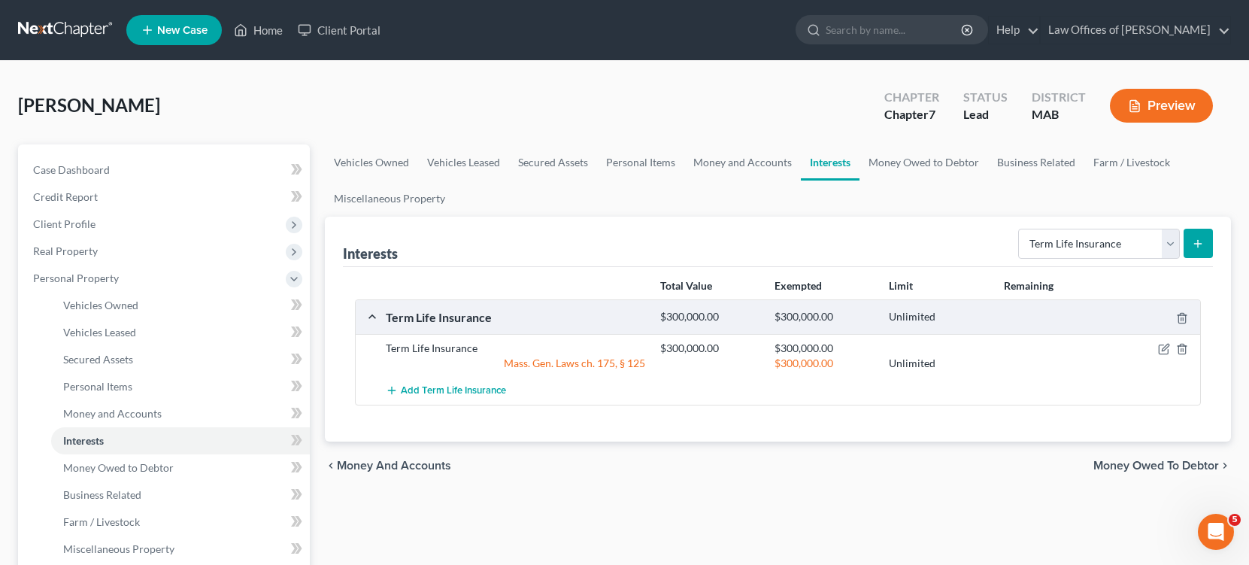
click at [1198, 247] on icon "submit" at bounding box center [1198, 244] width 12 height 12
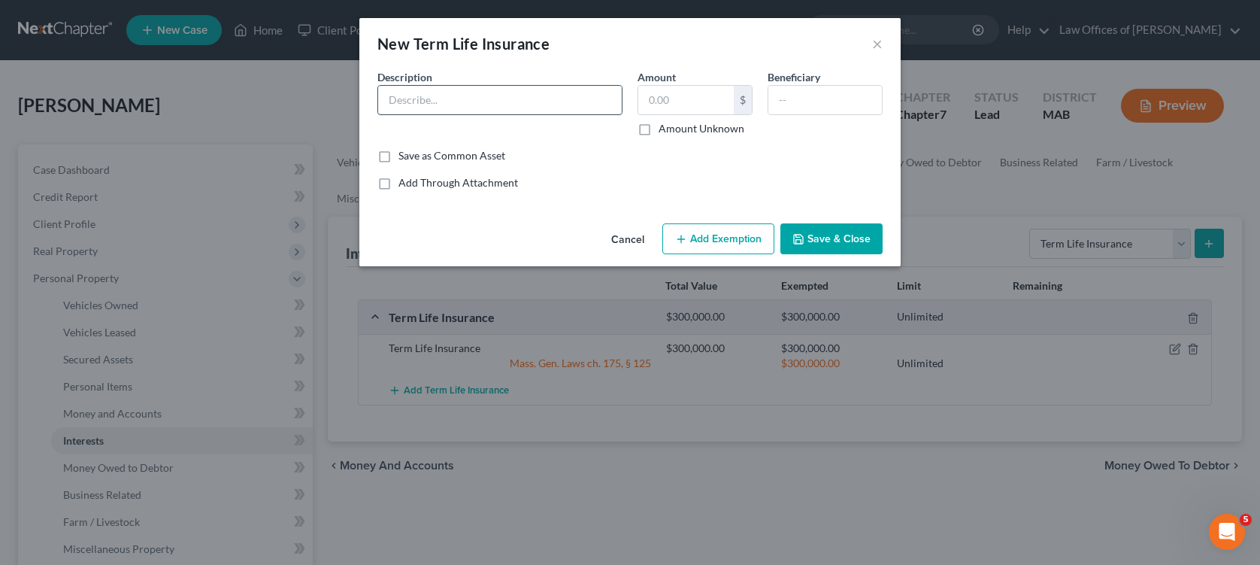
click at [524, 104] on input "text" at bounding box center [500, 100] width 244 height 29
type input "Term Life Insurance"
type input "300,000"
type input "Spouse"
click at [743, 241] on button "Add Exemption" at bounding box center [718, 239] width 112 height 32
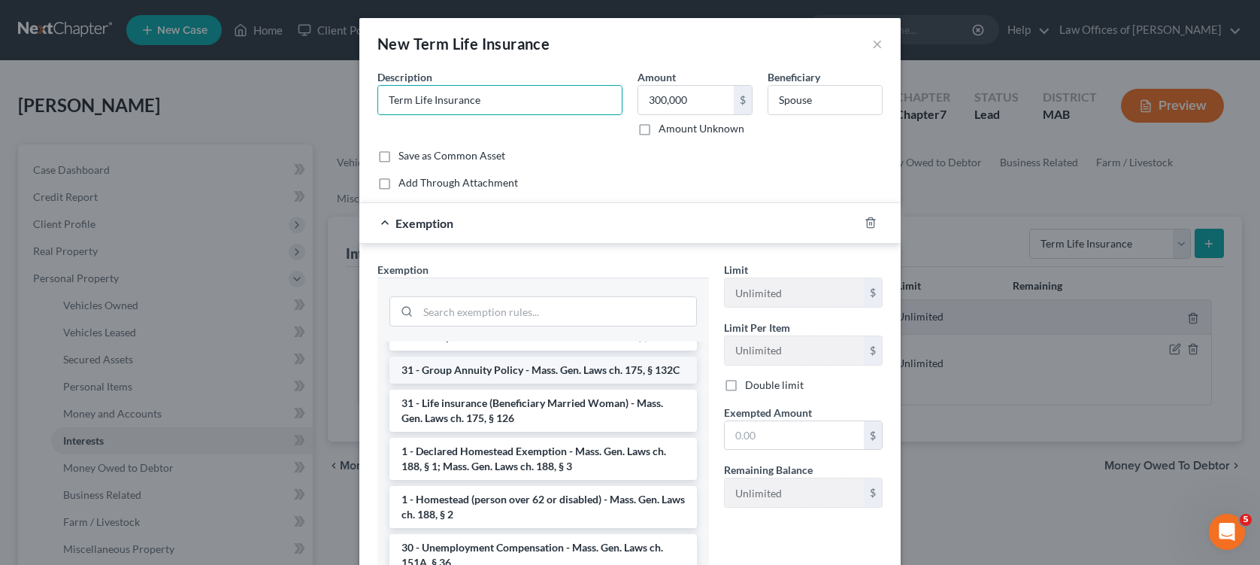
scroll to position [1429, 0]
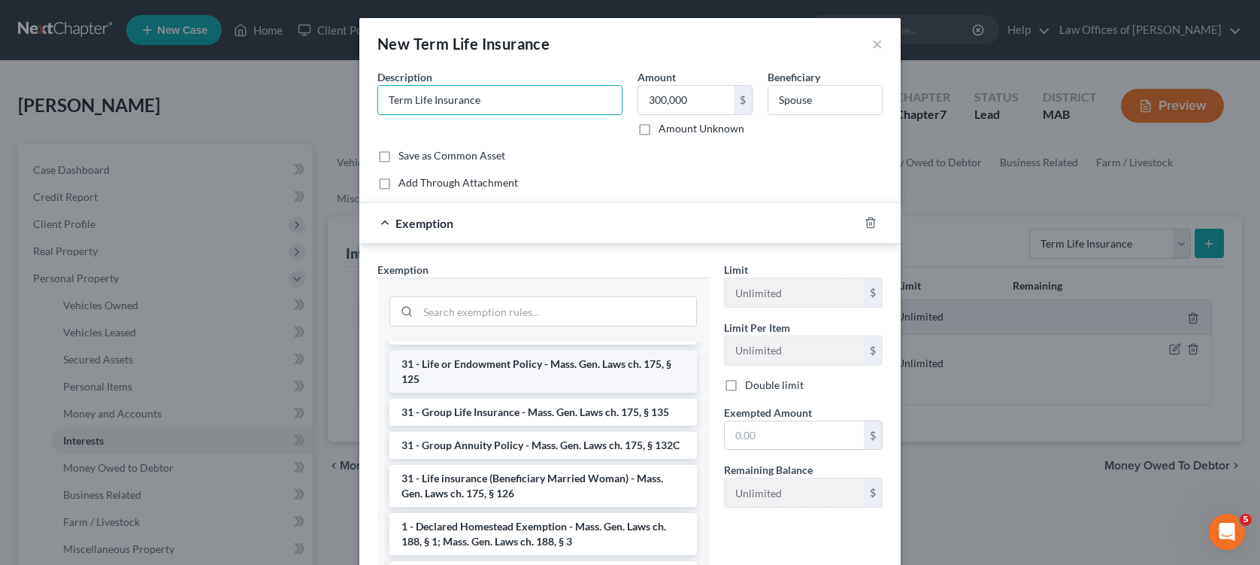
click at [568, 392] on li "31 - Life or Endowment Policy - Mass. Gen. Laws ch. 175, § 125" at bounding box center [543, 371] width 308 height 42
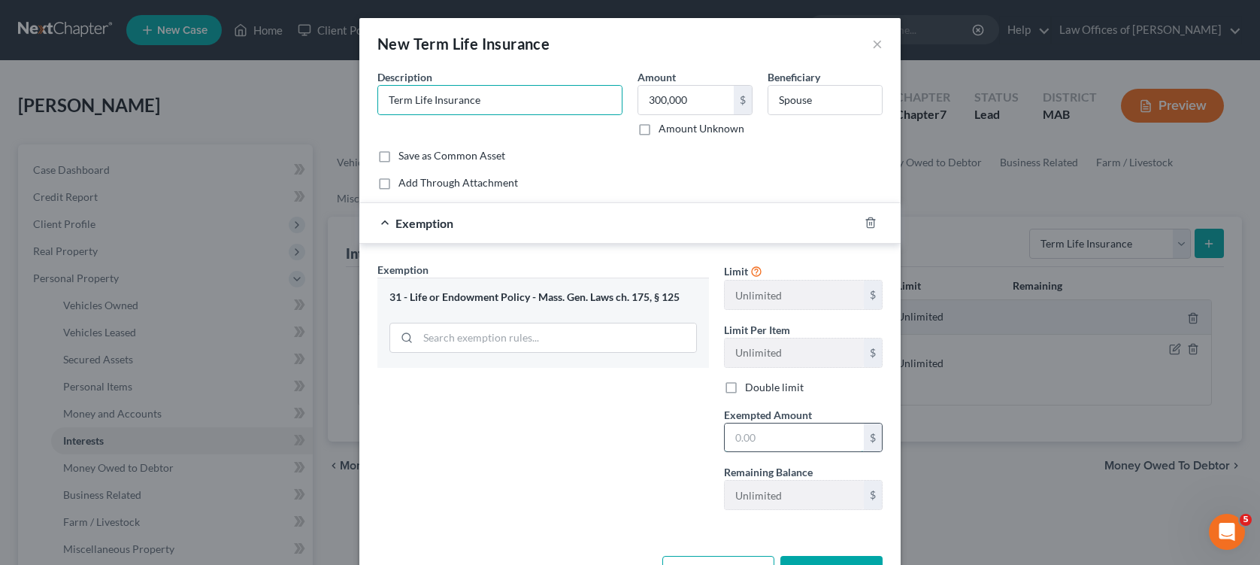
click at [751, 443] on input "text" at bounding box center [794, 437] width 139 height 29
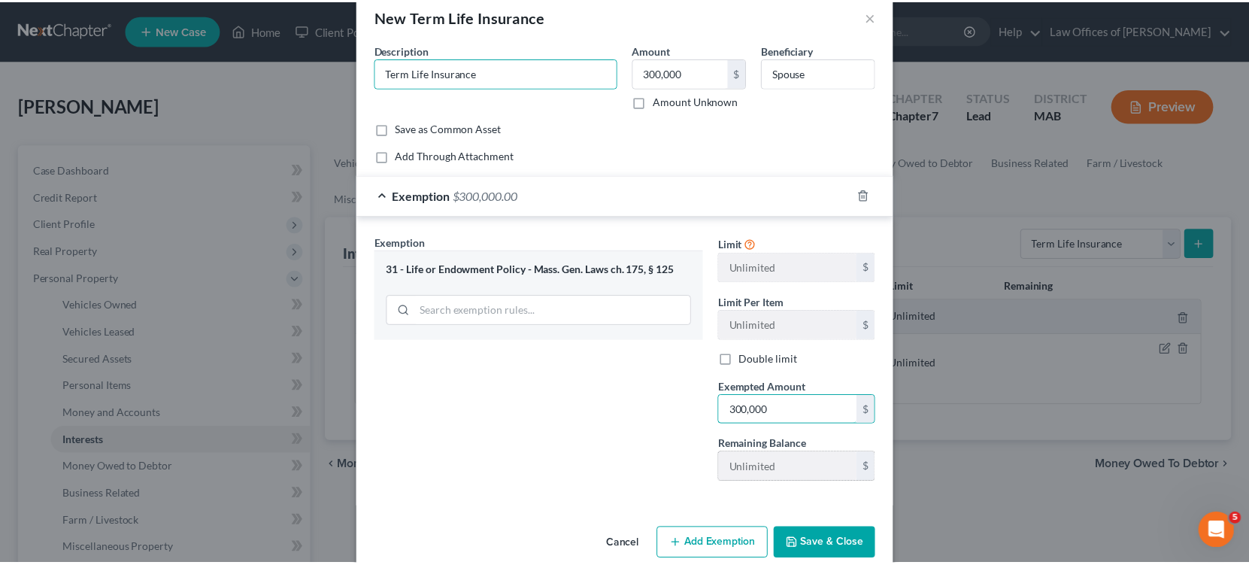
scroll to position [53, 0]
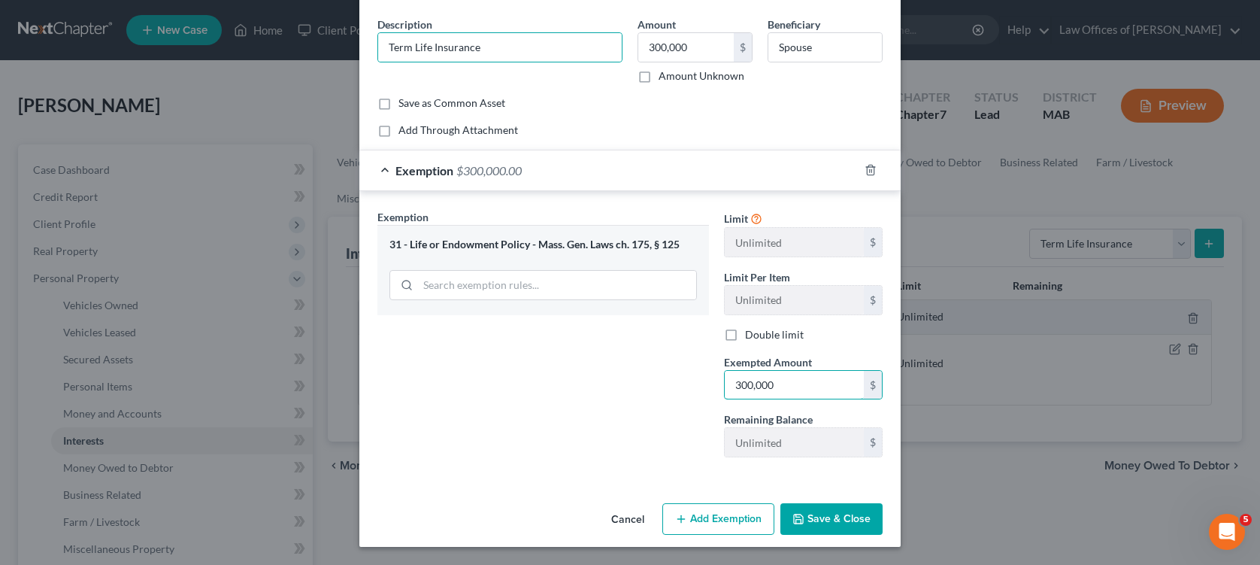
type input "300,000"
drag, startPoint x: 815, startPoint y: 524, endPoint x: 144, endPoint y: 405, distance: 681.1
click at [812, 524] on button "Save & Close" at bounding box center [831, 519] width 102 height 32
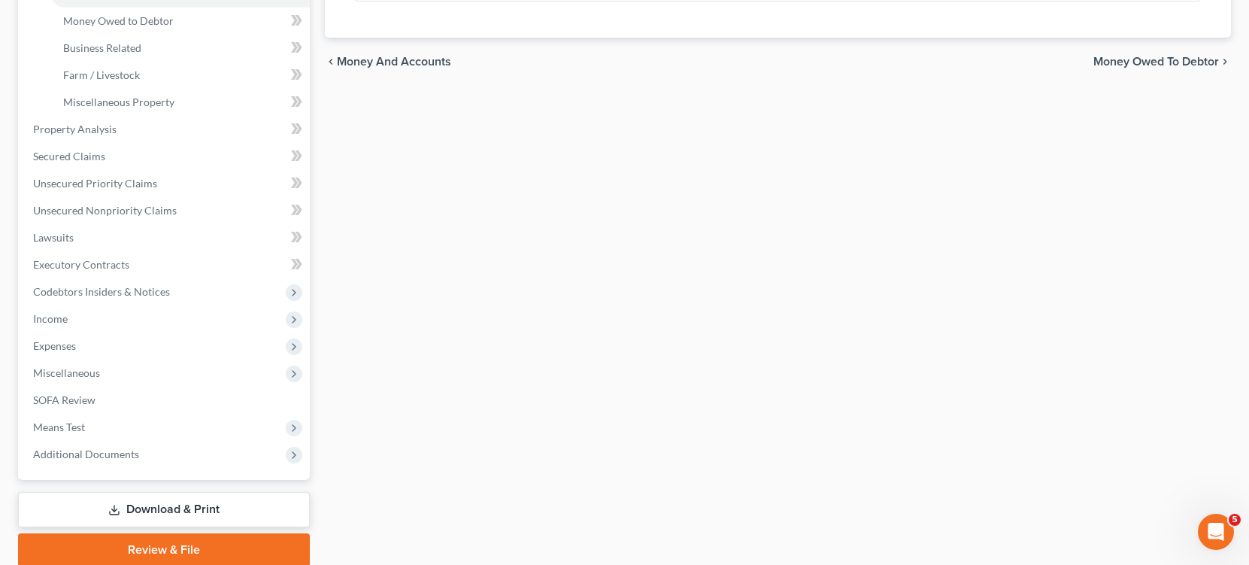
scroll to position [451, 0]
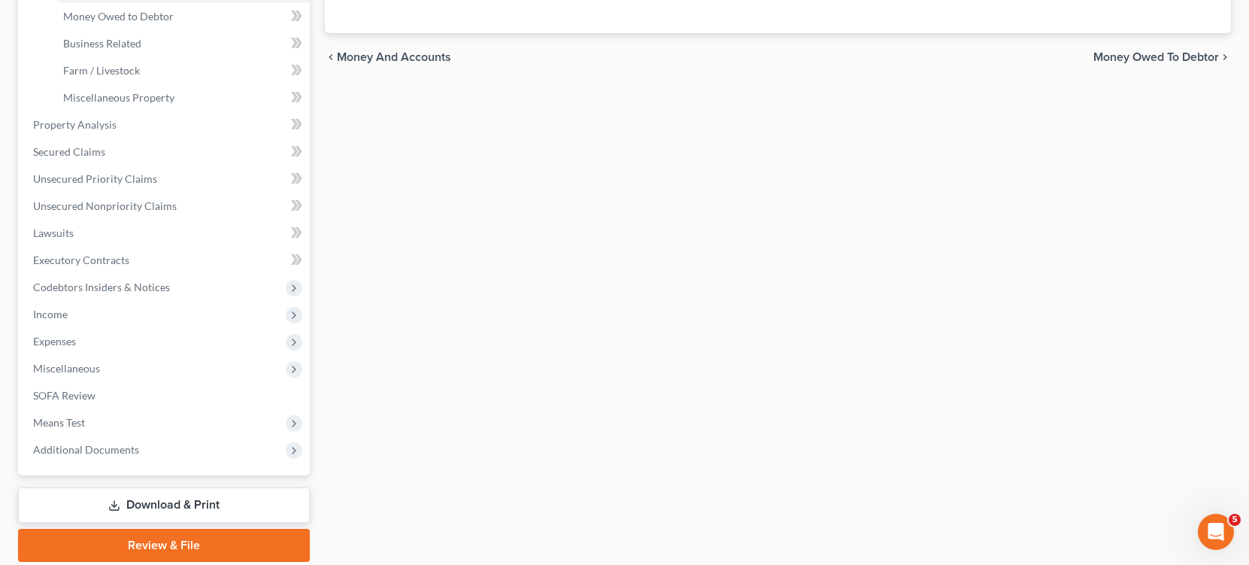
click at [128, 505] on link "Download & Print" at bounding box center [164, 504] width 292 height 35
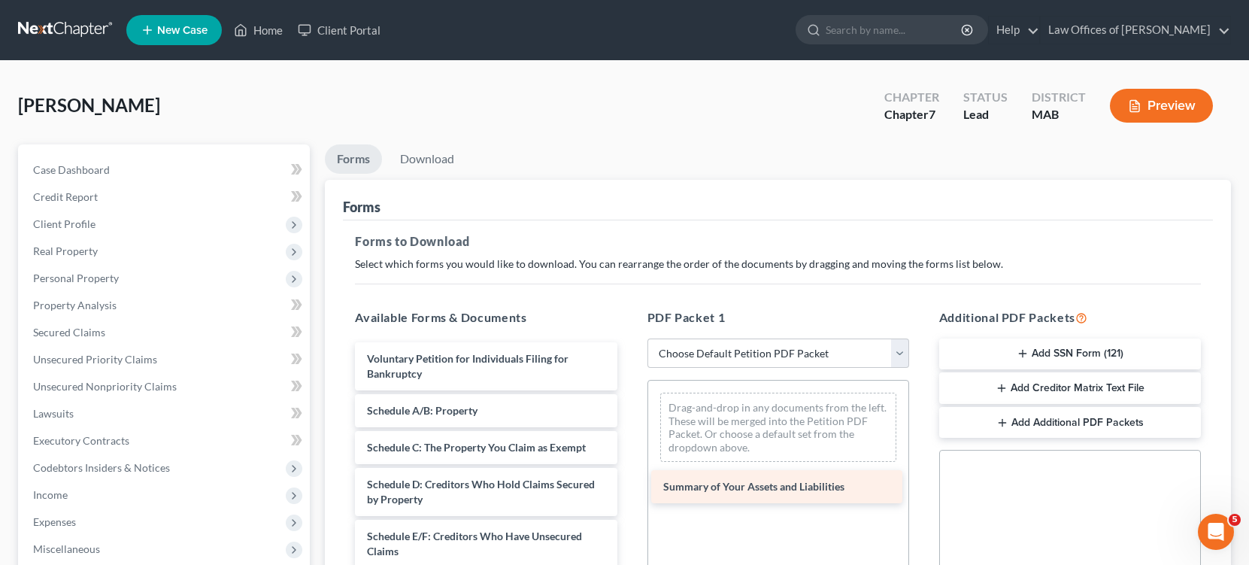
drag, startPoint x: 445, startPoint y: 401, endPoint x: 746, endPoint y: 477, distance: 310.2
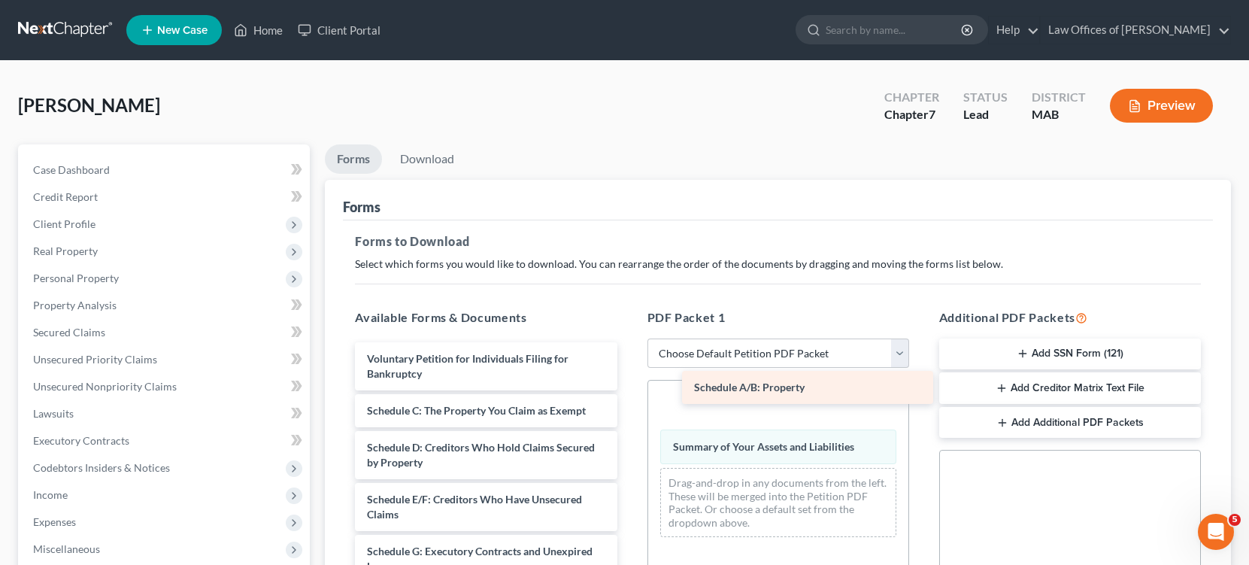
drag, startPoint x: 471, startPoint y: 417, endPoint x: 757, endPoint y: 405, distance: 286.7
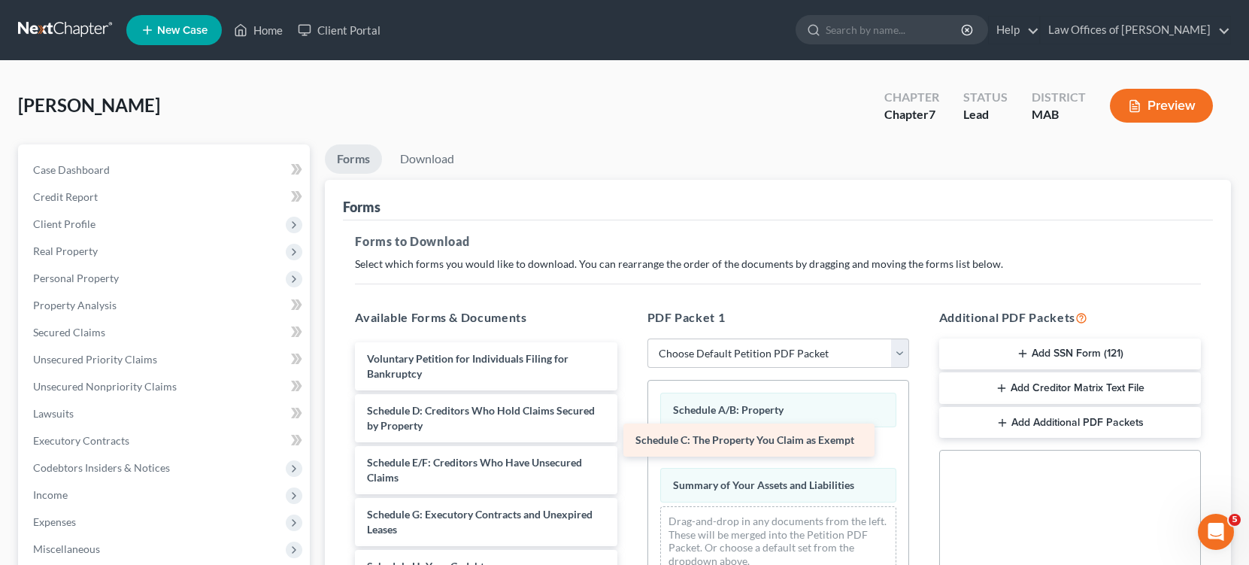
drag, startPoint x: 433, startPoint y: 414, endPoint x: 701, endPoint y: 440, distance: 268.9
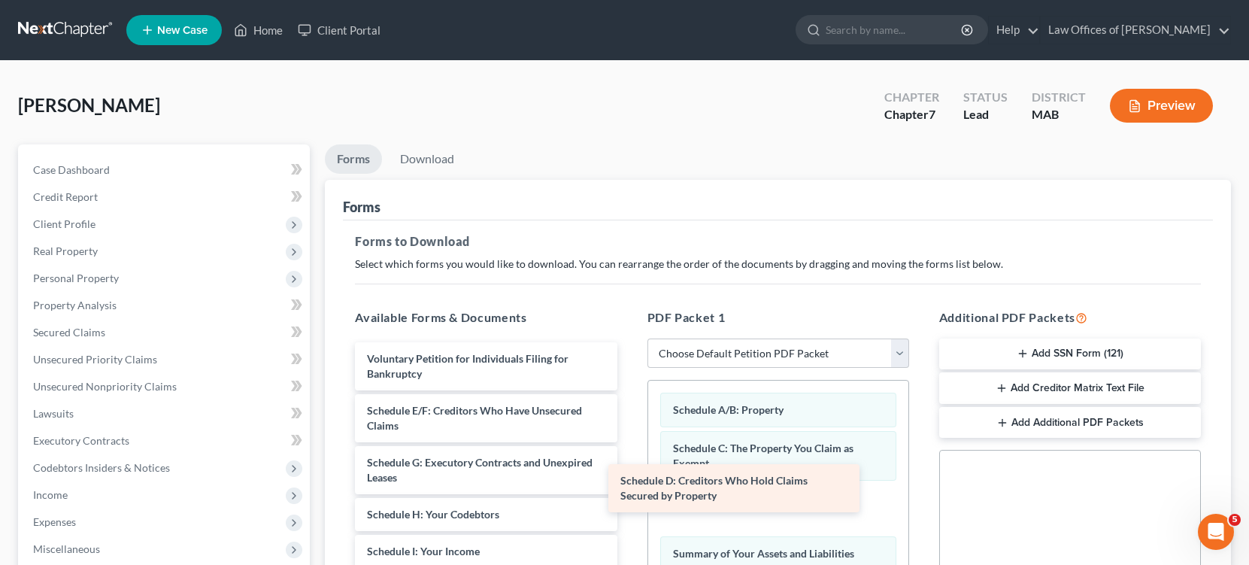
drag, startPoint x: 426, startPoint y: 417, endPoint x: 687, endPoint y: 495, distance: 273.1
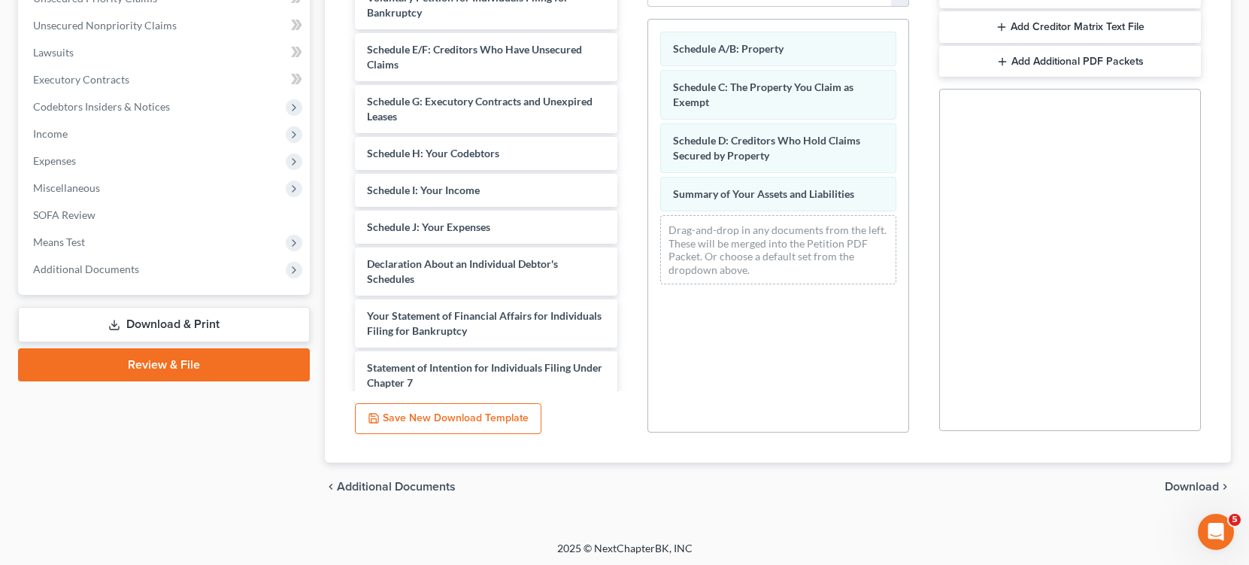
scroll to position [364, 0]
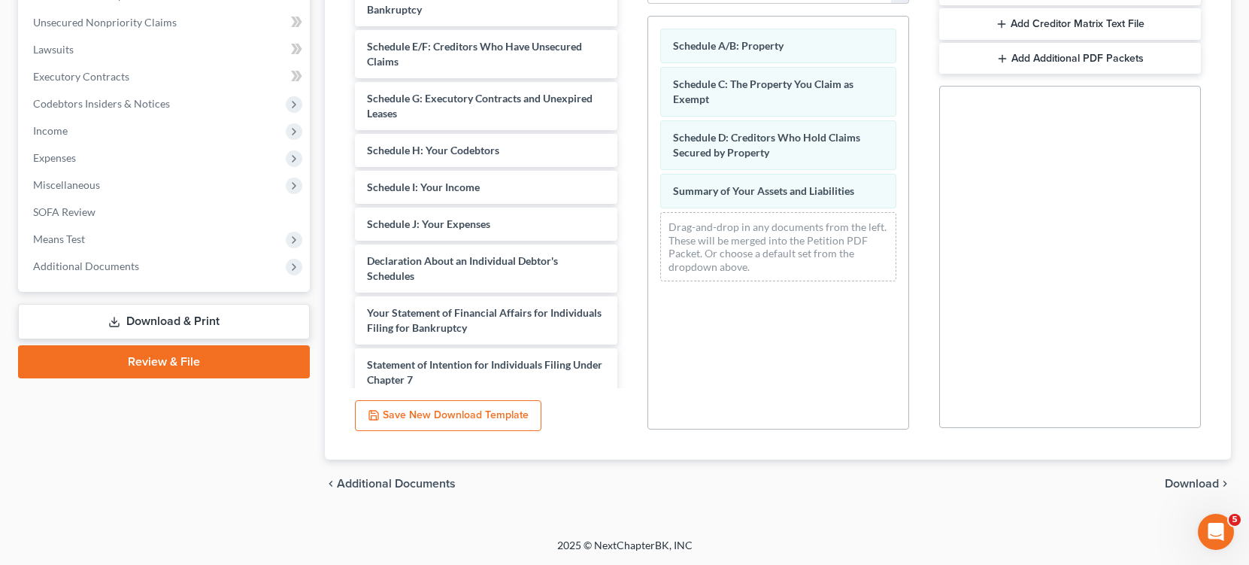
click at [1187, 480] on span "Download" at bounding box center [1192, 483] width 54 height 12
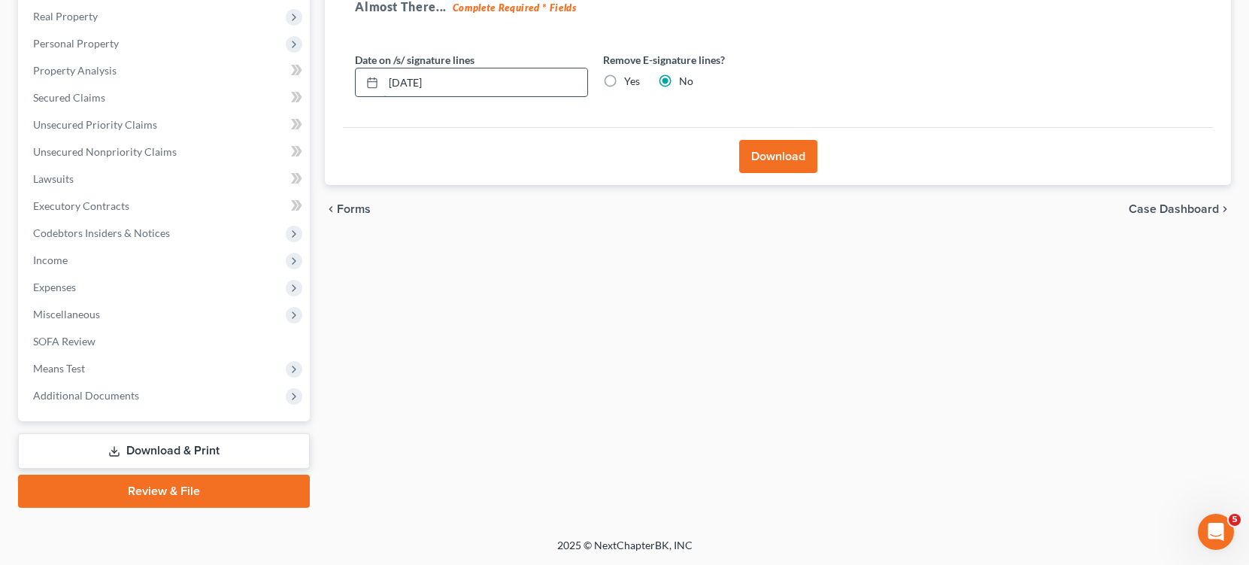
click at [414, 84] on input "[DATE]" at bounding box center [485, 82] width 204 height 29
click at [762, 156] on button "Download" at bounding box center [778, 156] width 78 height 33
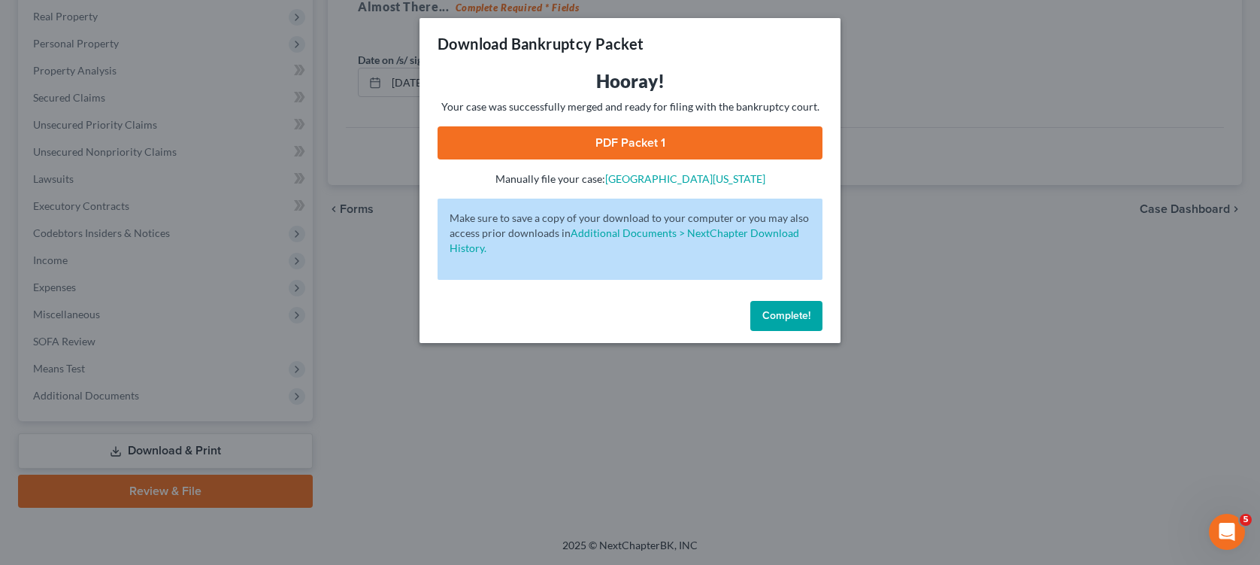
click at [675, 145] on link "PDF Packet 1" at bounding box center [630, 142] width 385 height 33
